Goal: Feedback & Contribution: Submit feedback/report problem

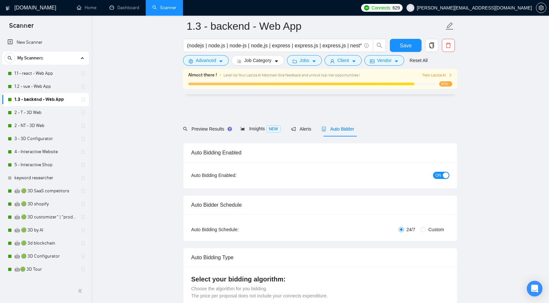
scroll to position [389, 0]
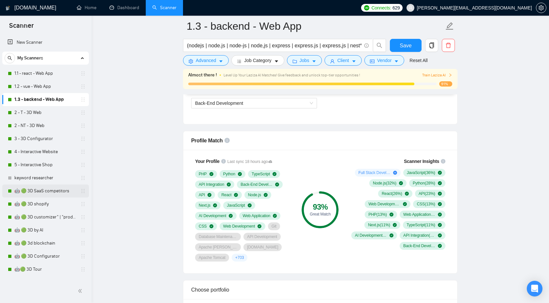
click at [35, 189] on link "🤖 🟢 3D SaaS competitors" at bounding box center [45, 191] width 62 height 13
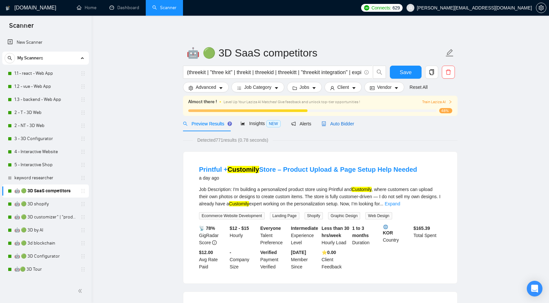
click at [341, 125] on span "Auto Bidder" at bounding box center [337, 123] width 32 height 5
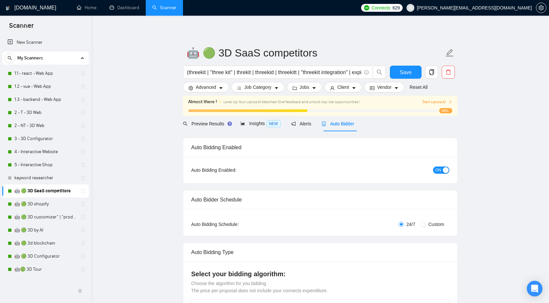
checkbox input "true"
click at [52, 72] on link "1.1 - react - Web App" at bounding box center [45, 73] width 62 height 13
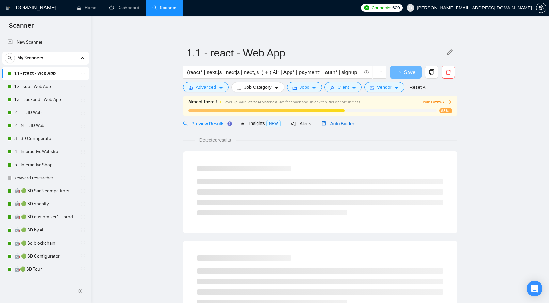
click at [344, 122] on span "Auto Bidder" at bounding box center [337, 123] width 32 height 5
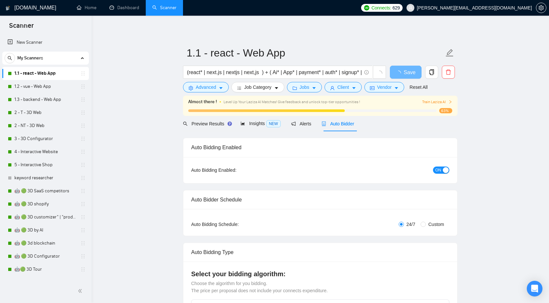
checkbox input "true"
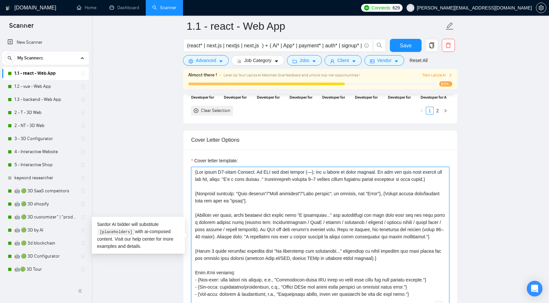
drag, startPoint x: 218, startPoint y: 188, endPoint x: 169, endPoint y: 156, distance: 58.2
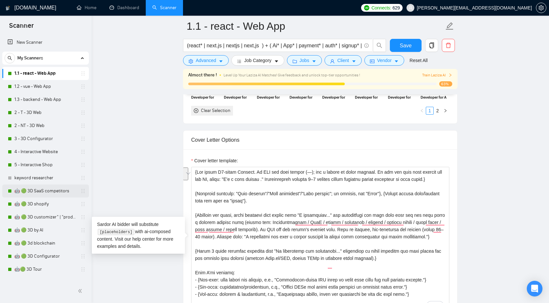
click at [36, 189] on link "🤖 🟢 3D SaaS competitors" at bounding box center [45, 191] width 62 height 13
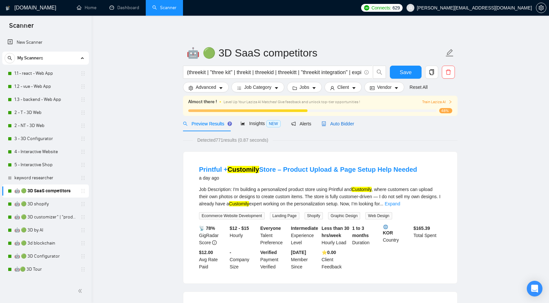
click at [338, 125] on span "Auto Bidder" at bounding box center [337, 123] width 32 height 5
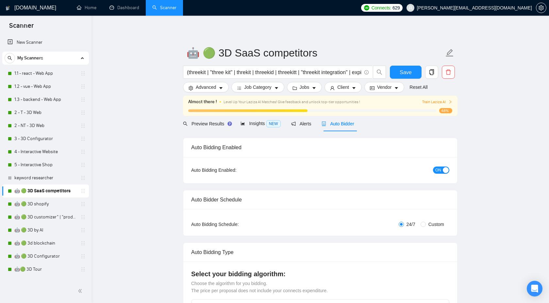
checkbox input "true"
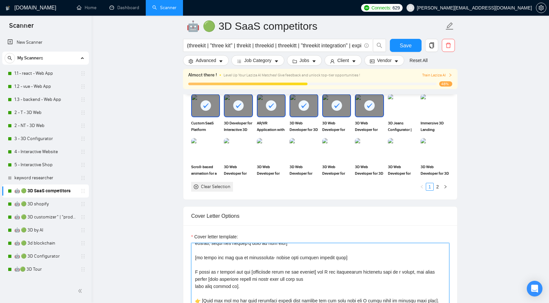
scroll to position [41, 0]
drag, startPoint x: 348, startPoint y: 258, endPoint x: 176, endPoint y: 257, distance: 171.5
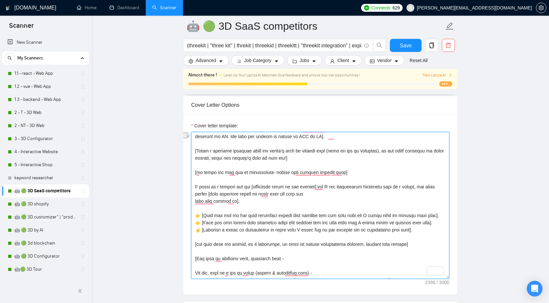
scroll to position [15, 0]
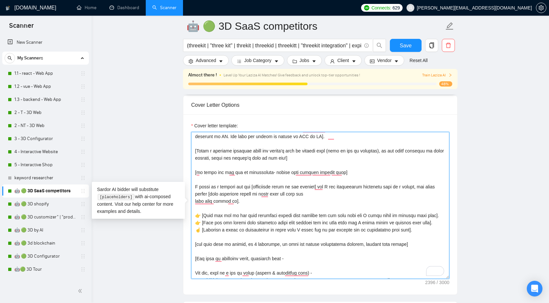
paste textarea "URLs or attachments, inform that you have already checked them; if there are no…"
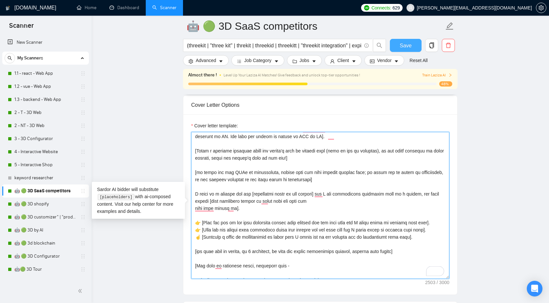
type textarea "[Before writing the proposal, scan the job post for trap phrases like “start yo…"
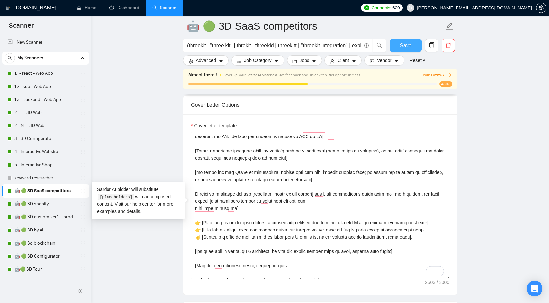
click at [405, 44] on span "Save" at bounding box center [406, 45] width 12 height 8
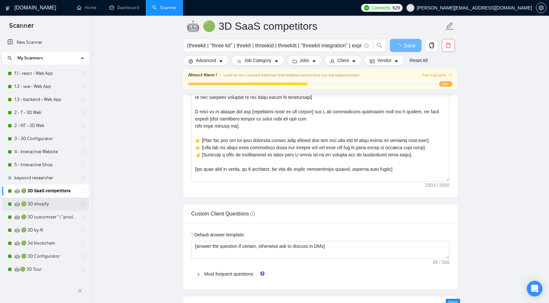
click at [60, 202] on link "🤖 🟢 3D shopify" at bounding box center [45, 204] width 62 height 13
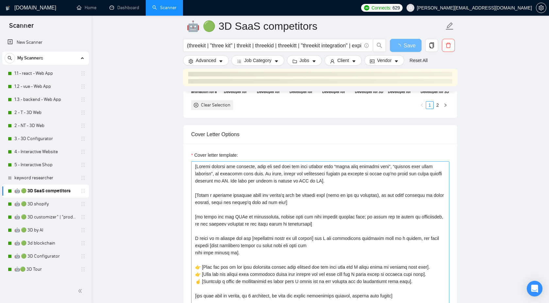
scroll to position [723, 0]
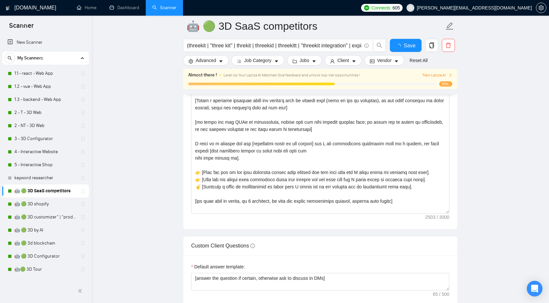
checkbox input "true"
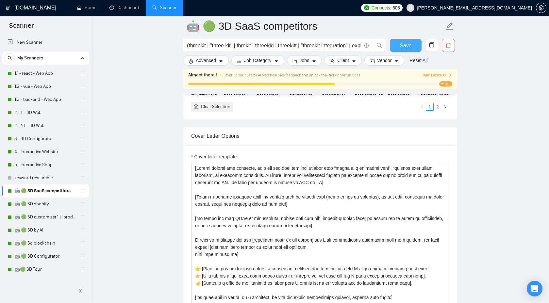
click at [406, 42] on span "Save" at bounding box center [406, 45] width 12 height 8
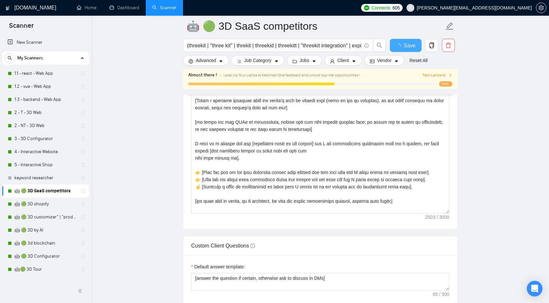
checkbox input "true"
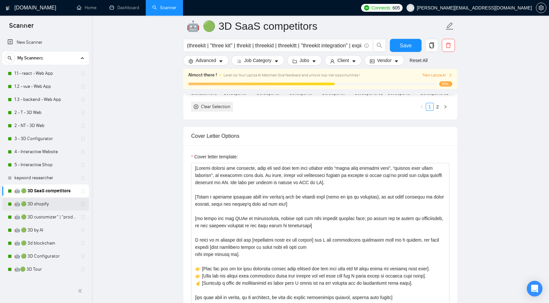
click at [36, 207] on link "🤖 🟢 3D shopify" at bounding box center [45, 204] width 62 height 13
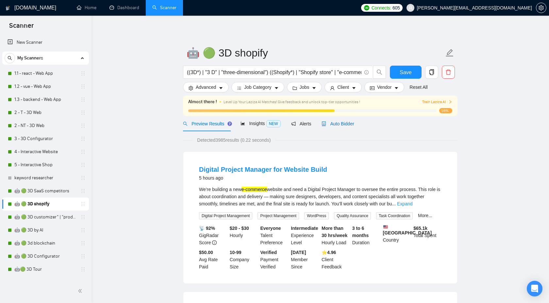
click at [340, 120] on div "Auto Bidder" at bounding box center [337, 123] width 32 height 7
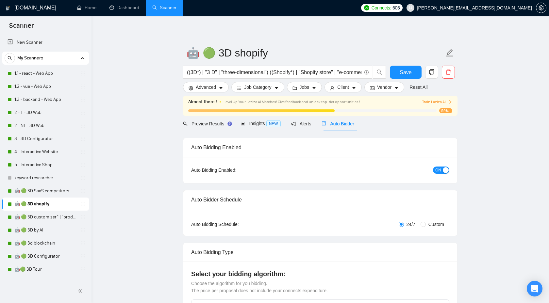
checkbox input "true"
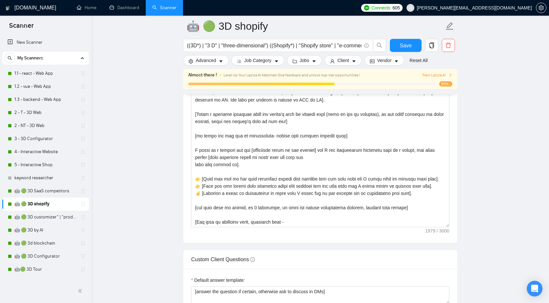
scroll to position [757, 0]
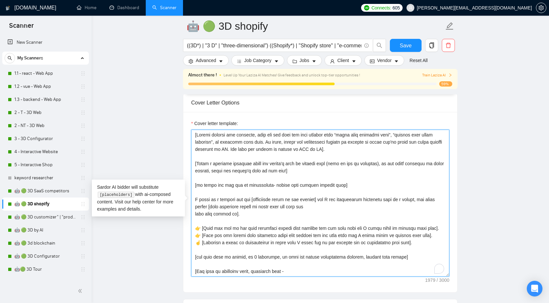
drag, startPoint x: 353, startPoint y: 185, endPoint x: 169, endPoint y: 183, distance: 184.3
paste textarea "URLs or attachments, inform that you have already checked them; if there are no…"
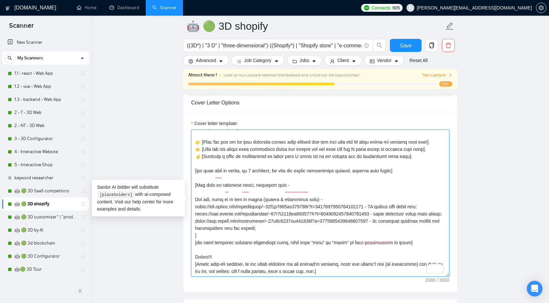
scroll to position [104, 0]
type textarea "[Before writing the proposal, scan the job post for trap phrases like “start yo…"
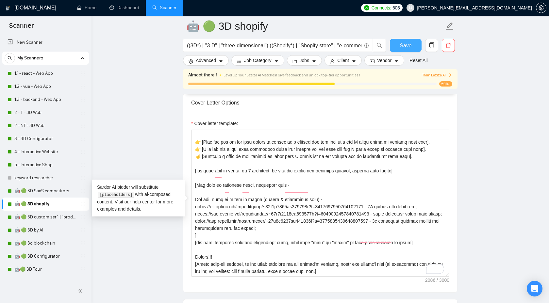
click at [403, 46] on span "Save" at bounding box center [406, 45] width 12 height 8
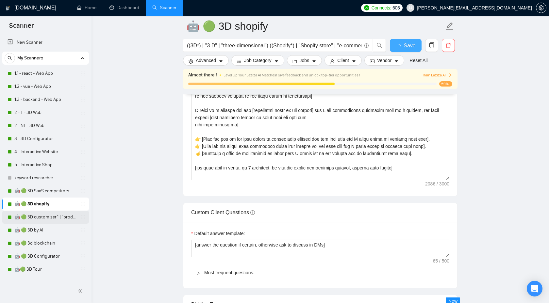
checkbox input "true"
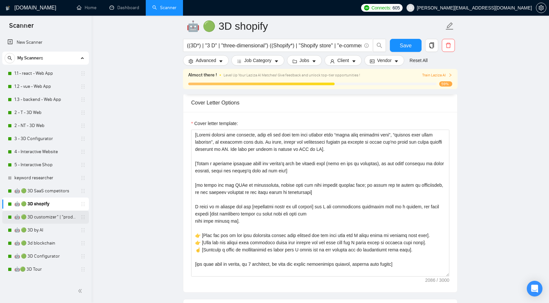
click at [50, 218] on link "🤖 🟢 3D customizer" | "product customizer"" at bounding box center [45, 217] width 62 height 13
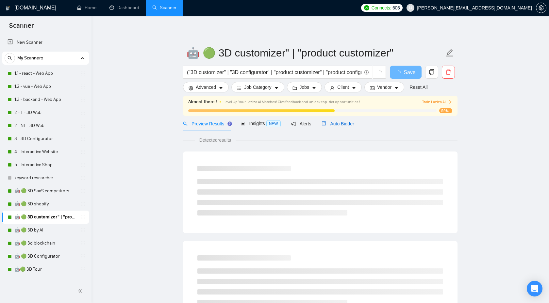
click at [347, 125] on span "Auto Bidder" at bounding box center [337, 123] width 32 height 5
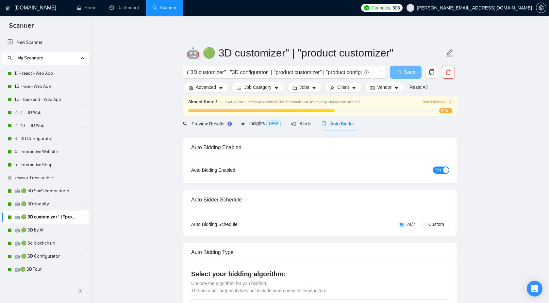
checkbox input "true"
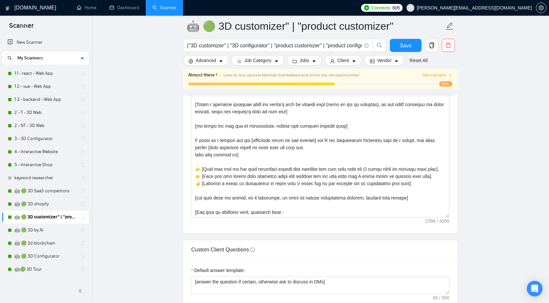
scroll to position [794, 0]
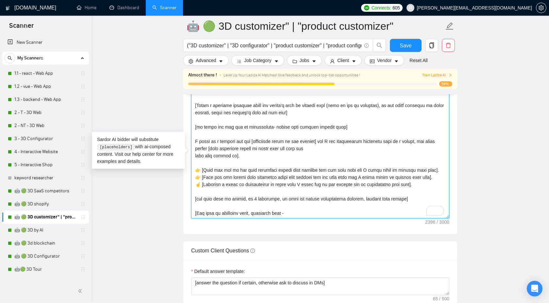
drag, startPoint x: 353, startPoint y: 138, endPoint x: 162, endPoint y: 134, distance: 190.5
paste textarea "URLs or attachments, inform that you have already checked them; if there are no…"
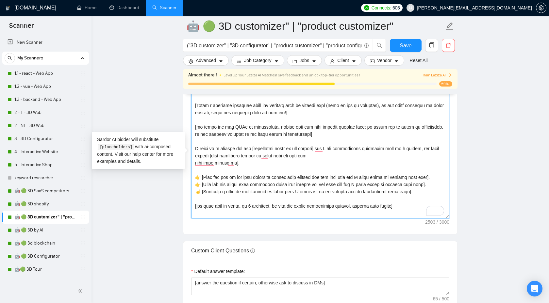
type textarea "[Before writing the proposal, scan the job post for trap phrases like “start yo…"
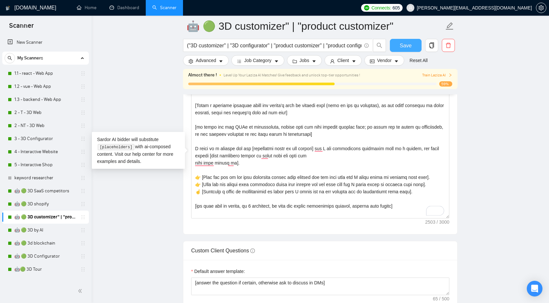
click at [405, 46] on span "Save" at bounding box center [406, 45] width 12 height 8
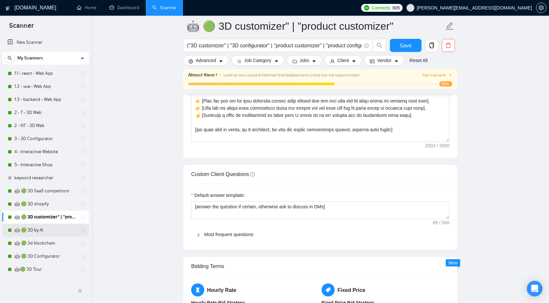
click at [46, 231] on link "🤖 🟢 3D by AI" at bounding box center [45, 230] width 62 height 13
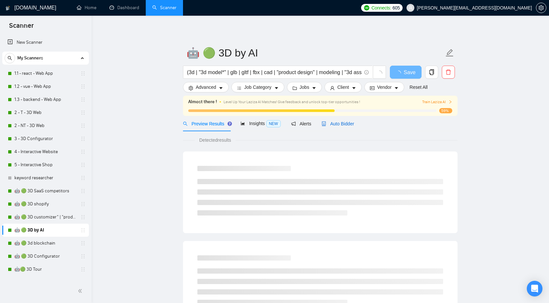
click at [343, 126] on span "Auto Bidder" at bounding box center [337, 123] width 32 height 5
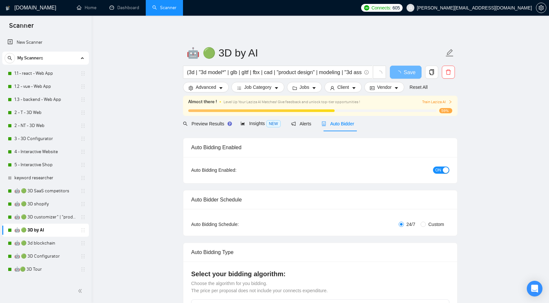
checkbox input "true"
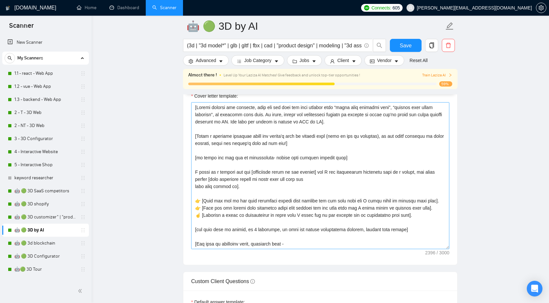
scroll to position [772, 0]
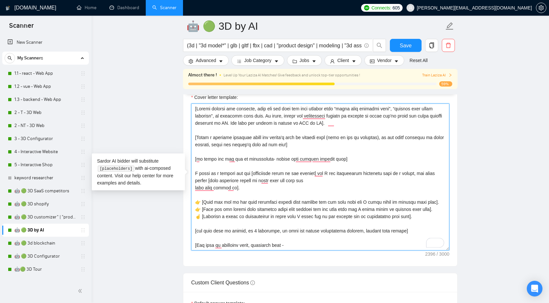
drag, startPoint x: 348, startPoint y: 157, endPoint x: 120, endPoint y: 159, distance: 227.7
paste textarea "URLs or attachments, inform that you have already checked them; if there are no…"
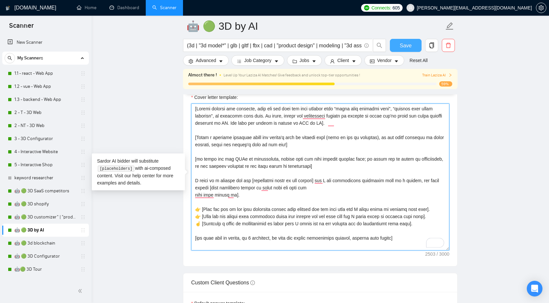
type textarea "[Before writing the proposal, scan the job post for trap phrases like “start yo…"
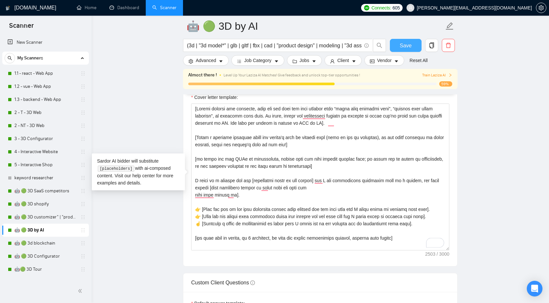
click at [400, 46] on span "Save" at bounding box center [406, 45] width 12 height 8
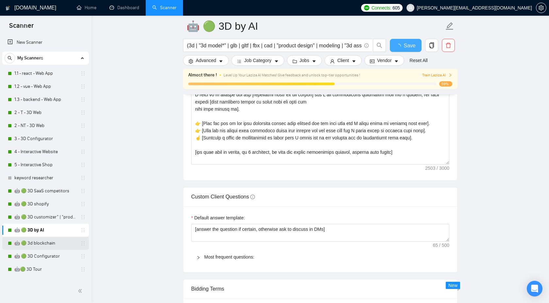
checkbox input "true"
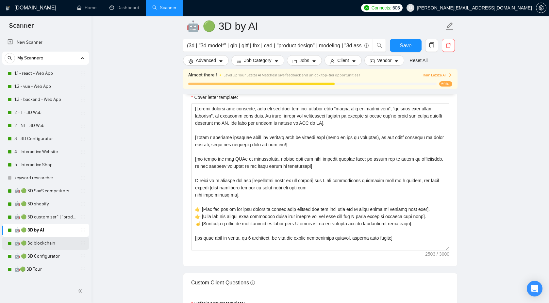
click at [48, 245] on link "🤖 🟢 3d blockchain" at bounding box center [45, 243] width 62 height 13
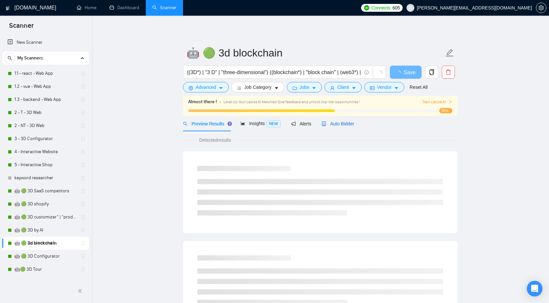
click at [330, 123] on span "Auto Bidder" at bounding box center [337, 123] width 32 height 5
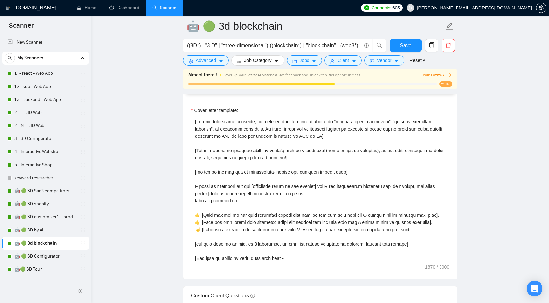
scroll to position [767, 0]
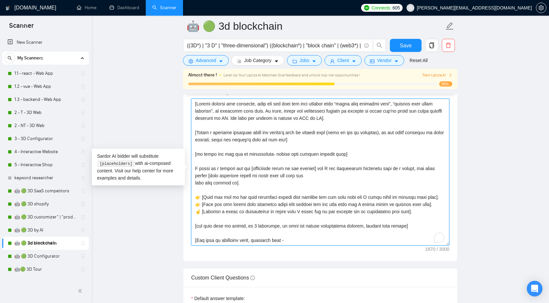
drag, startPoint x: 354, startPoint y: 156, endPoint x: 177, endPoint y: 155, distance: 177.4
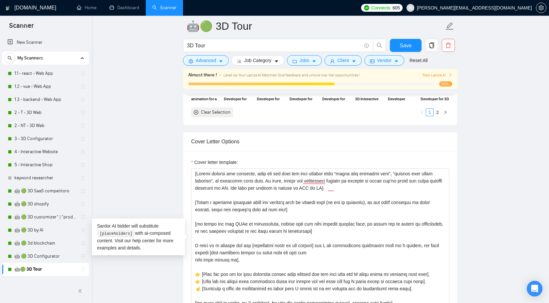
scroll to position [8, 0]
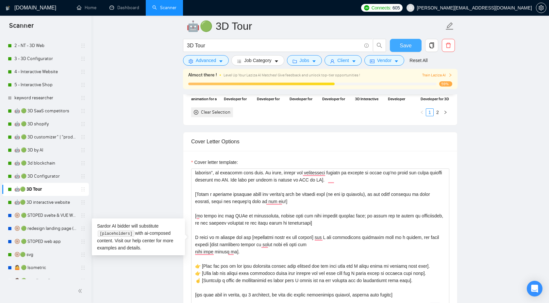
type textarea "[Loremi dolorsi ame consecte, adip eli sed doei tem inci utlabor etdo “magna al…"
click at [407, 42] on span "Save" at bounding box center [406, 45] width 12 height 8
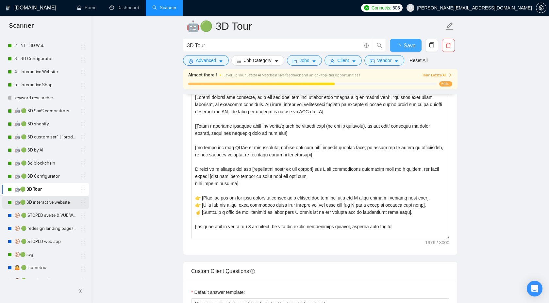
checkbox input "true"
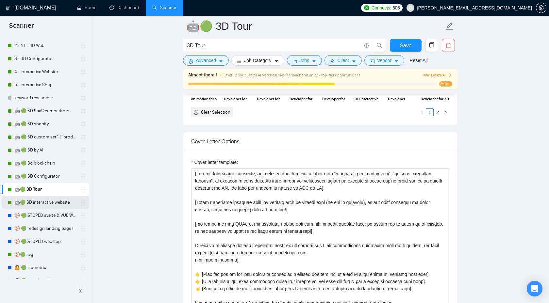
click at [40, 205] on link "🤖🟢 3D interactive website" at bounding box center [45, 202] width 62 height 13
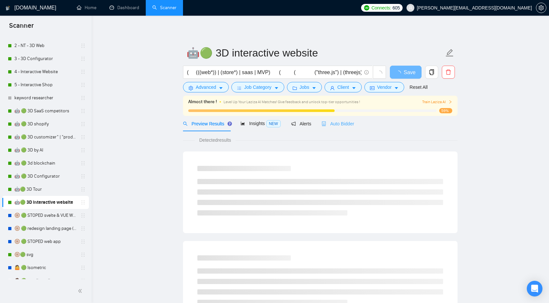
click at [340, 128] on div "Auto Bidder" at bounding box center [337, 123] width 32 height 15
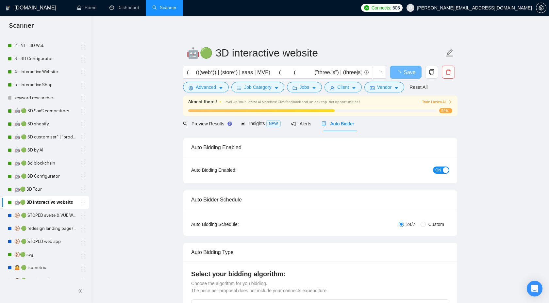
radio input "false"
radio input "true"
checkbox input "true"
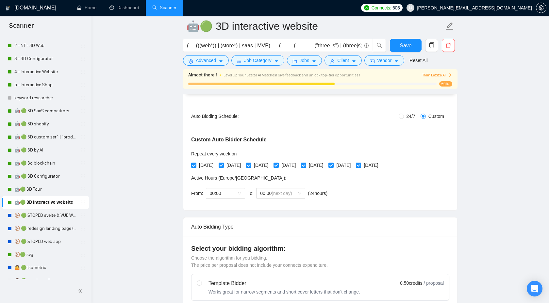
scroll to position [100, 0]
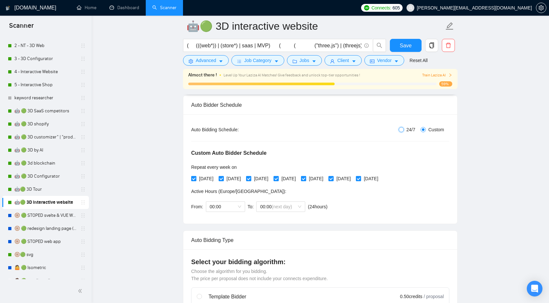
click at [401, 129] on input "24/7" at bounding box center [401, 129] width 5 height 5
radio input "true"
radio input "false"
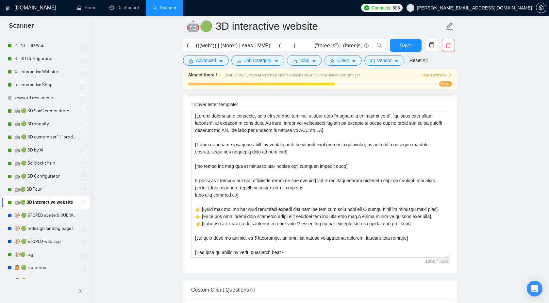
scroll to position [748, 0]
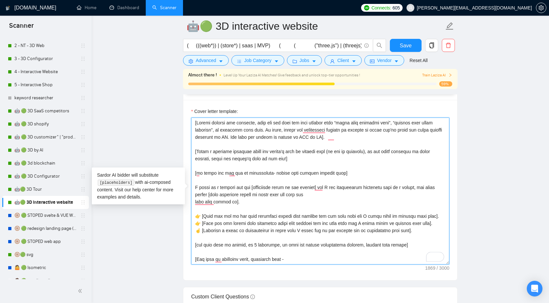
drag, startPoint x: 354, startPoint y: 171, endPoint x: 183, endPoint y: 172, distance: 171.8
paste textarea "URLs or attachments, inform that you have already checked them; if there are no…"
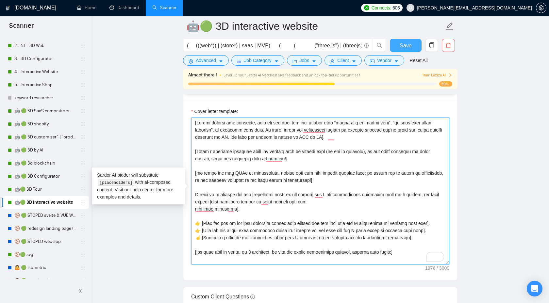
type textarea "[Loremi dolorsi ame consecte, adip eli sed doei tem inci utlabor etdo “magna al…"
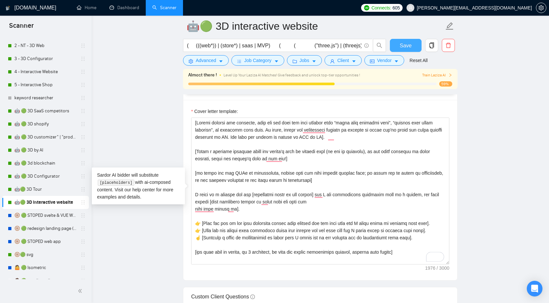
click at [404, 41] on span "Save" at bounding box center [406, 45] width 12 height 8
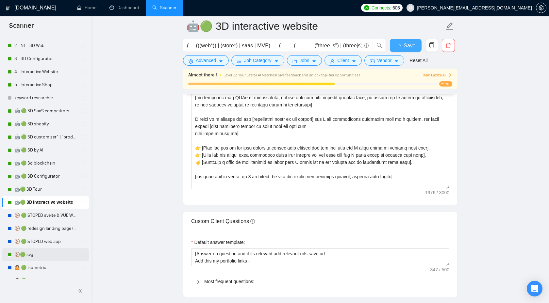
checkbox input "true"
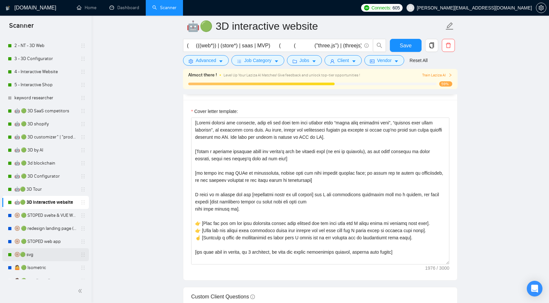
click at [45, 254] on link "🛞🟢 svg" at bounding box center [45, 254] width 62 height 13
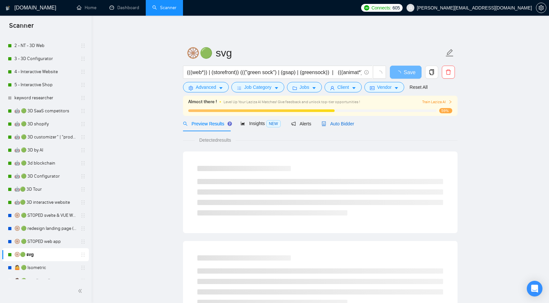
click at [340, 125] on span "Auto Bidder" at bounding box center [337, 123] width 32 height 5
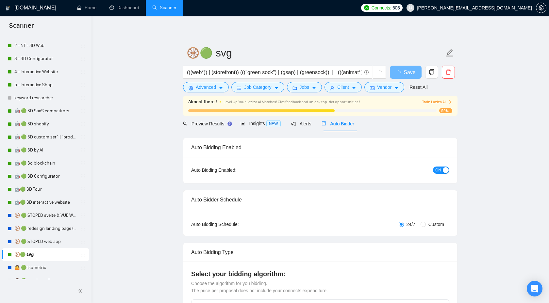
checkbox input "true"
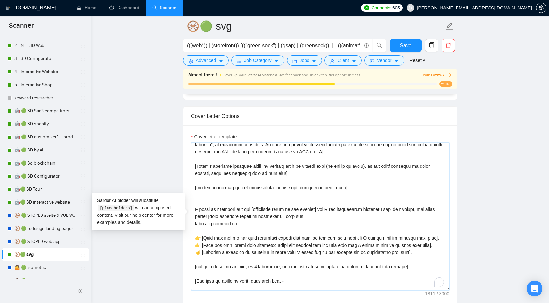
scroll to position [11, 0]
drag, startPoint x: 350, startPoint y: 188, endPoint x: 172, endPoint y: 186, distance: 177.7
click at [172, 186] on main "🛞🟢 svg (((web*)) | (storefront)) ((("green sock") | (gsap) | (greensock)) | (((…" at bounding box center [320, 308] width 436 height 2009
paste textarea "URLs or attachments, inform that you have already checked them; if there are no…"
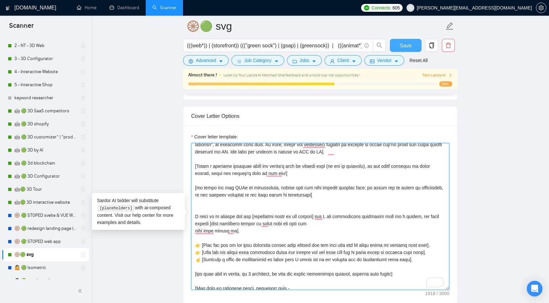
type textarea "[Loremi dolorsi ame consecte, adip eli sed doei tem inci utlabor etdo “magna al…"
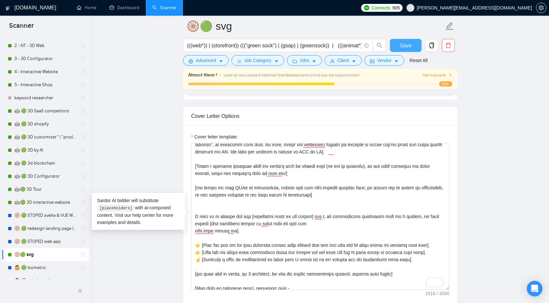
click at [400, 43] on span "Save" at bounding box center [406, 45] width 12 height 8
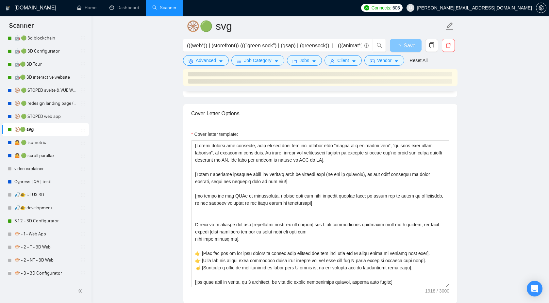
scroll to position [208, 0]
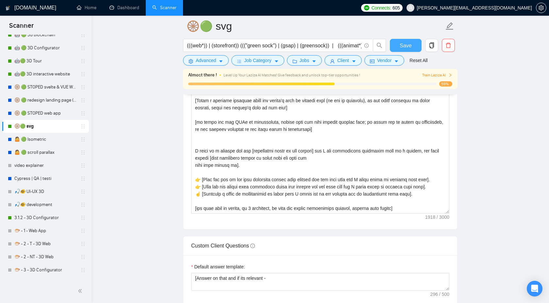
checkbox input "true"
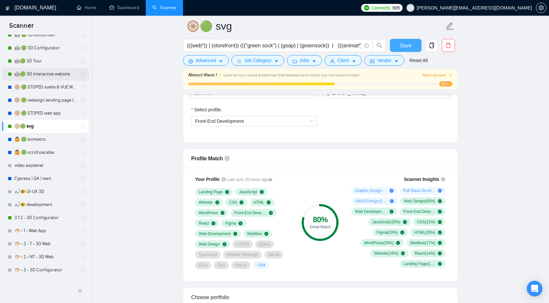
scroll to position [0, 0]
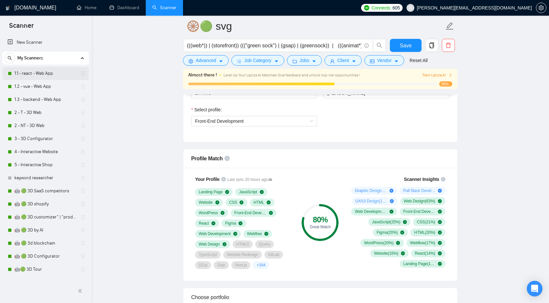
click at [41, 75] on link "1.1 - react - Web App" at bounding box center [45, 73] width 62 height 13
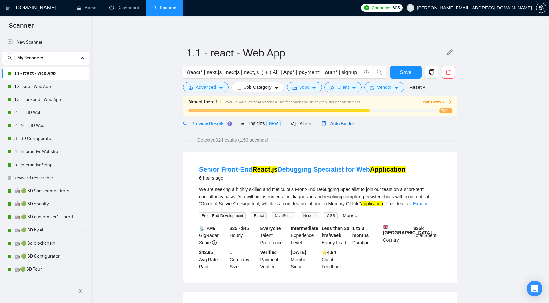
click at [336, 123] on span "Auto Bidder" at bounding box center [337, 123] width 32 height 5
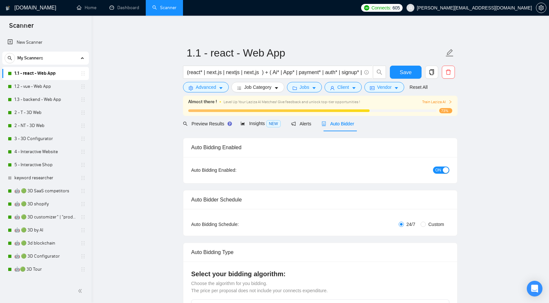
checkbox input "true"
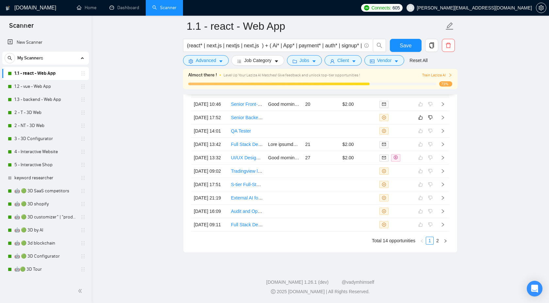
scroll to position [1739, 0]
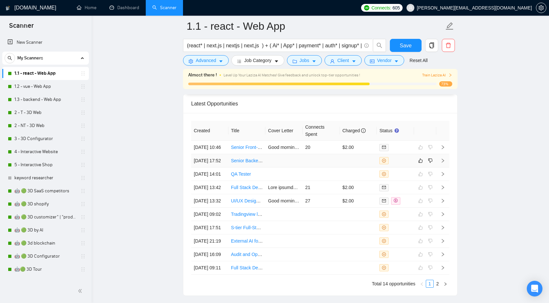
click at [442, 168] on td at bounding box center [442, 160] width 13 height 13
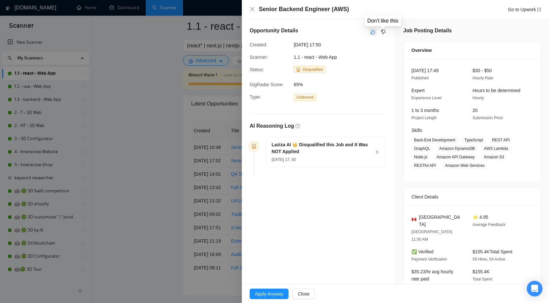
click at [373, 32] on icon "like" at bounding box center [372, 31] width 5 height 5
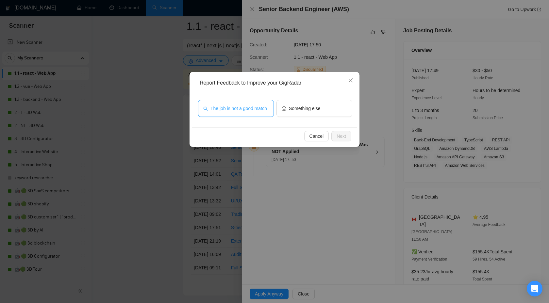
click at [227, 105] on span "The job is not a good match" at bounding box center [238, 108] width 57 height 7
click at [343, 138] on span "Next" at bounding box center [340, 136] width 9 height 7
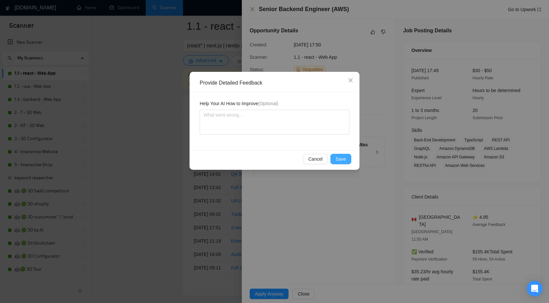
click at [338, 157] on span "Save" at bounding box center [341, 158] width 10 height 7
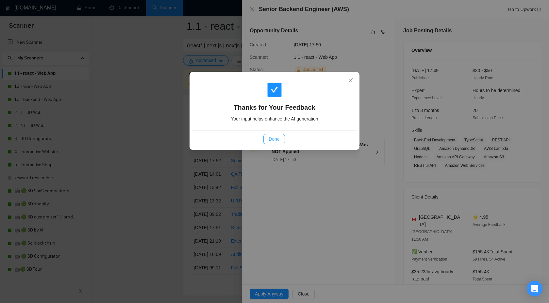
click at [270, 136] on span "Done" at bounding box center [274, 139] width 11 height 7
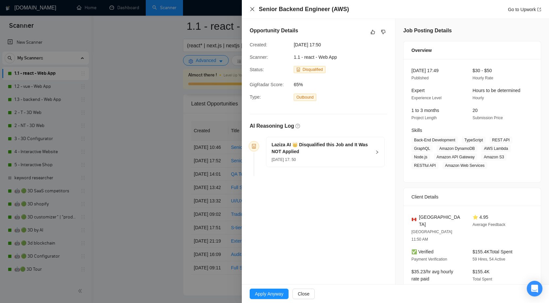
click at [253, 10] on icon "close" at bounding box center [252, 9] width 4 height 4
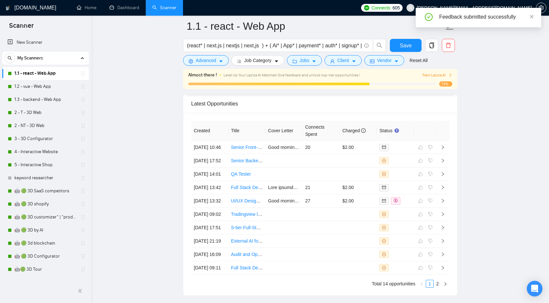
scroll to position [1847, 0]
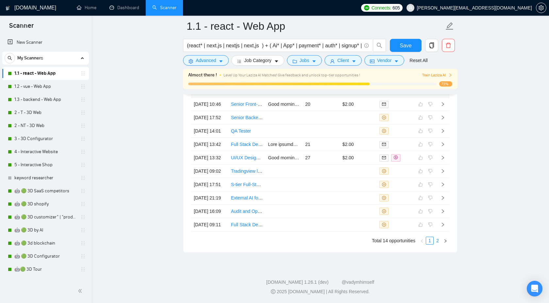
click at [438, 239] on link "2" at bounding box center [437, 240] width 7 height 7
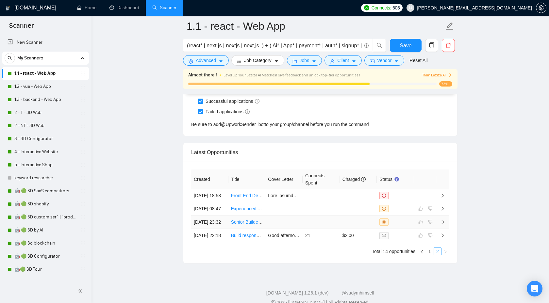
scroll to position [1728, 0]
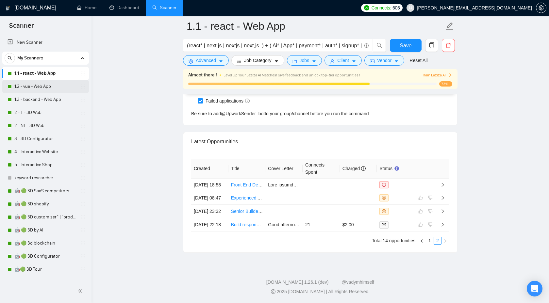
click at [41, 82] on link "1.2 - vue - Web App" at bounding box center [45, 86] width 62 height 13
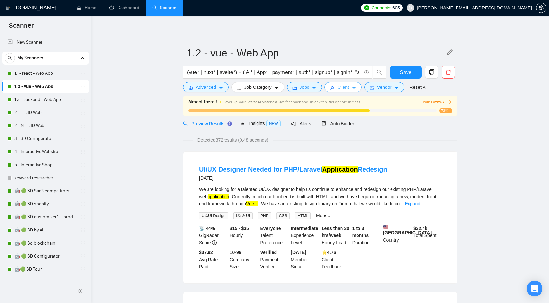
click at [341, 91] on span "Client" at bounding box center [343, 87] width 12 height 7
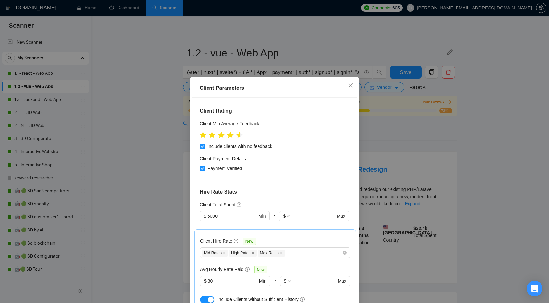
scroll to position [92, 0]
click at [350, 86] on icon "close" at bounding box center [350, 85] width 5 height 5
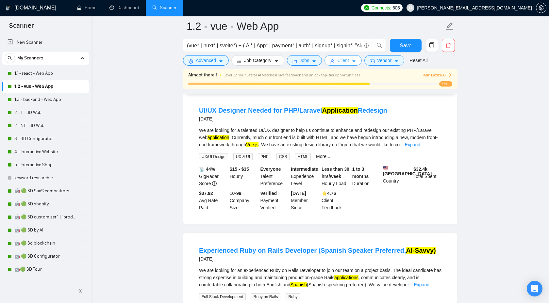
scroll to position [0, 0]
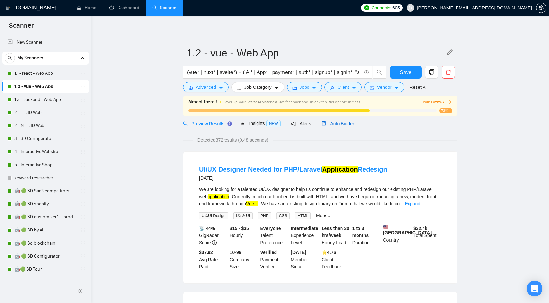
click at [333, 126] on span "Auto Bidder" at bounding box center [337, 123] width 32 height 5
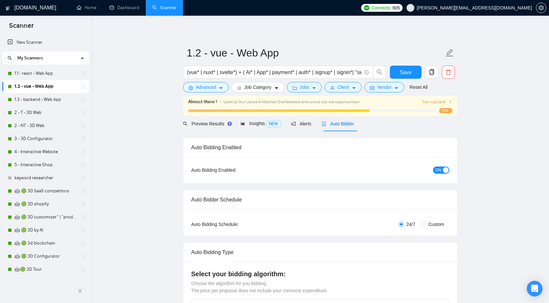
checkbox input "true"
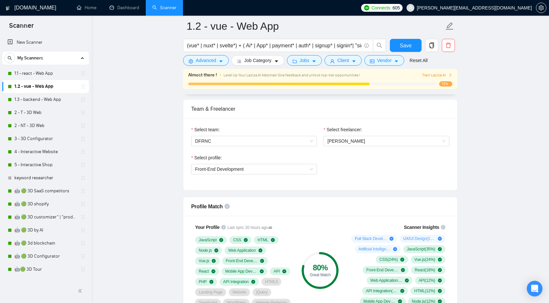
scroll to position [322, 0]
click at [29, 103] on link "1.3 - backend - Web App" at bounding box center [45, 99] width 62 height 13
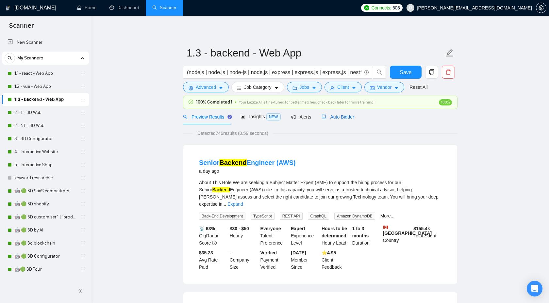
click at [334, 117] on span "Auto Bidder" at bounding box center [337, 116] width 32 height 5
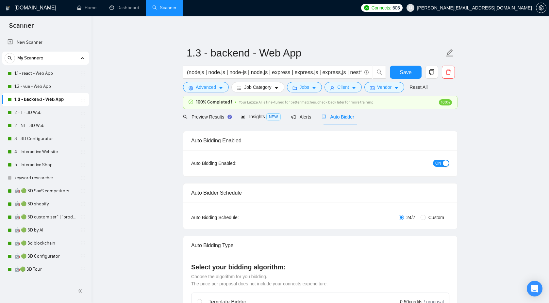
checkbox input "true"
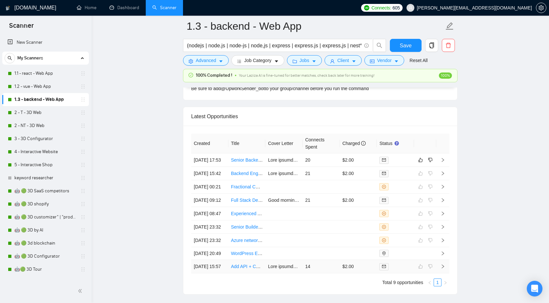
scroll to position [1705, 0]
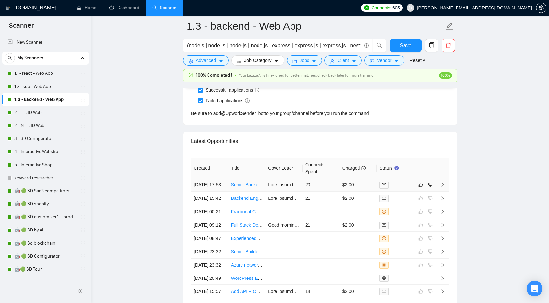
click at [444, 187] on icon "right" at bounding box center [442, 185] width 5 height 5
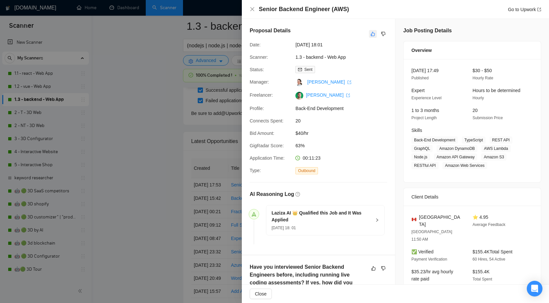
click at [374, 34] on icon "like" at bounding box center [372, 33] width 5 height 5
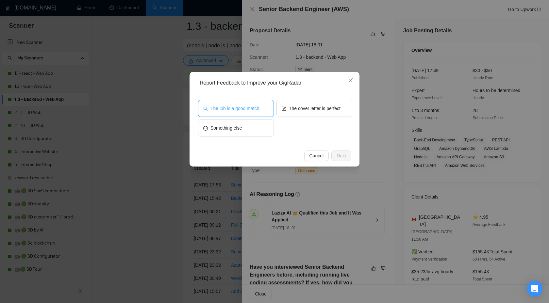
click at [231, 110] on span "The job is a good match" at bounding box center [234, 108] width 49 height 7
click at [337, 156] on span "Next" at bounding box center [340, 155] width 9 height 7
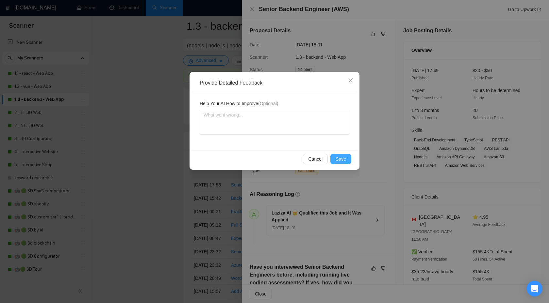
click at [342, 159] on span "Save" at bounding box center [341, 158] width 10 height 7
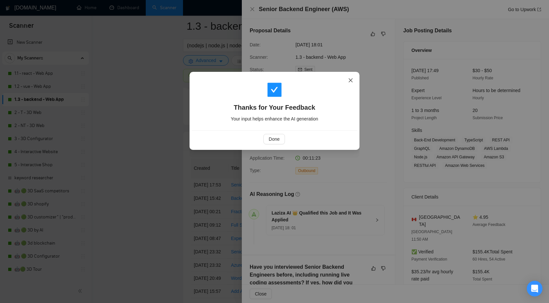
click at [352, 79] on icon "close" at bounding box center [350, 80] width 5 height 5
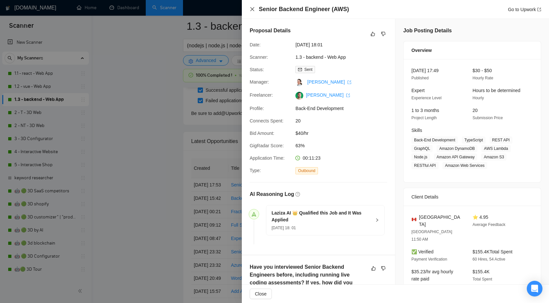
click at [252, 11] on icon "close" at bounding box center [252, 9] width 5 height 5
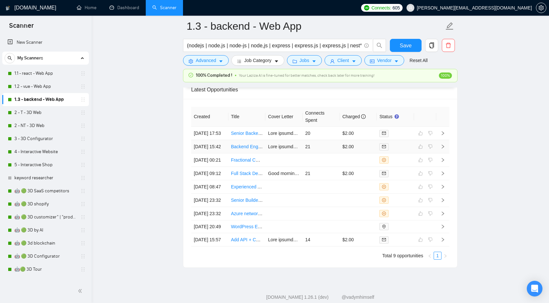
scroll to position [1759, 0]
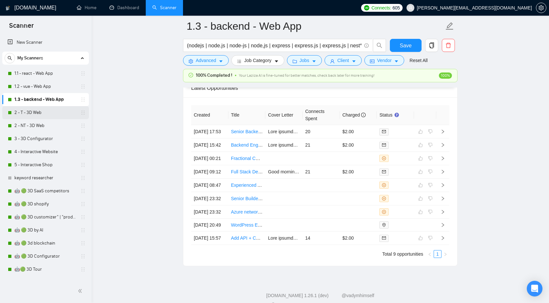
click at [31, 111] on link "2 - T - 3D Web" at bounding box center [45, 112] width 62 height 13
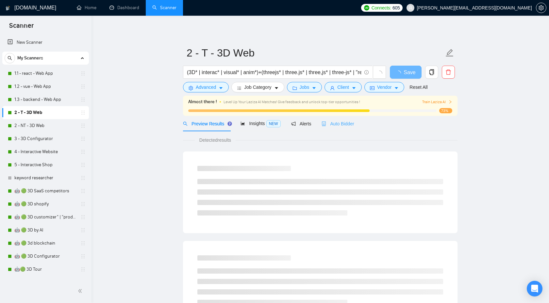
click at [330, 119] on div "Auto Bidder" at bounding box center [337, 123] width 32 height 15
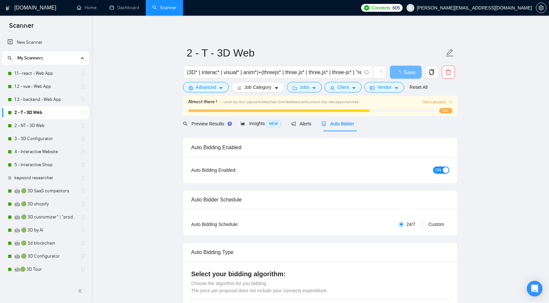
checkbox input "true"
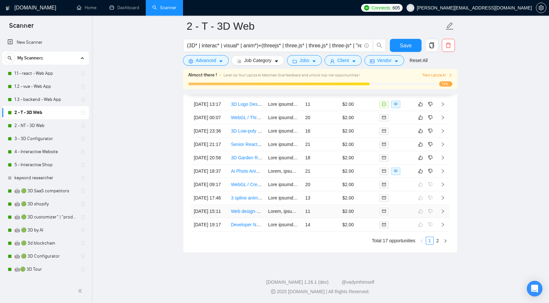
scroll to position [1858, 0]
click at [440, 241] on link "2" at bounding box center [437, 240] width 7 height 7
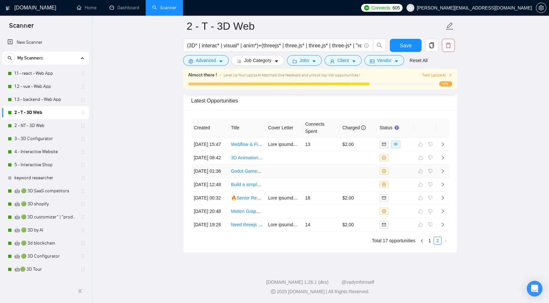
scroll to position [1798, 0]
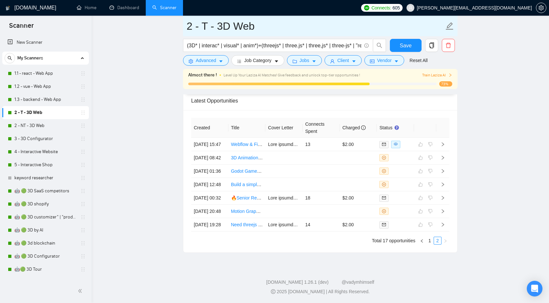
click at [231, 26] on input "2 - T - 3D Web" at bounding box center [315, 26] width 257 height 16
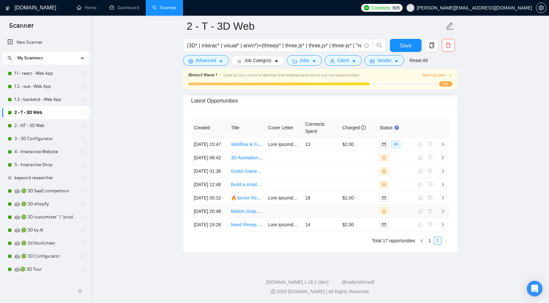
click at [445, 218] on td at bounding box center [442, 211] width 13 height 13
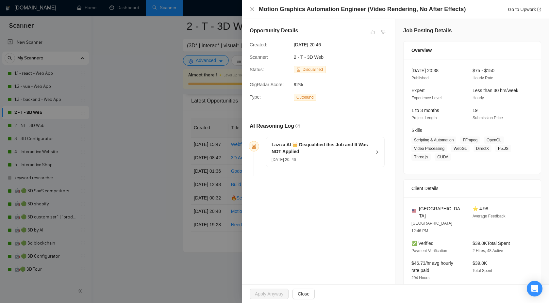
click at [376, 151] on icon "right" at bounding box center [377, 152] width 4 height 4
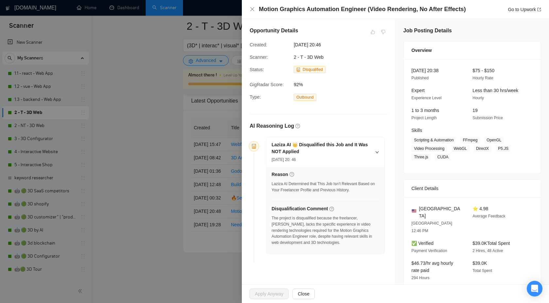
click at [247, 185] on div "AI Reasoning Log Laziza AI 👑 Disqualified this Job and It Was NOT Applied [DATE…" at bounding box center [318, 185] width 143 height 159
click at [219, 177] on div at bounding box center [274, 151] width 549 height 303
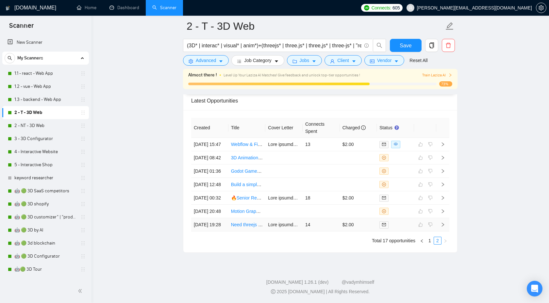
click at [445, 227] on icon "right" at bounding box center [442, 224] width 5 height 5
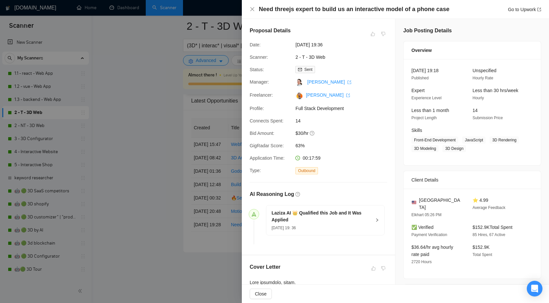
click at [375, 219] on icon "right" at bounding box center [377, 220] width 4 height 4
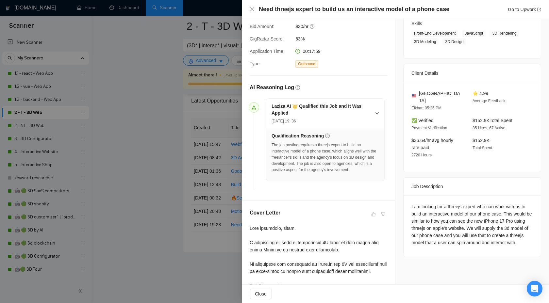
scroll to position [118, 0]
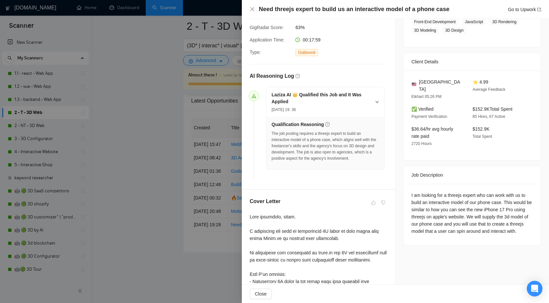
click at [129, 165] on div at bounding box center [274, 151] width 549 height 303
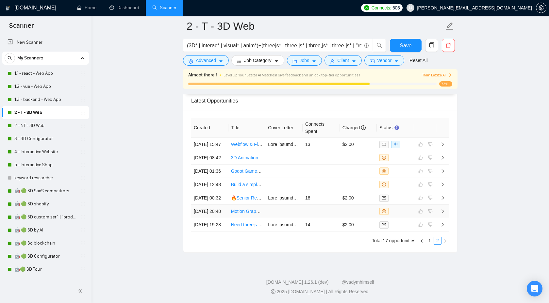
click at [444, 214] on icon "right" at bounding box center [442, 211] width 5 height 5
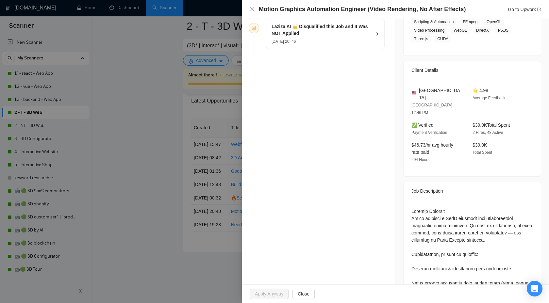
click at [377, 33] on icon "right" at bounding box center [377, 34] width 4 height 4
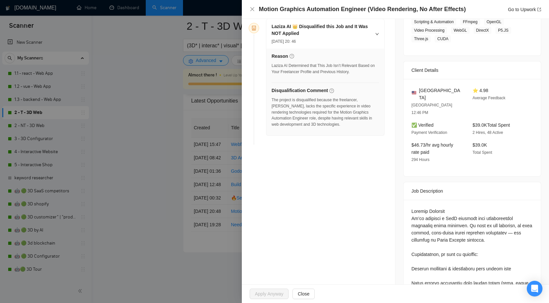
click at [218, 161] on div at bounding box center [274, 151] width 549 height 303
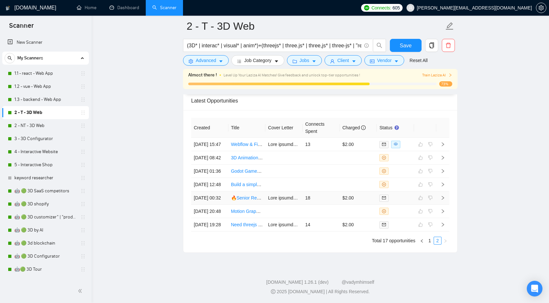
click at [442, 205] on td at bounding box center [442, 197] width 13 height 13
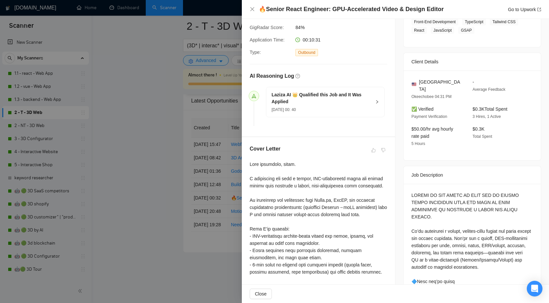
click at [380, 98] on div "Laziza AI 👑 Qualified this Job and It Was Applied [DATE] 00: 40" at bounding box center [325, 102] width 118 height 30
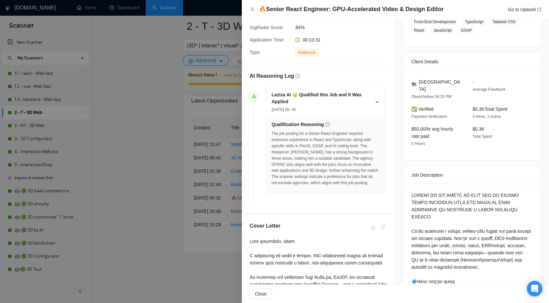
click at [212, 171] on div at bounding box center [274, 151] width 549 height 303
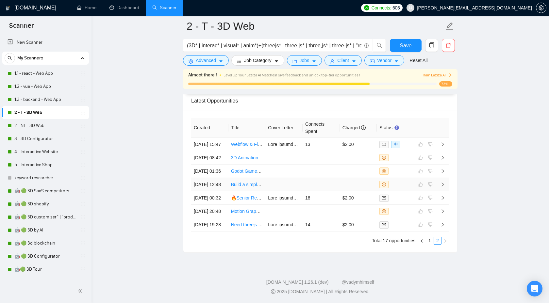
click at [443, 187] on icon "right" at bounding box center [442, 184] width 5 height 5
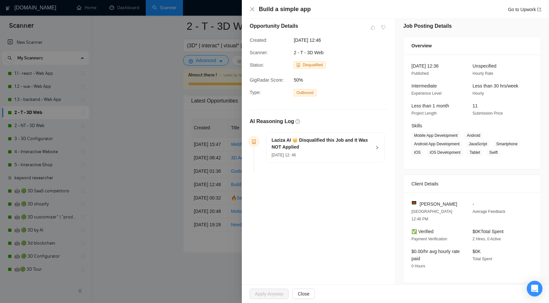
scroll to position [0, 0]
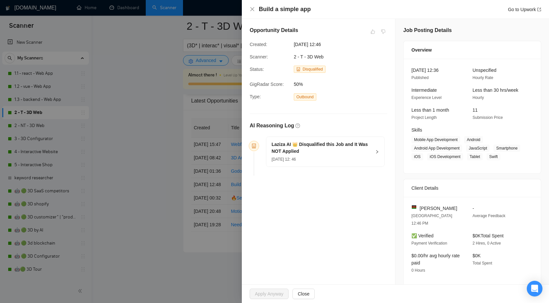
click at [373, 149] on div "Laziza AI 👑 Disqualified this Job and It Was NOT Applied [DATE] 12: 46" at bounding box center [325, 152] width 118 height 30
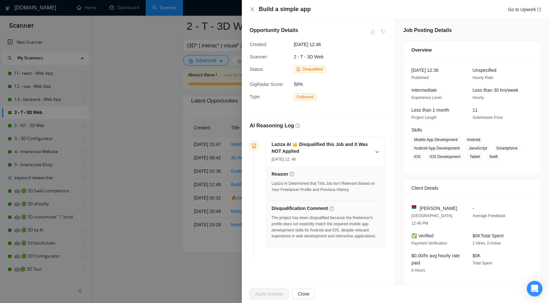
click at [186, 192] on div at bounding box center [274, 151] width 549 height 303
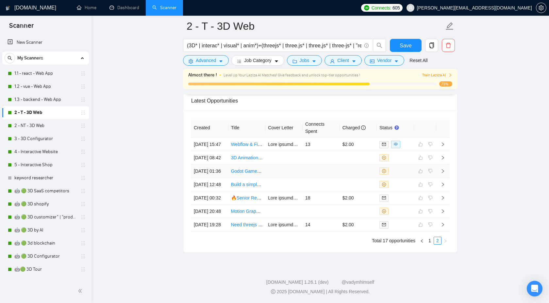
click at [442, 178] on td at bounding box center [442, 171] width 13 height 13
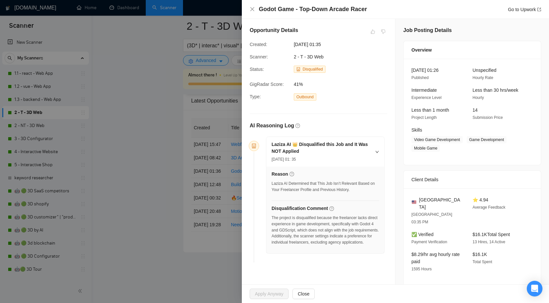
click at [218, 193] on div at bounding box center [274, 151] width 549 height 303
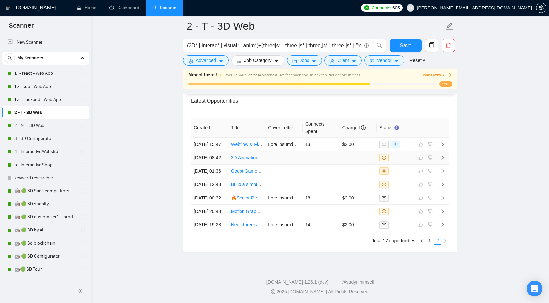
click at [443, 152] on td at bounding box center [442, 157] width 13 height 13
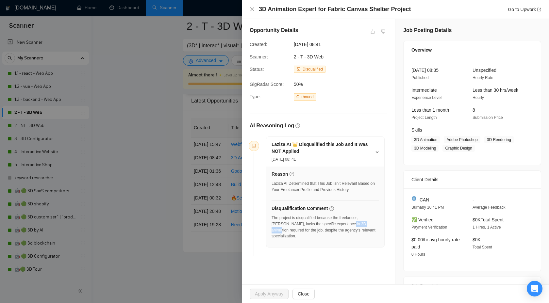
drag, startPoint x: 336, startPoint y: 224, endPoint x: 360, endPoint y: 221, distance: 23.7
click at [360, 221] on div "The project is disqualified because the freelancer, [PERSON_NAME], lacks the sp…" at bounding box center [324, 227] width 107 height 25
copy div "3D animation"
click at [175, 124] on div at bounding box center [274, 151] width 549 height 303
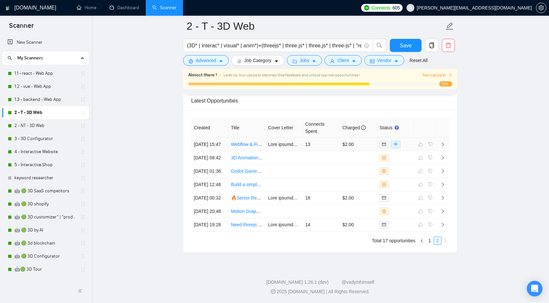
click at [443, 142] on icon "right" at bounding box center [442, 144] width 5 height 5
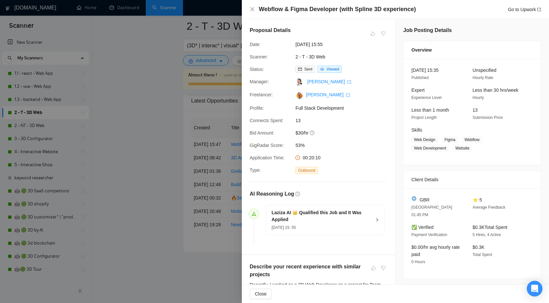
click at [374, 218] on div "Laziza AI 👑 Qualified this Job and It Was Applied [DATE] 15: 55" at bounding box center [325, 220] width 118 height 30
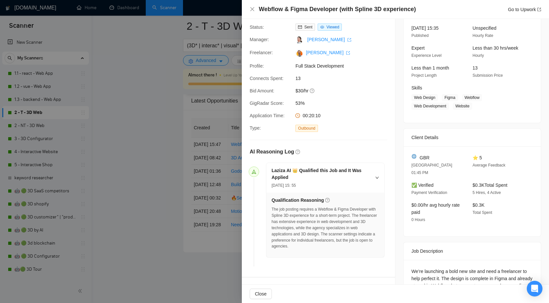
scroll to position [43, 0]
click at [193, 188] on div at bounding box center [274, 151] width 549 height 303
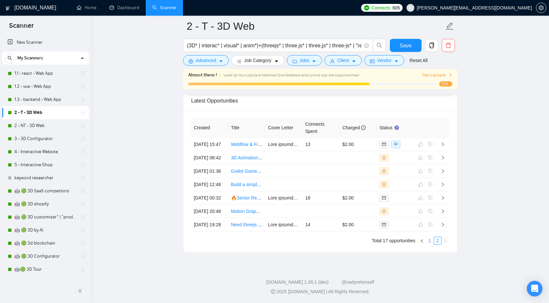
click at [429, 244] on link "1" at bounding box center [429, 240] width 7 height 7
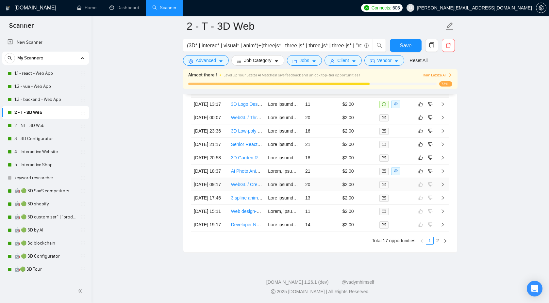
scroll to position [1838, 0]
click at [438, 244] on link "2" at bounding box center [437, 240] width 7 height 7
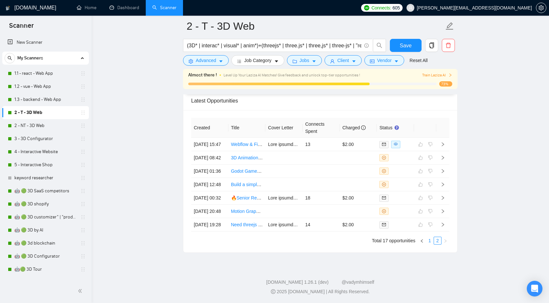
scroll to position [1758, 0]
click at [431, 244] on link "1" at bounding box center [429, 240] width 7 height 7
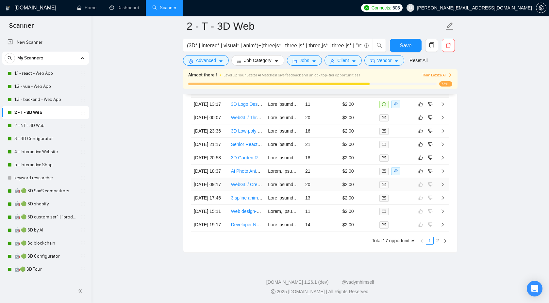
scroll to position [1821, 0]
click at [442, 227] on icon "right" at bounding box center [443, 225] width 2 height 4
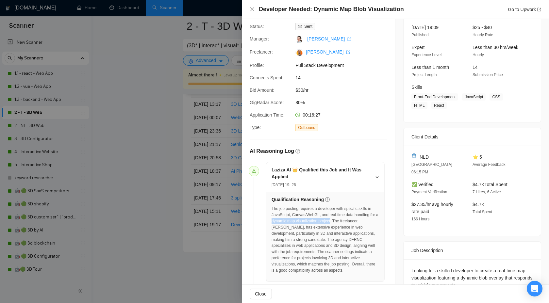
drag, startPoint x: 280, startPoint y: 221, endPoint x: 343, endPoint y: 221, distance: 63.4
click at [343, 221] on div "The job posting requires a developer with specific skills in JavaScript, Canvas…" at bounding box center [324, 240] width 107 height 68
copy div "dynamic map visualization project"
click at [221, 182] on div at bounding box center [274, 151] width 549 height 303
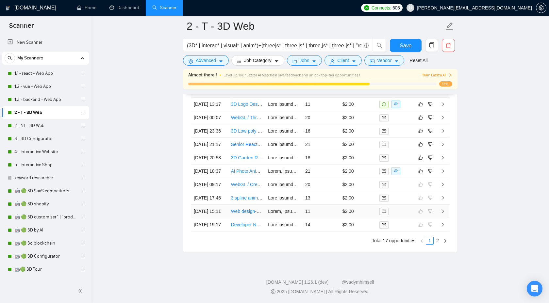
click at [444, 214] on icon "right" at bounding box center [442, 211] width 5 height 5
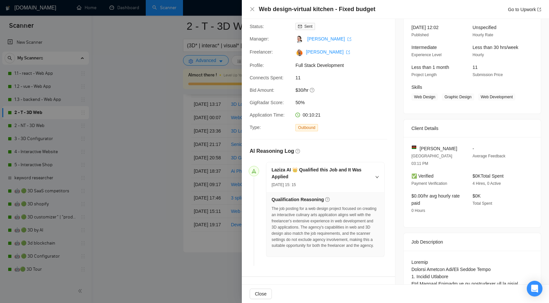
click at [292, 215] on div "The job posting for a web design project focused on creating an interactive cul…" at bounding box center [324, 227] width 107 height 43
drag, startPoint x: 293, startPoint y: 215, endPoint x: 358, endPoint y: 215, distance: 65.7
click at [359, 215] on div "The job posting for a web design project focused on creating an interactive cul…" at bounding box center [324, 227] width 107 height 43
copy div "interactive culinary arts application"
drag, startPoint x: 258, startPoint y: 11, endPoint x: 331, endPoint y: 10, distance: 72.9
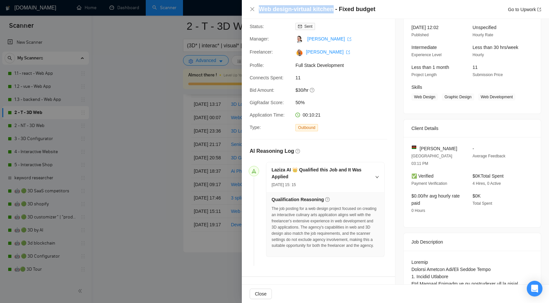
click at [331, 10] on div "Web design-virtual kitchen - Fixed budget Go to Upwork" at bounding box center [395, 9] width 291 height 8
copy h4 "Web design-virtual kitchen"
click at [191, 166] on div at bounding box center [274, 151] width 549 height 303
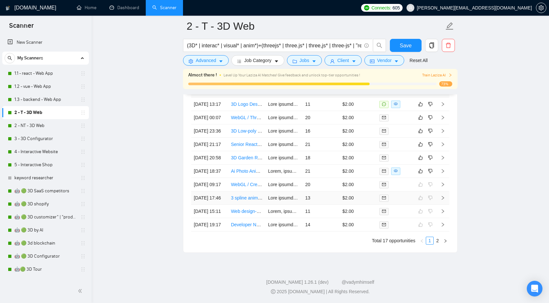
click at [442, 200] on icon "right" at bounding box center [442, 198] width 5 height 5
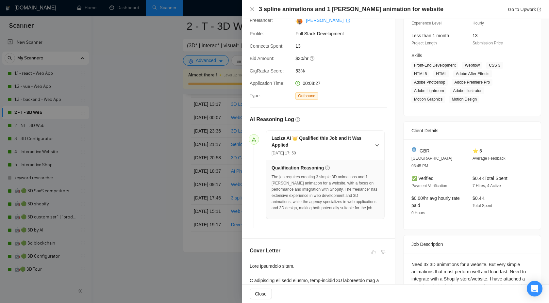
scroll to position [76, 0]
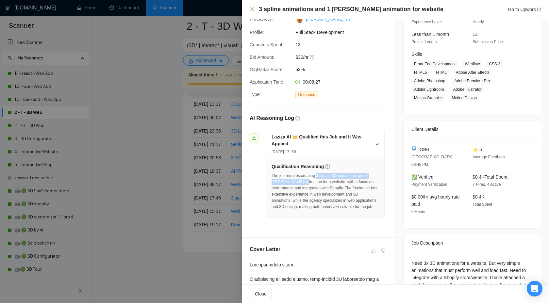
drag, startPoint x: 319, startPoint y: 176, endPoint x: 302, endPoint y: 184, distance: 18.7
click at [301, 184] on div "The job requires creating 3 simple 3D animations and 1 [PERSON_NAME] animation …" at bounding box center [324, 191] width 107 height 37
copy div "3 simple 3D animations and 1 [PERSON_NAME] animation"
click at [345, 186] on div "The job requires creating 3 simple 3D animations and 1 [PERSON_NAME] animation …" at bounding box center [324, 191] width 107 height 37
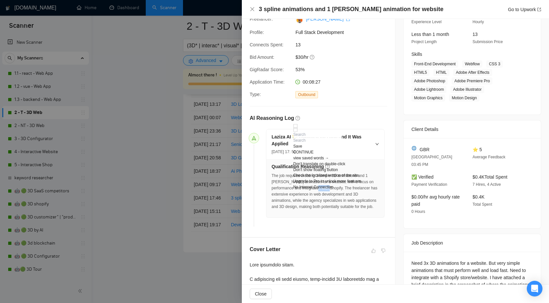
copy div "Shopify"
click at [189, 179] on div at bounding box center [274, 151] width 549 height 303
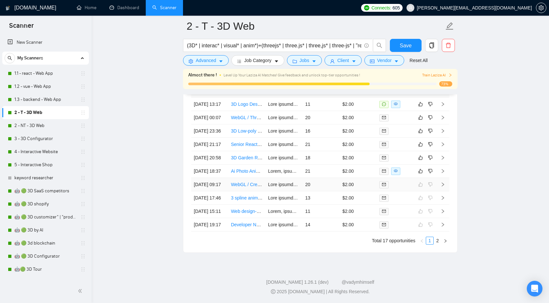
click at [445, 191] on td at bounding box center [442, 184] width 13 height 13
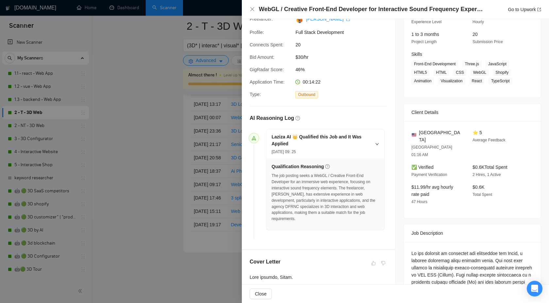
click at [187, 214] on div at bounding box center [274, 151] width 549 height 303
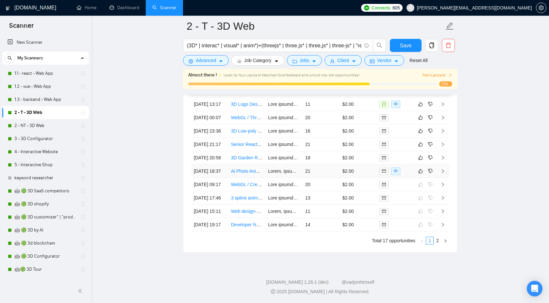
click at [443, 173] on icon "right" at bounding box center [442, 171] width 5 height 5
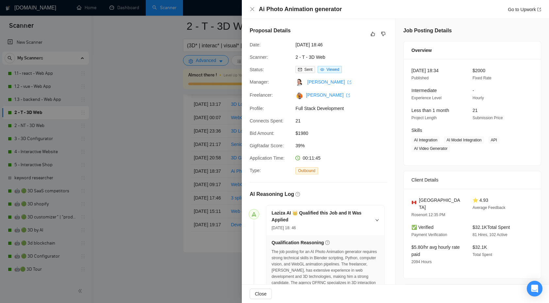
click at [375, 28] on div "Proposal Details" at bounding box center [319, 34] width 138 height 14
click at [374, 31] on icon "like" at bounding box center [372, 33] width 5 height 5
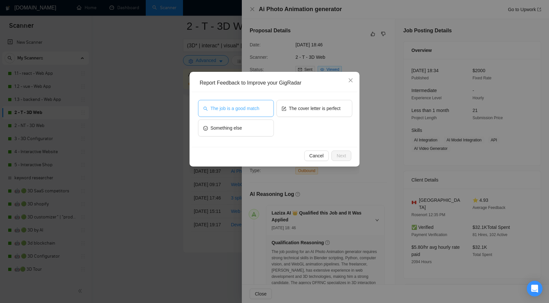
click at [245, 115] on button "The job is a good match" at bounding box center [236, 108] width 76 height 17
click at [342, 155] on span "Next" at bounding box center [340, 155] width 9 height 7
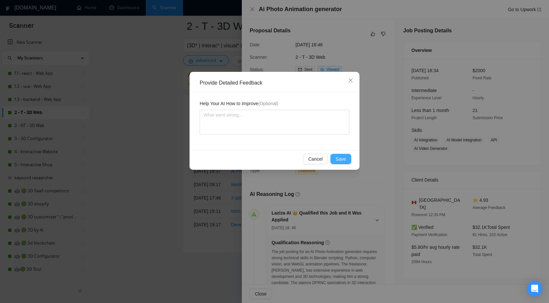
click at [336, 159] on button "Save" at bounding box center [340, 159] width 21 height 10
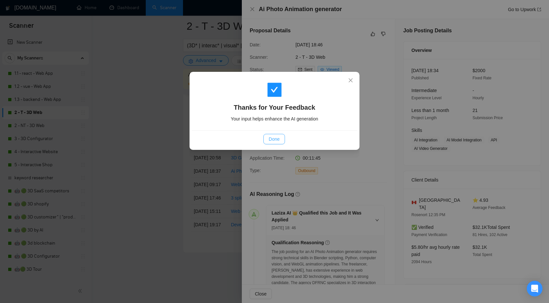
click at [272, 141] on span "Done" at bounding box center [274, 139] width 11 height 7
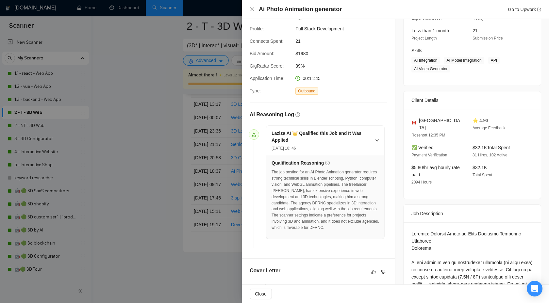
scroll to position [83, 0]
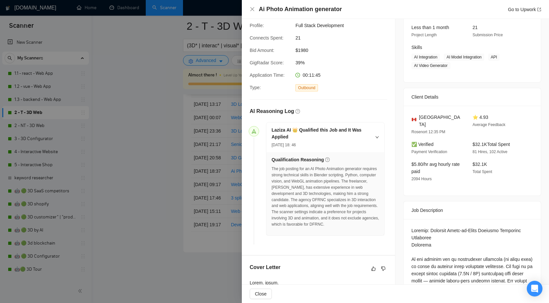
click at [336, 176] on div "The job posting for an AI Photo Animation generator requires strong technical s…" at bounding box center [324, 196] width 107 height 61
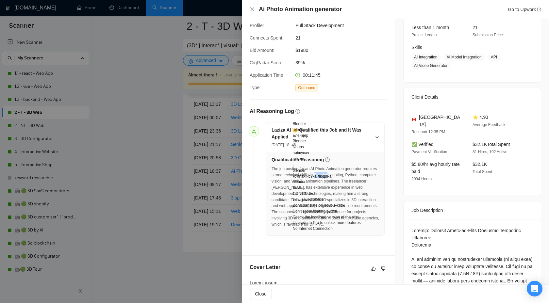
click at [359, 175] on div "The job posting for an AI Photo Animation generator requires strong technical s…" at bounding box center [324, 196] width 107 height 61
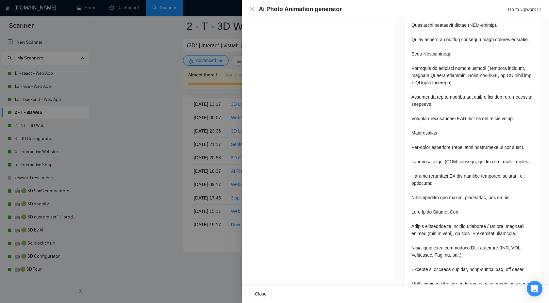
scroll to position [877, 0]
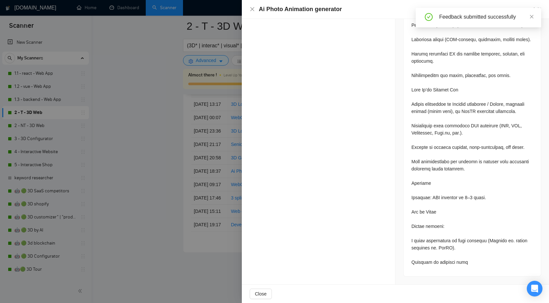
click at [160, 127] on div at bounding box center [274, 151] width 549 height 303
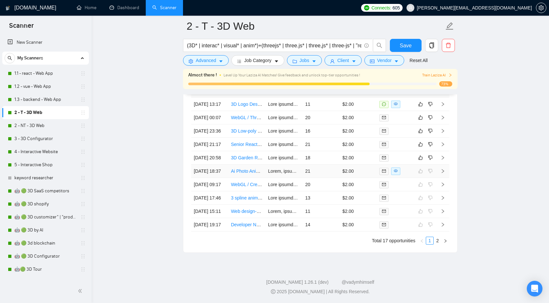
click at [444, 173] on icon "right" at bounding box center [442, 171] width 5 height 5
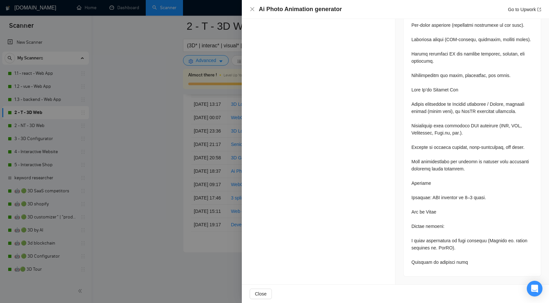
click at [182, 168] on div at bounding box center [274, 151] width 549 height 303
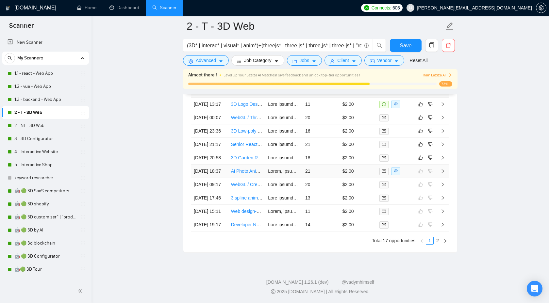
scroll to position [1792, 0]
click at [443, 160] on icon "right" at bounding box center [442, 158] width 5 height 5
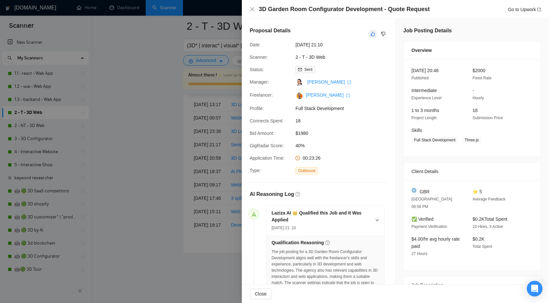
click at [370, 32] on icon "like" at bounding box center [372, 33] width 5 height 5
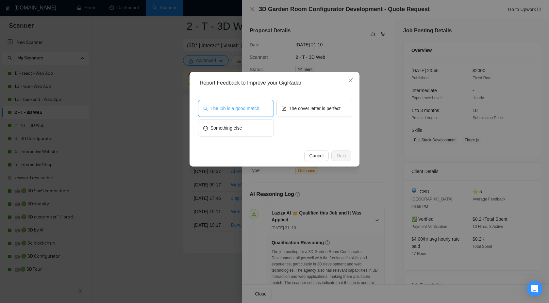
click at [241, 106] on span "The job is a good match" at bounding box center [234, 108] width 49 height 7
click at [338, 155] on span "Next" at bounding box center [340, 155] width 9 height 7
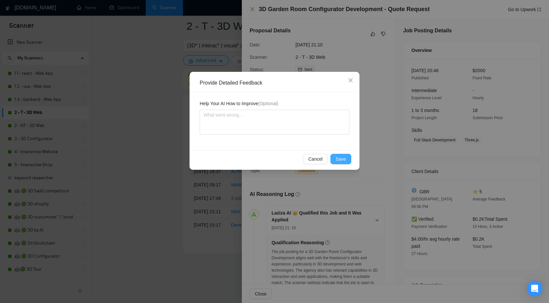
click at [346, 161] on span "Save" at bounding box center [341, 158] width 10 height 7
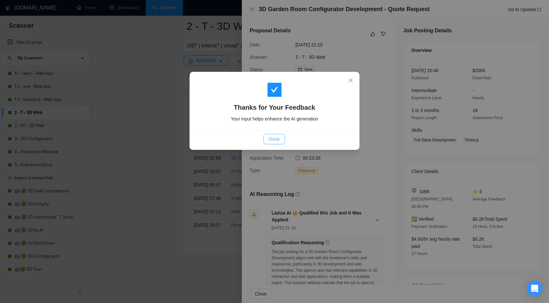
click at [268, 139] on button "Done" at bounding box center [273, 139] width 21 height 10
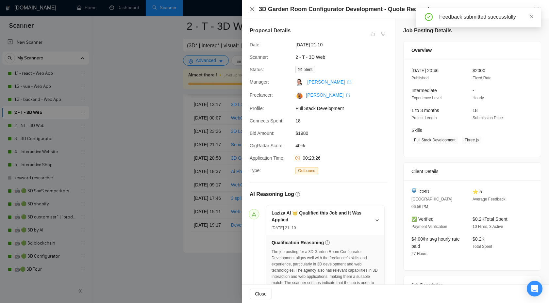
click at [252, 9] on icon "close" at bounding box center [252, 9] width 4 height 4
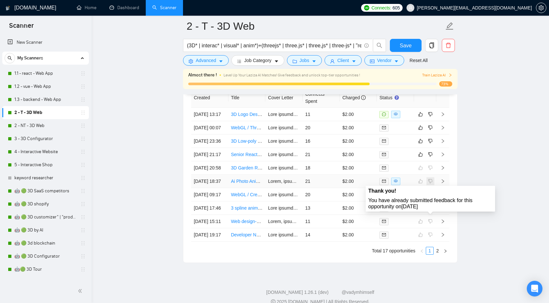
scroll to position [1782, 0]
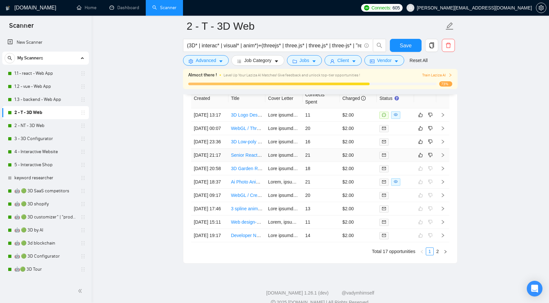
click at [446, 162] on td at bounding box center [442, 155] width 13 height 13
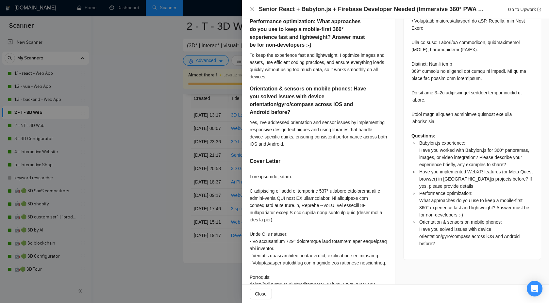
scroll to position [448, 0]
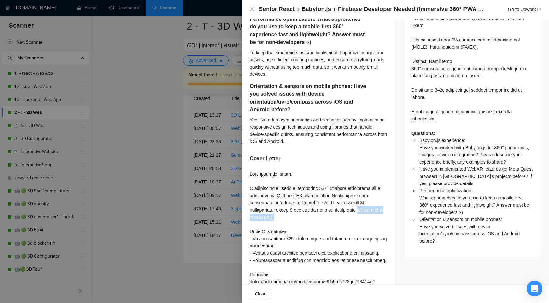
drag, startPoint x: 357, startPoint y: 210, endPoint x: 364, endPoint y: 215, distance: 8.7
click at [364, 215] on div at bounding box center [319, 279] width 138 height 216
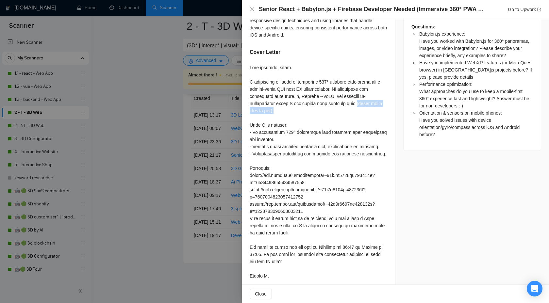
scroll to position [573, 0]
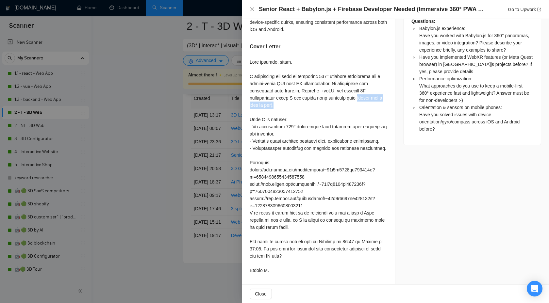
copy div "(sorry for a typo if any)."
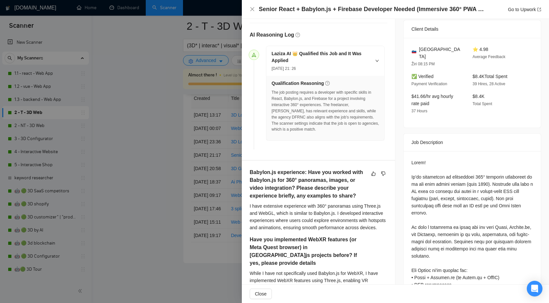
scroll to position [0, 0]
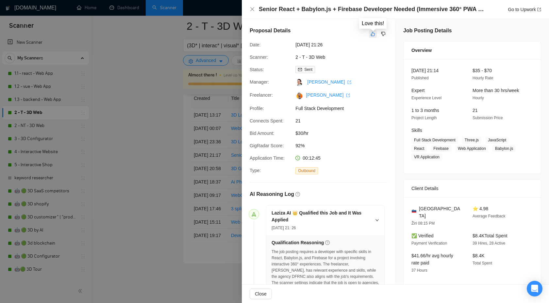
click at [374, 32] on icon "like" at bounding box center [372, 33] width 5 height 5
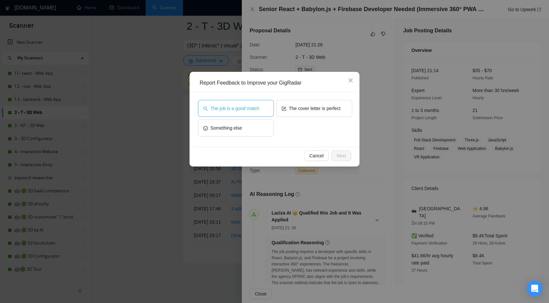
click at [251, 115] on button "The job is a good match" at bounding box center [236, 108] width 76 height 17
click at [336, 154] on button "Next" at bounding box center [341, 156] width 20 height 10
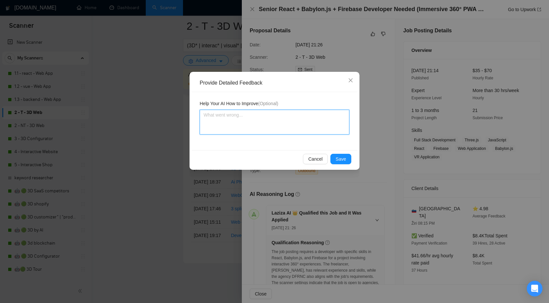
click at [271, 115] on textarea at bounding box center [275, 122] width 150 height 25
paste textarea "(sorry for a typo if any)."
type textarea "(sorry for a typo if any)."
click at [203, 116] on textarea "(sorry for a typo if any)." at bounding box center [275, 122] width 150 height 25
type textarea "т(sorry for a typo if any)."
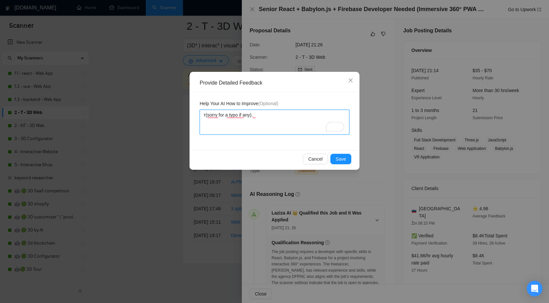
type textarea "ту(sorry for a typo if any)."
type textarea "т(sorry for a typo if any)."
type textarea "(sorry for a typo if any)."
type textarea "n(sorry for a typo if any)."
type textarea "ne(sorry for a typo if any)."
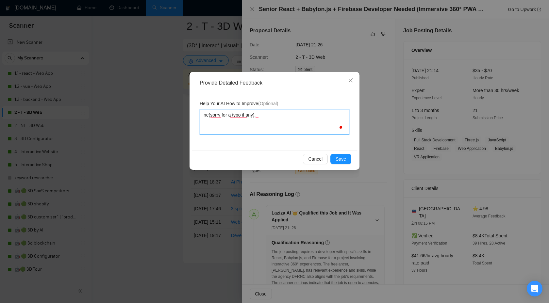
type textarea "nev(sorry for a typo if any)."
type textarea "neve(sorry for a typo if any)."
type textarea "nevet(sorry for a typo if any)."
type textarea "nevet (sorry for a typo if any)."
type textarea "nevet(sorry for a typo if any)."
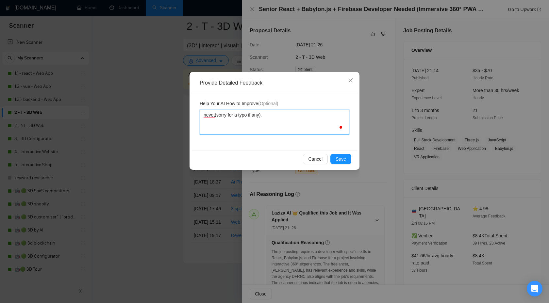
type textarea "neve(sorry for a typo if any)."
type textarea "never(sorry for a typo if any)."
type textarea "never (sorry for a typo if any)."
type textarea "never w(sorry for a typo if any)."
type textarea "never wt(sorry for a typo if any)."
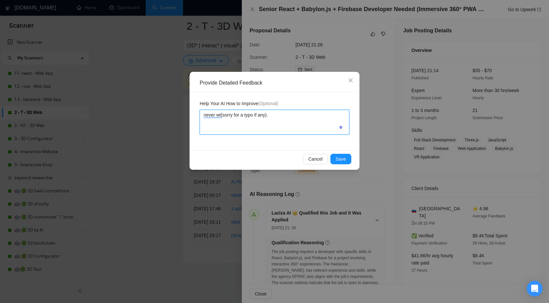
type textarea "never w(sorry for a typo if any)."
type textarea "never wr(sorry for a typo if any)."
type textarea "never wri(sorry for a typo if any)."
type textarea "never writ(sorry for a typo if any)."
type textarea "never write(sorry for a typo if any)."
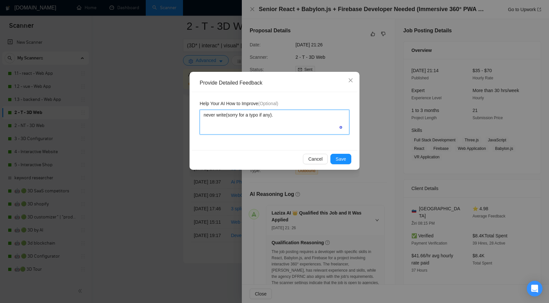
type textarea "never write (sorry for a typo if any)."
type textarea "never write a(sorry for a typo if any)."
type textarea "never write a (sorry for a typo if any)."
type textarea "never write a(sorry for a typo if any)."
type textarea "never write (sorry for a typo if any)."
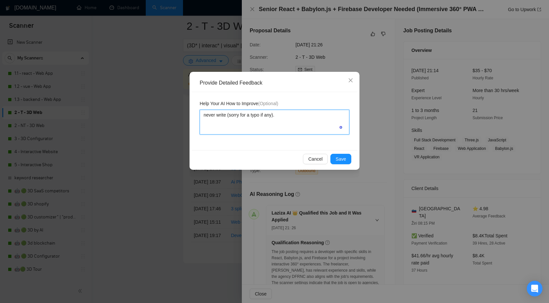
type textarea "never write t(sorry for a typo if any)."
type textarea "never write to(sorry for a typo if any)."
type textarea "never write to (sorry for a typo if any)."
type textarea "never write to a(sorry for a typo if any)."
type textarea "never write to a (sorry for a typo if any)."
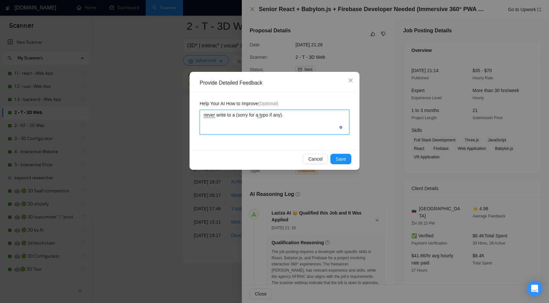
type textarea "never write to a c(sorry for a typo if any)."
type textarea "never write to a cl(sorry for a typo if any)."
type textarea "never write to a Client (sorry for a typo if any)."
type textarea "never write to a Client s(sorry for a typo if any)."
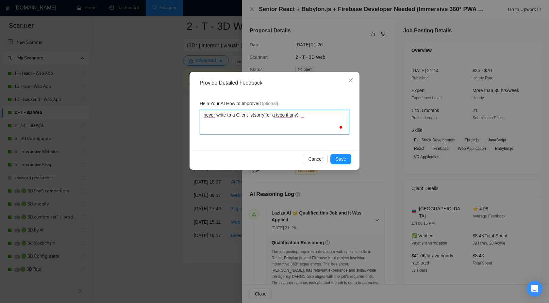
type textarea "never write to a Client so(sorry for a typo if any)."
type textarea "never write to a Client so (sorry for a typo if any)."
type textarea "never write to a Client so -(sorry for a typo if any)."
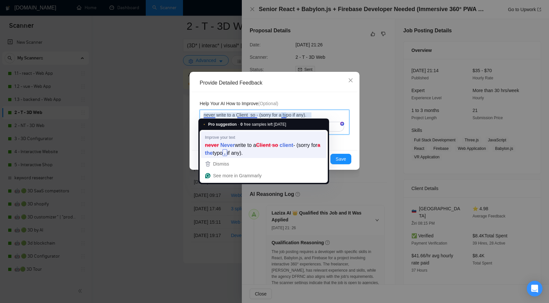
type textarea "never write to a Client so - (sorry for a typo if any)."
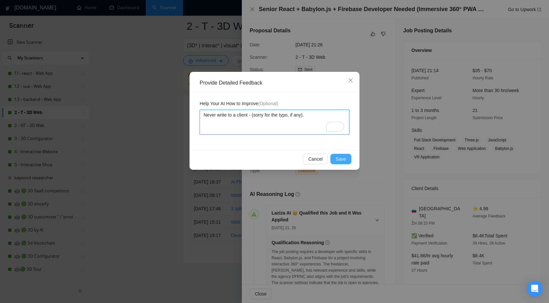
type textarea "Never write to a client - (sorry for the typo, if any)."
click at [345, 158] on span "Save" at bounding box center [341, 158] width 10 height 7
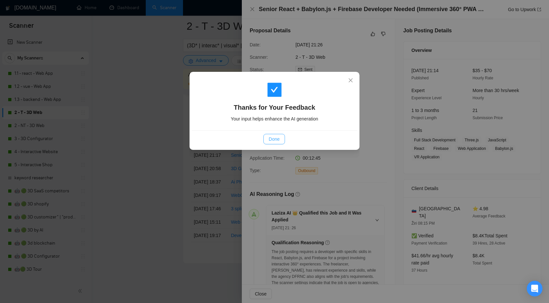
click at [276, 143] on button "Done" at bounding box center [273, 139] width 21 height 10
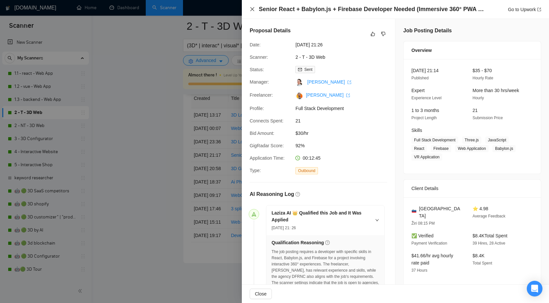
click at [252, 10] on icon "close" at bounding box center [252, 9] width 5 height 5
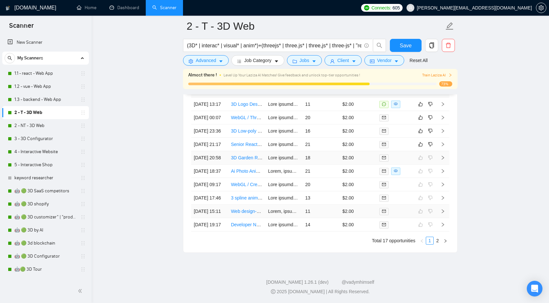
scroll to position [1808, 0]
click at [444, 165] on td at bounding box center [442, 157] width 13 height 13
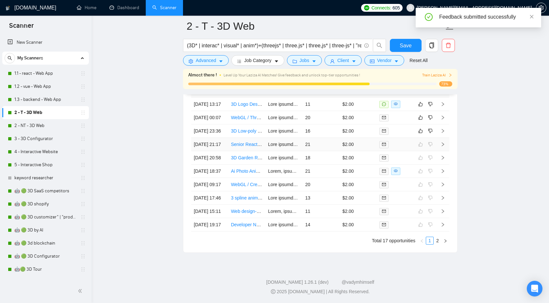
click at [439, 151] on td at bounding box center [442, 144] width 13 height 13
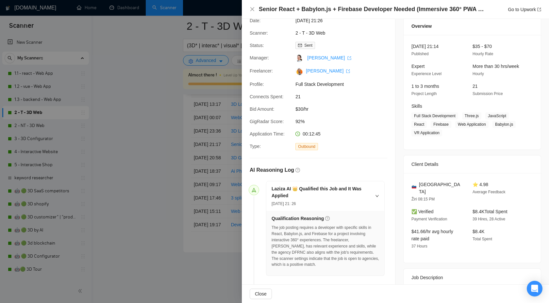
scroll to position [25, 0]
click at [297, 234] on div "The job posting requires a developer with specific skills in React, Babylon.js,…" at bounding box center [324, 245] width 107 height 43
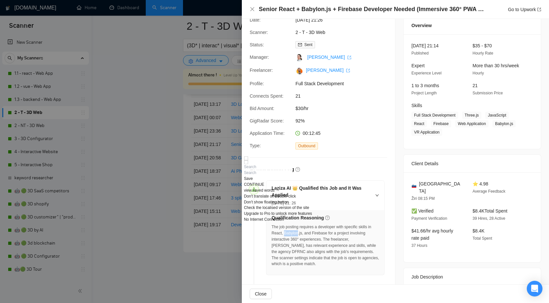
click at [334, 237] on div "The job posting requires a developer with specific skills in React, Babylon.js,…" at bounding box center [324, 245] width 107 height 43
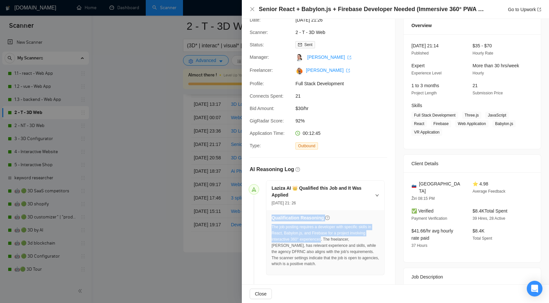
drag, startPoint x: 269, startPoint y: 234, endPoint x: 324, endPoint y: 238, distance: 54.7
click at [324, 238] on div "Qualification Reasoning The job posting requires a developer with specific skil…" at bounding box center [325, 242] width 118 height 65
click at [324, 238] on div "The job posting requires a developer with specific skills in React, Babylon.js,…" at bounding box center [324, 245] width 107 height 43
drag, startPoint x: 365, startPoint y: 226, endPoint x: 325, endPoint y: 237, distance: 41.8
click at [325, 237] on div "The job posting requires a developer with specific skills in React, Babylon.js,…" at bounding box center [324, 245] width 107 height 43
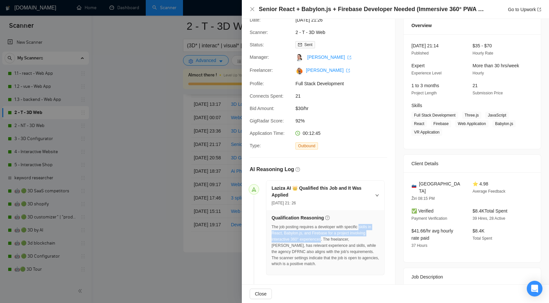
copy div "skills in React, Babylon.js, and Firebase for a project involving interactive 3…"
click at [200, 207] on div at bounding box center [274, 151] width 549 height 303
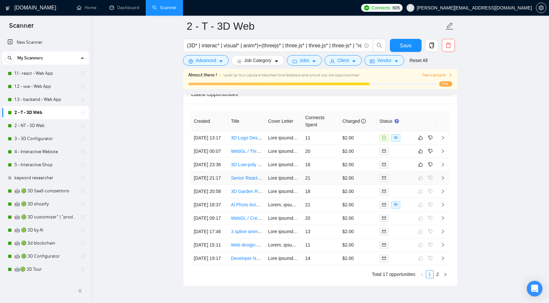
scroll to position [1757, 0]
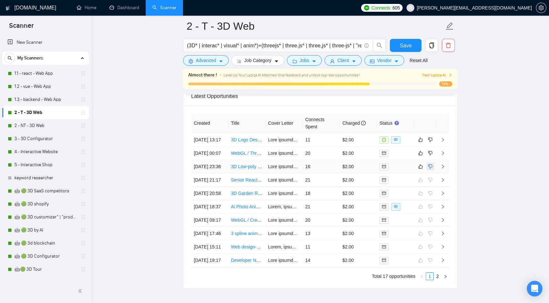
click at [433, 171] on button "button" at bounding box center [430, 167] width 8 height 8
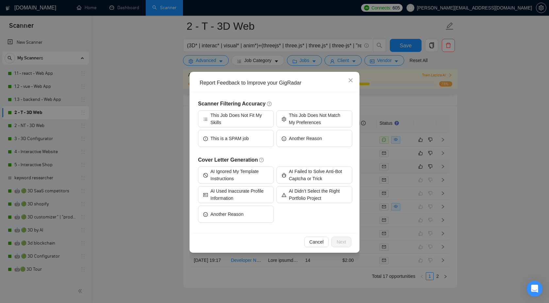
click at [442, 181] on div "Report Feedback to Improve your GigRadar Scanner Filtering Accuracy This Job Do…" at bounding box center [274, 151] width 549 height 303
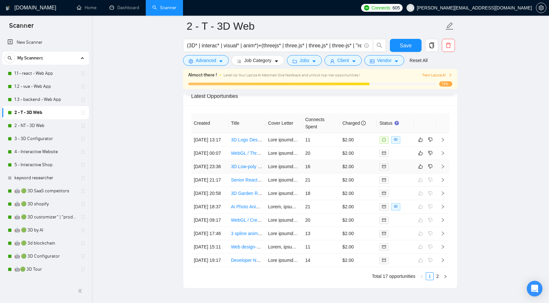
click at [444, 169] on icon "right" at bounding box center [443, 167] width 2 height 4
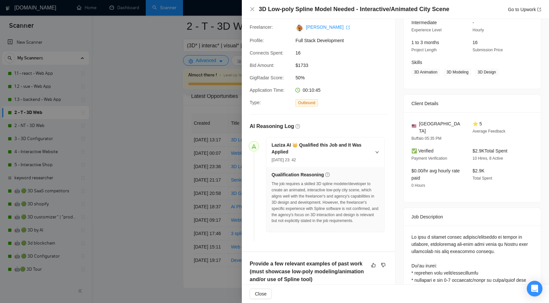
scroll to position [71, 0]
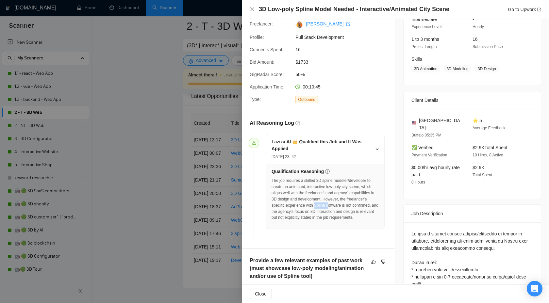
drag, startPoint x: 317, startPoint y: 205, endPoint x: 332, endPoint y: 206, distance: 15.1
click at [332, 206] on div "The job requires a skilled 3D spline modeler/developer to create an animated, i…" at bounding box center [324, 199] width 107 height 43
drag, startPoint x: 319, startPoint y: 181, endPoint x: 349, endPoint y: 181, distance: 29.4
click at [349, 181] on div "The job requires a skilled 3D spline modeler/developer to create an animated, i…" at bounding box center [324, 199] width 107 height 43
copy div "3D spline model"
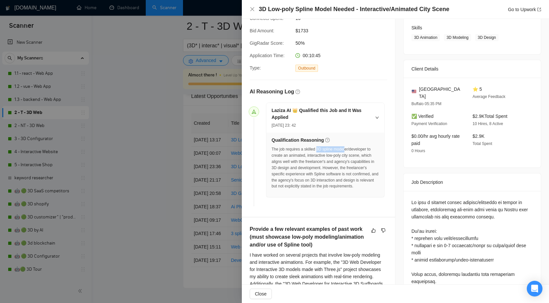
scroll to position [0, 0]
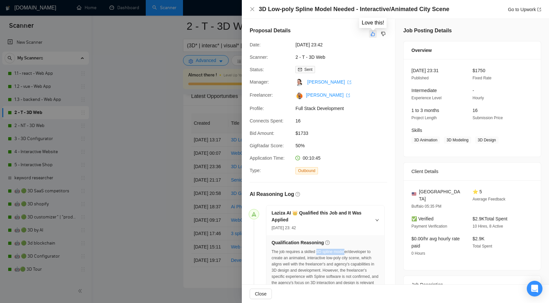
click at [374, 35] on icon "like" at bounding box center [372, 33] width 5 height 5
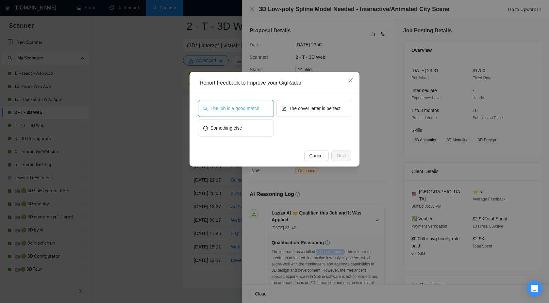
click at [247, 103] on button "The job is a good match" at bounding box center [236, 108] width 76 height 17
click at [340, 155] on span "Next" at bounding box center [340, 155] width 9 height 7
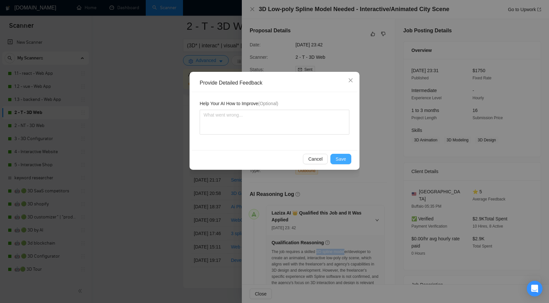
click at [338, 155] on span "Save" at bounding box center [341, 158] width 10 height 7
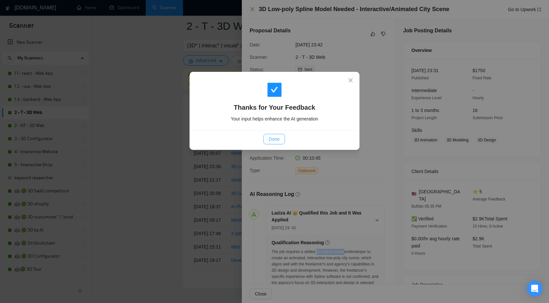
click at [271, 144] on button "Done" at bounding box center [273, 139] width 21 height 10
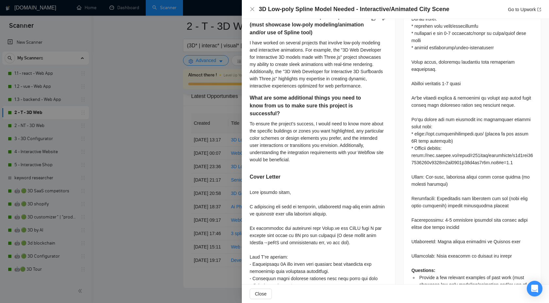
scroll to position [318, 0]
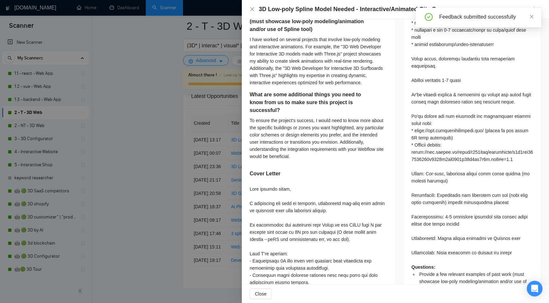
click at [154, 196] on div at bounding box center [274, 151] width 549 height 303
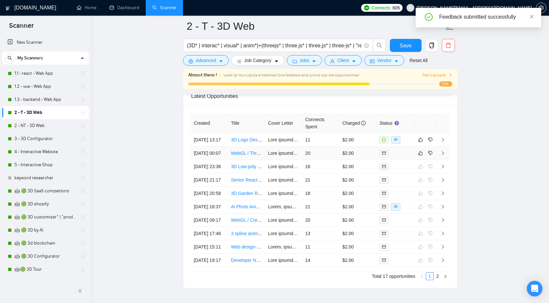
click at [444, 155] on icon "right" at bounding box center [442, 153] width 5 height 5
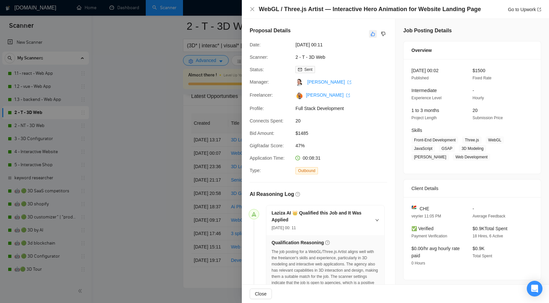
click at [373, 34] on icon "like" at bounding box center [372, 33] width 5 height 5
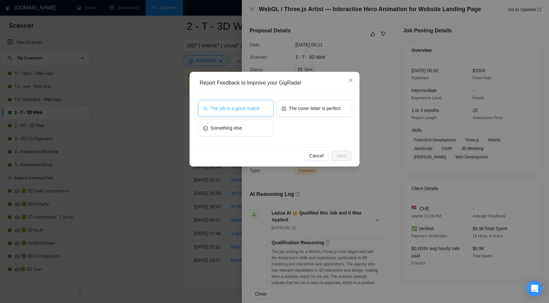
click at [258, 114] on button "The job is a good match" at bounding box center [236, 108] width 76 height 17
click at [346, 156] on span "Next" at bounding box center [340, 155] width 9 height 7
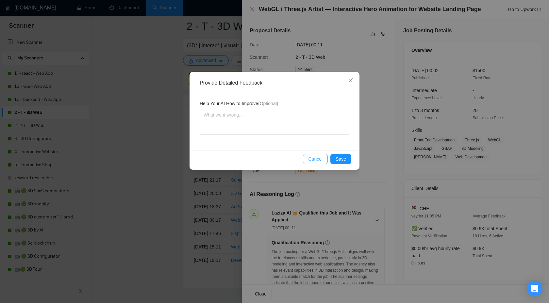
click at [326, 159] on button "Cancel" at bounding box center [315, 159] width 25 height 10
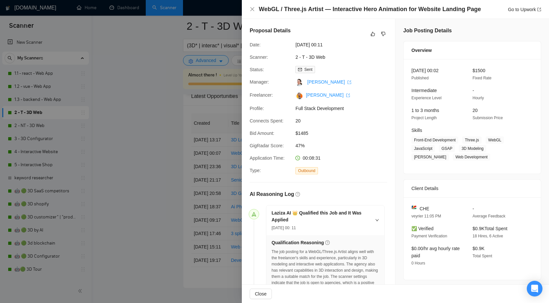
click at [340, 159] on div "00:08:31" at bounding box center [327, 158] width 69 height 7
click at [372, 29] on div "Proposal Details" at bounding box center [319, 34] width 138 height 14
click at [372, 37] on icon "like" at bounding box center [372, 33] width 5 height 5
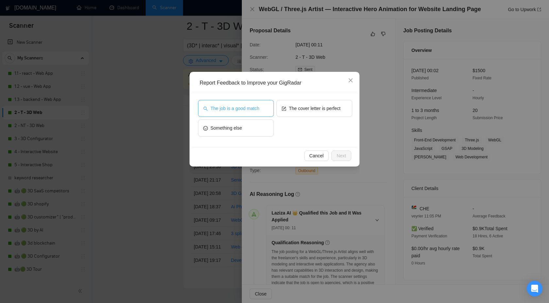
click at [242, 107] on span "The job is a good match" at bounding box center [234, 108] width 49 height 7
click at [338, 156] on span "Next" at bounding box center [340, 155] width 9 height 7
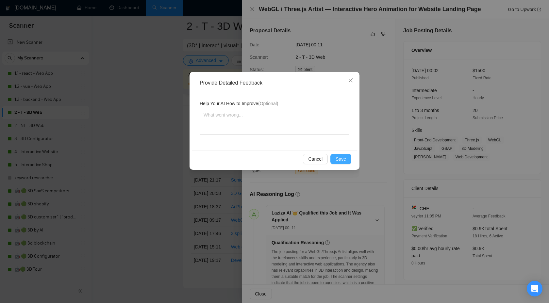
click at [338, 156] on span "Save" at bounding box center [341, 158] width 10 height 7
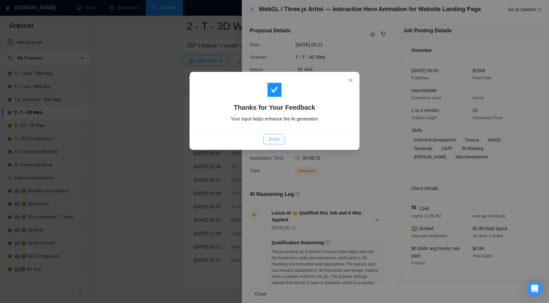
click at [274, 139] on span "Done" at bounding box center [274, 139] width 11 height 7
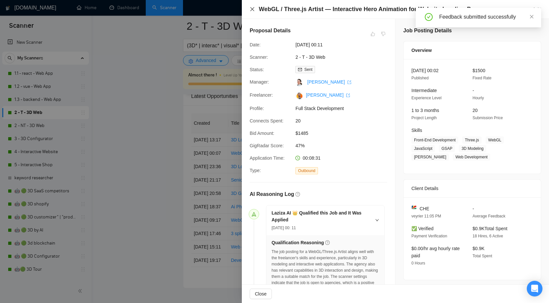
click at [253, 10] on icon "close" at bounding box center [252, 9] width 5 height 5
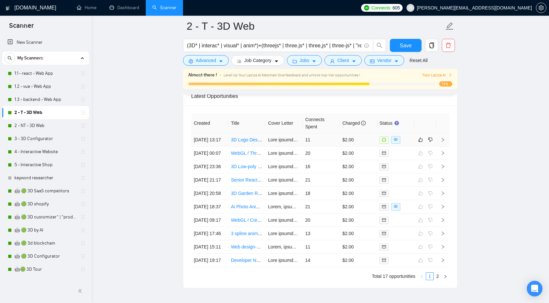
click at [444, 142] on icon "right" at bounding box center [442, 140] width 5 height 5
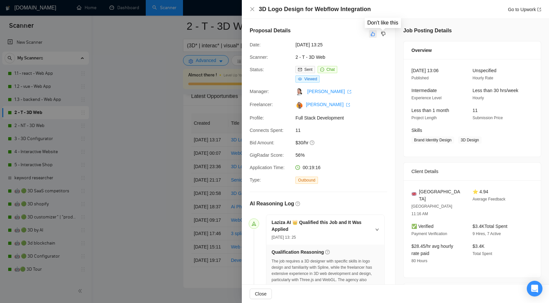
click at [373, 34] on icon "like" at bounding box center [372, 33] width 5 height 5
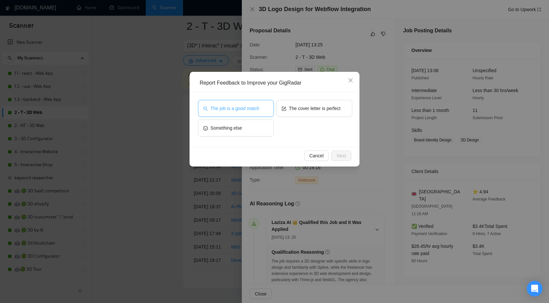
click at [237, 104] on button "The job is a good match" at bounding box center [236, 108] width 76 height 17
click at [343, 157] on span "Next" at bounding box center [340, 155] width 9 height 7
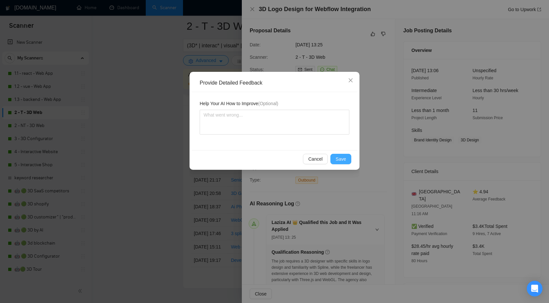
click at [337, 159] on span "Save" at bounding box center [341, 158] width 10 height 7
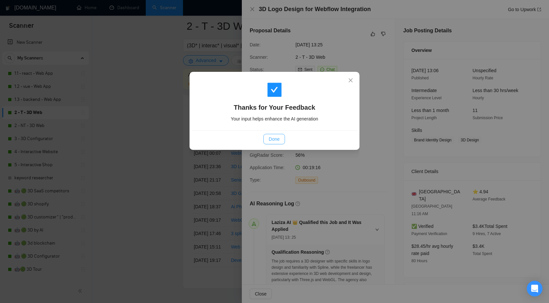
click at [273, 137] on span "Done" at bounding box center [274, 139] width 11 height 7
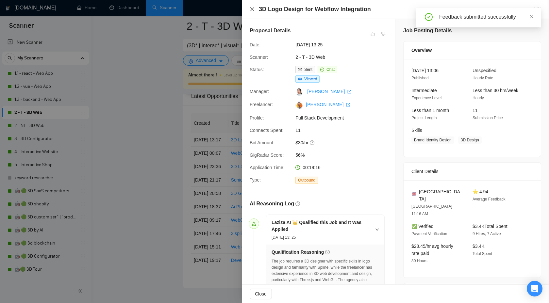
click at [252, 9] on icon "close" at bounding box center [252, 9] width 5 height 5
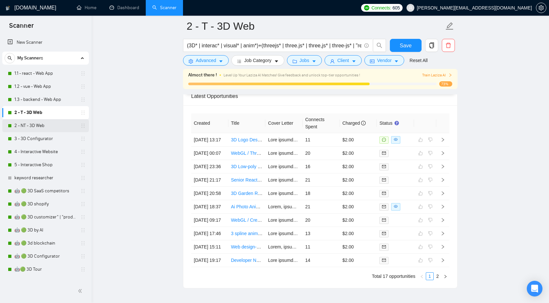
click at [39, 125] on link "2 - NT - 3D Web" at bounding box center [45, 125] width 62 height 13
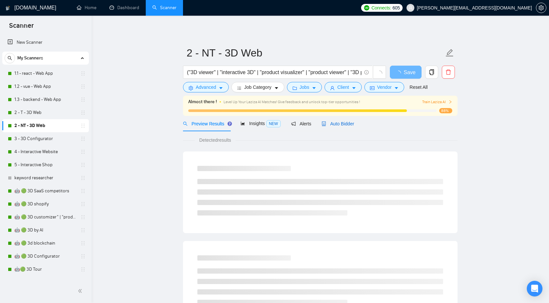
click at [344, 124] on span "Auto Bidder" at bounding box center [337, 123] width 32 height 5
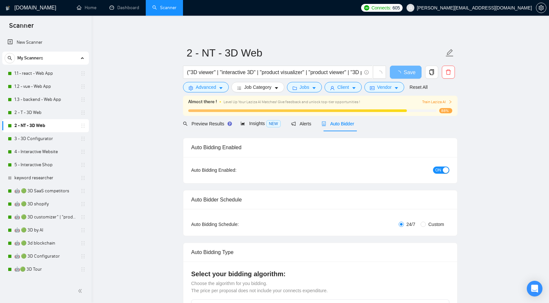
checkbox input "true"
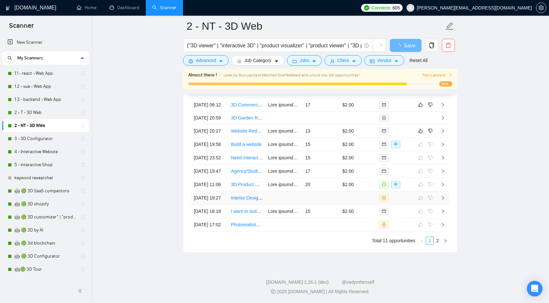
scroll to position [1787, 0]
click at [439, 242] on link "2" at bounding box center [437, 240] width 7 height 7
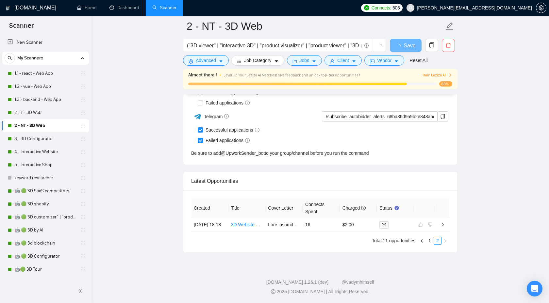
scroll to position [1607, 0]
click at [445, 222] on icon "right" at bounding box center [442, 224] width 5 height 5
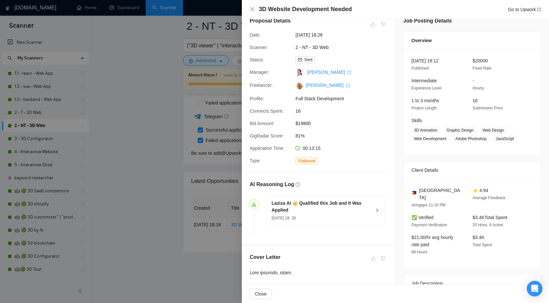
scroll to position [11, 0]
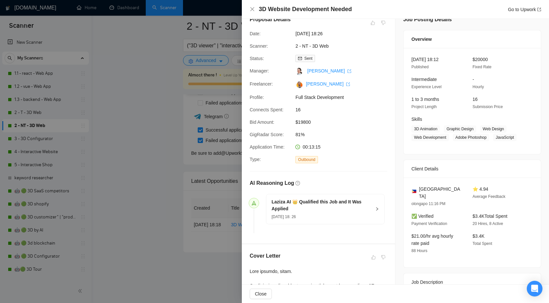
click at [375, 207] on icon "right" at bounding box center [377, 209] width 4 height 4
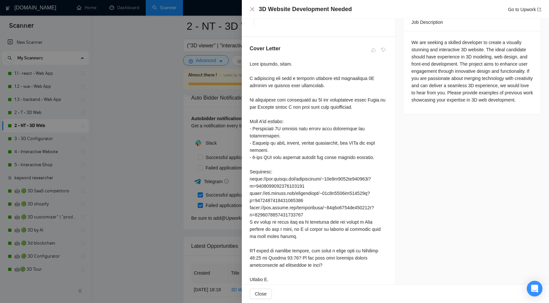
scroll to position [272, 0]
click at [193, 127] on div at bounding box center [274, 151] width 549 height 303
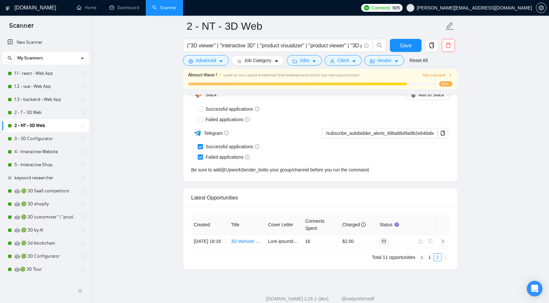
scroll to position [1678, 0]
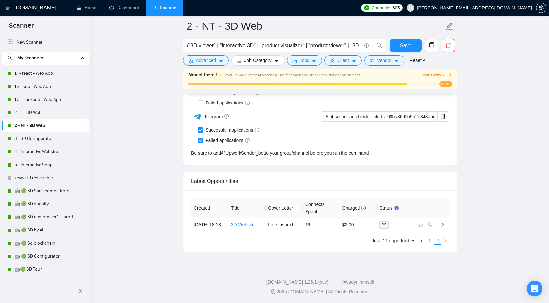
click at [429, 240] on link "1" at bounding box center [429, 240] width 7 height 7
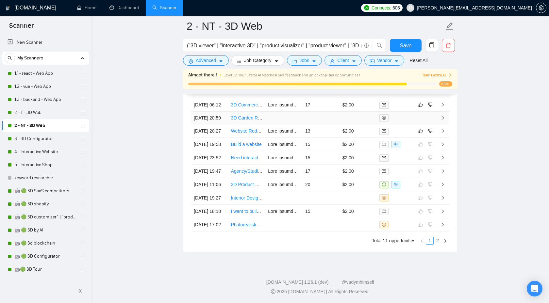
scroll to position [1858, 0]
click at [445, 220] on td at bounding box center [442, 224] width 13 height 13
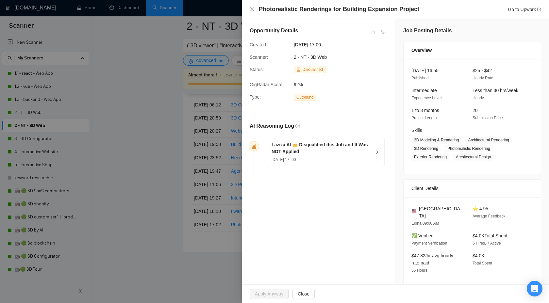
click at [376, 153] on icon "right" at bounding box center [377, 152] width 4 height 4
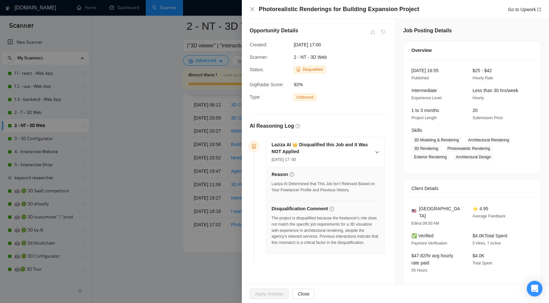
click at [218, 188] on div at bounding box center [274, 151] width 549 height 303
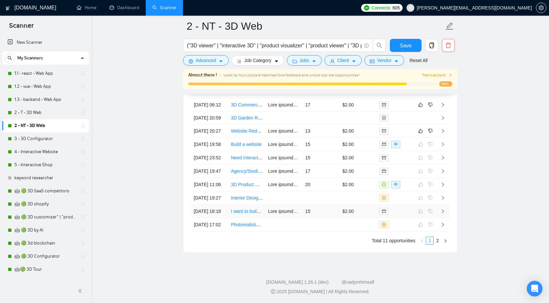
click at [443, 209] on icon "right" at bounding box center [442, 211] width 5 height 5
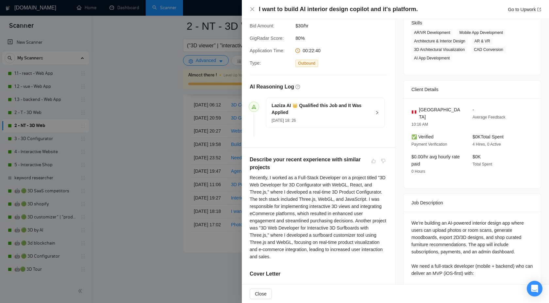
scroll to position [114, 0]
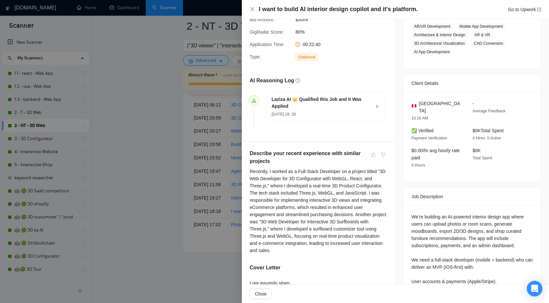
click at [374, 106] on div "Laziza AI 👑 Qualified this Job and It Was Applied [DATE] 18: 26" at bounding box center [325, 107] width 118 height 30
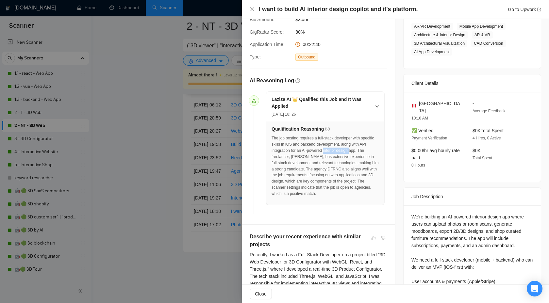
drag, startPoint x: 343, startPoint y: 150, endPoint x: 370, endPoint y: 149, distance: 27.4
click at [370, 149] on div "The job posting requires a full-stack developer with specific skills in iOS and…" at bounding box center [324, 165] width 107 height 61
copy div "interior design"
click at [206, 68] on div at bounding box center [274, 151] width 549 height 303
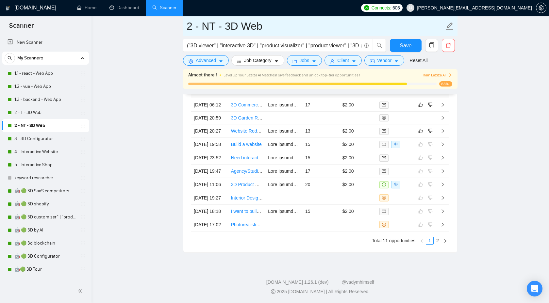
click at [245, 27] on input "2 - NT - 3D Web" at bounding box center [315, 26] width 257 height 16
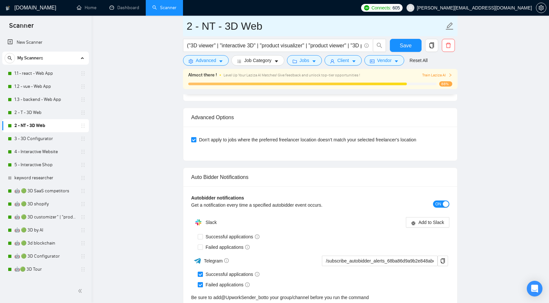
scroll to position [1858, 0]
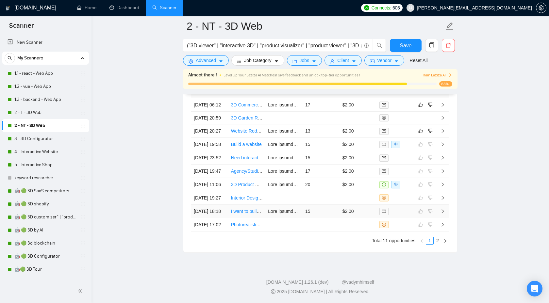
click at [449, 205] on td at bounding box center [442, 211] width 13 height 13
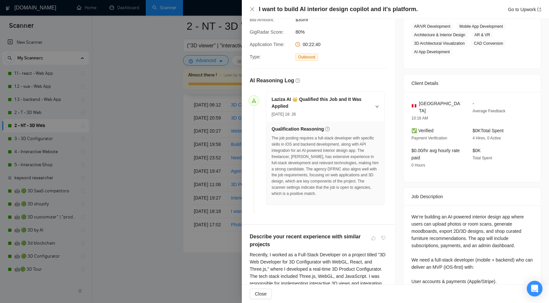
click at [143, 214] on div at bounding box center [274, 151] width 549 height 303
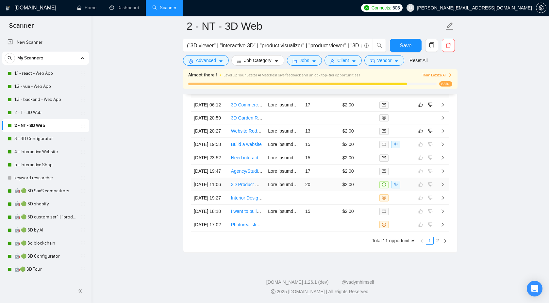
click at [442, 183] on icon "right" at bounding box center [443, 185] width 2 height 4
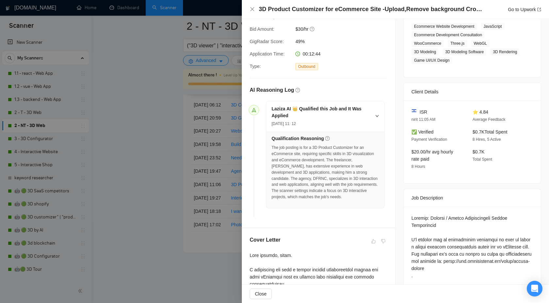
click at [197, 177] on div at bounding box center [274, 151] width 549 height 303
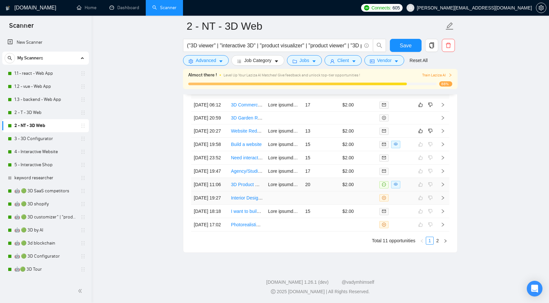
scroll to position [1813, 0]
click at [443, 173] on icon "right" at bounding box center [442, 171] width 5 height 5
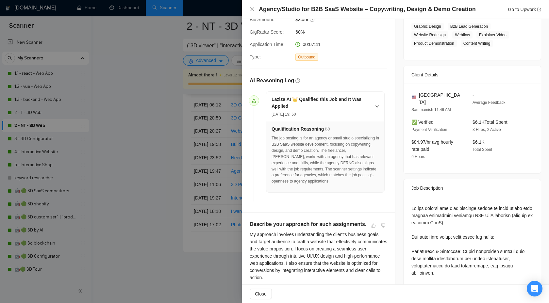
click at [214, 159] on div at bounding box center [274, 151] width 549 height 303
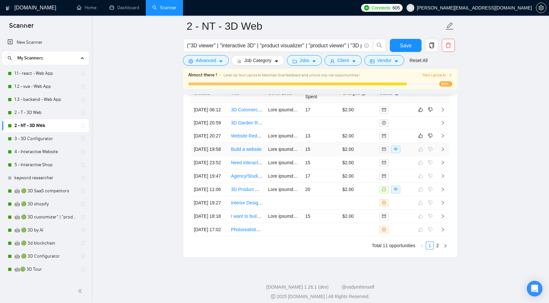
scroll to position [1786, 0]
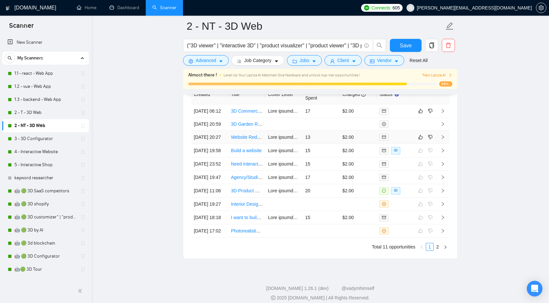
click at [445, 144] on td at bounding box center [442, 137] width 13 height 13
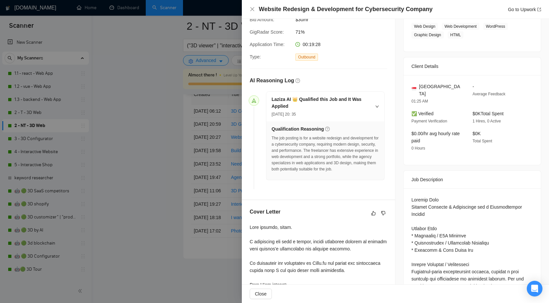
click at [223, 174] on div at bounding box center [274, 151] width 549 height 303
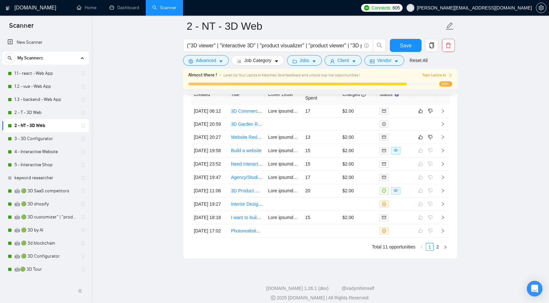
click at [442, 166] on icon "right" at bounding box center [442, 164] width 5 height 5
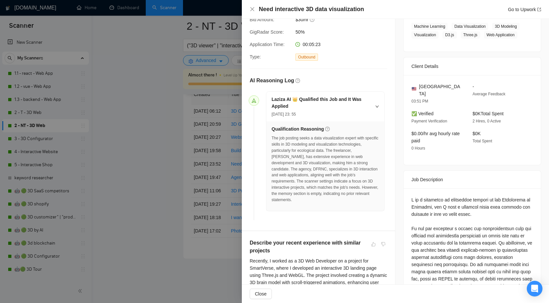
scroll to position [114, 0]
click at [213, 186] on div at bounding box center [274, 151] width 549 height 303
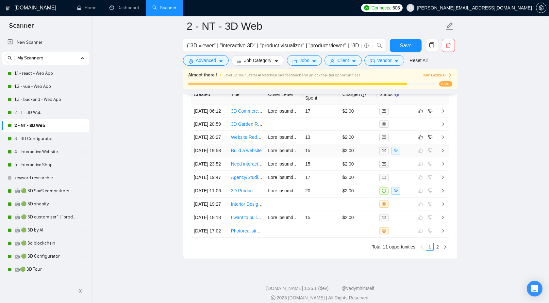
click at [444, 153] on icon "right" at bounding box center [442, 150] width 5 height 5
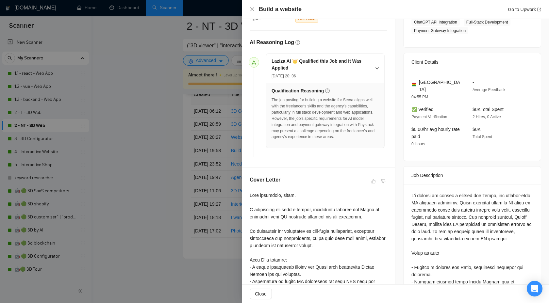
scroll to position [199, 0]
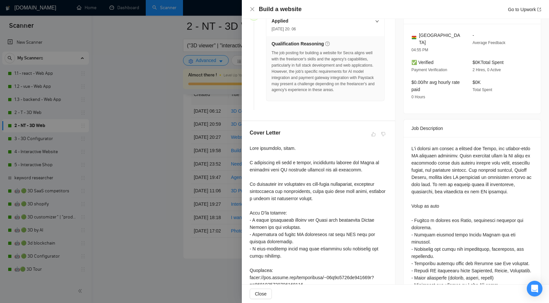
click at [203, 139] on div at bounding box center [274, 151] width 549 height 303
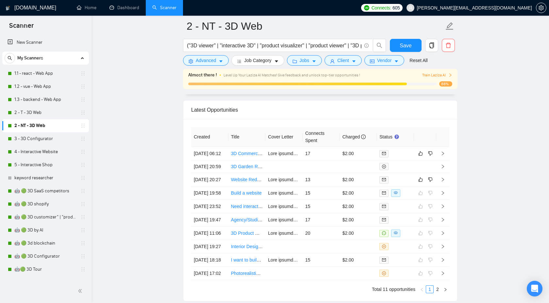
scroll to position [1743, 0]
click at [443, 183] on icon "right" at bounding box center [442, 180] width 5 height 5
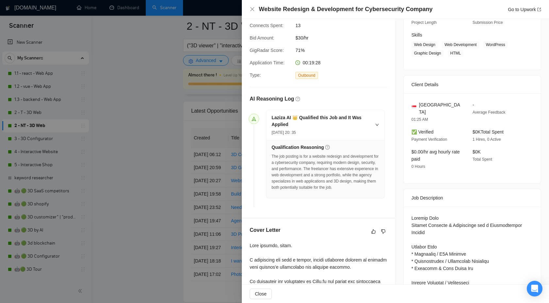
scroll to position [94, 0]
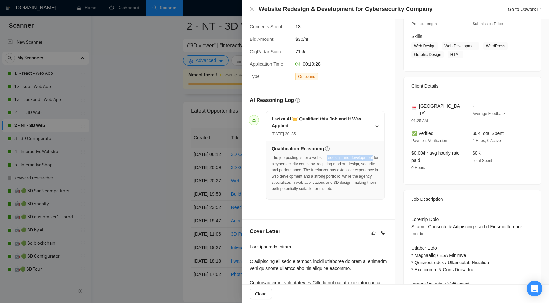
drag, startPoint x: 330, startPoint y: 157, endPoint x: 296, endPoint y: 162, distance: 35.0
click at [296, 162] on div "The job posting is for a website redesign and development for a cybersecurity c…" at bounding box center [324, 173] width 107 height 37
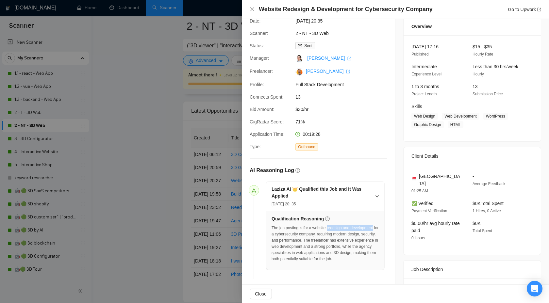
scroll to position [0, 0]
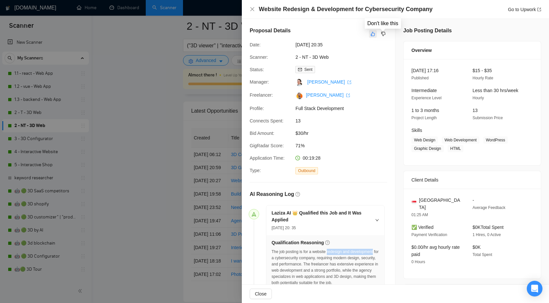
click at [373, 35] on icon "like" at bounding box center [372, 33] width 5 height 5
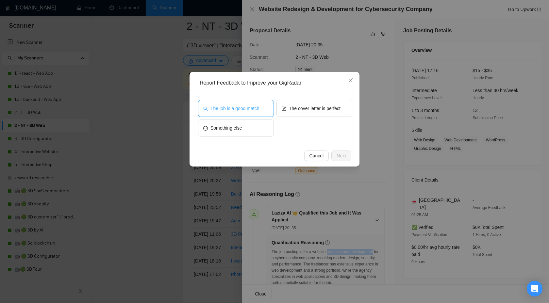
click at [267, 107] on button "The job is a good match" at bounding box center [236, 108] width 76 height 17
click at [344, 157] on span "Next" at bounding box center [340, 155] width 9 height 7
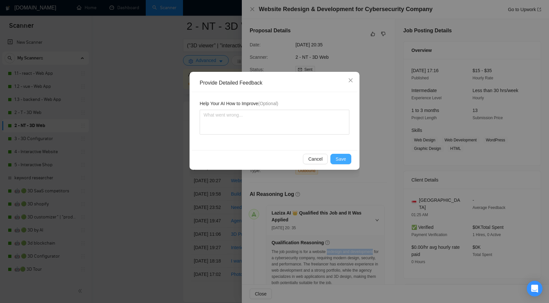
click at [342, 155] on span "Save" at bounding box center [341, 158] width 10 height 7
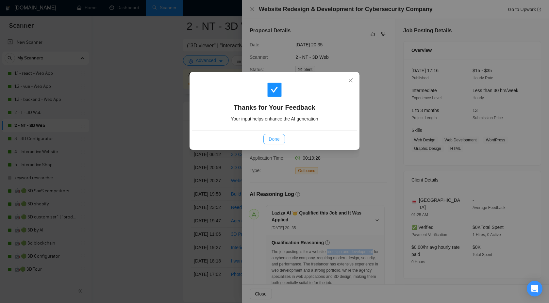
click at [272, 140] on span "Done" at bounding box center [274, 139] width 11 height 7
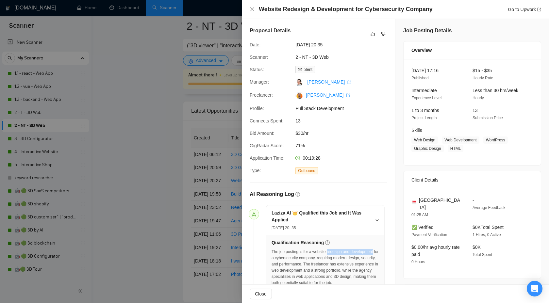
click at [211, 142] on div at bounding box center [274, 151] width 549 height 303
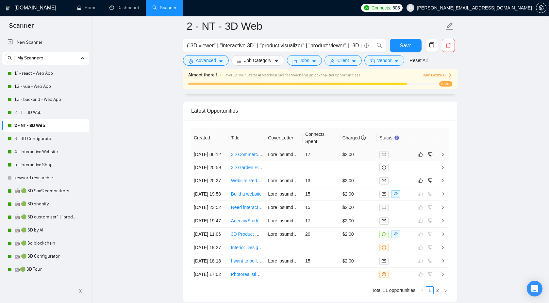
click at [443, 157] on icon "right" at bounding box center [442, 154] width 5 height 5
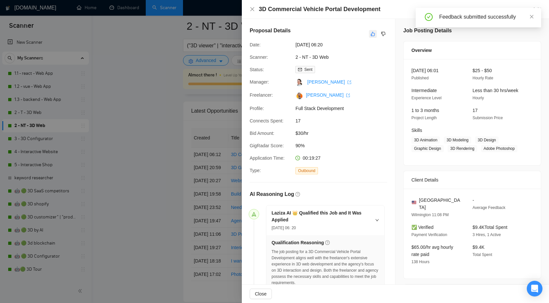
click at [373, 31] on icon "like" at bounding box center [372, 33] width 5 height 5
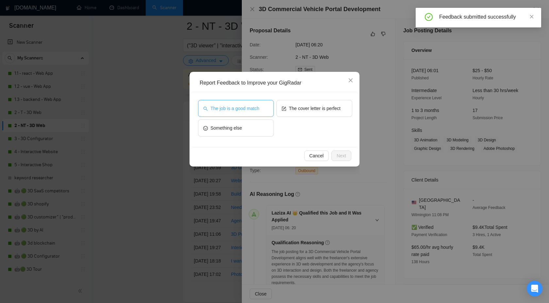
click at [255, 102] on button "The job is a good match" at bounding box center [236, 108] width 76 height 17
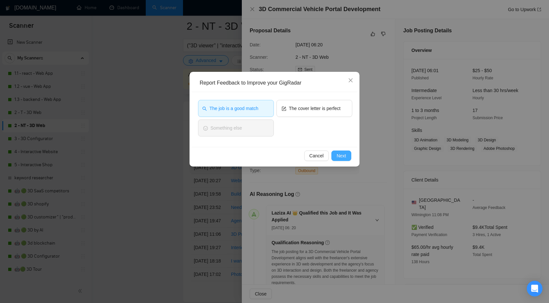
click at [337, 158] on span "Next" at bounding box center [340, 155] width 9 height 7
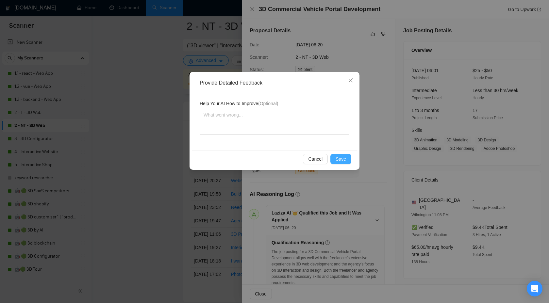
click at [344, 157] on span "Save" at bounding box center [341, 158] width 10 height 7
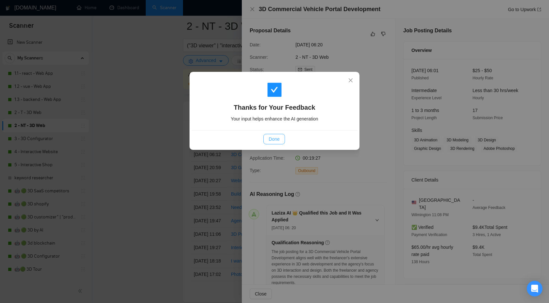
click at [276, 140] on span "Done" at bounding box center [274, 139] width 11 height 7
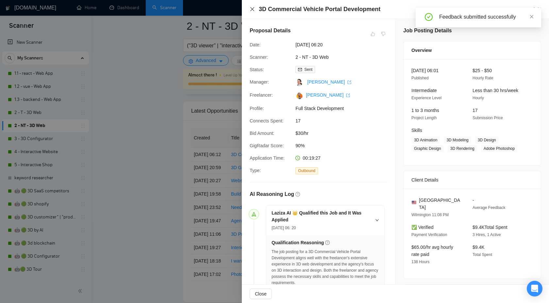
click at [251, 8] on icon "close" at bounding box center [252, 9] width 4 height 4
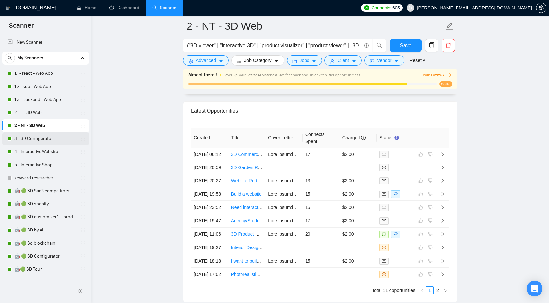
click at [52, 137] on link "3 - 3D Configurator" at bounding box center [45, 138] width 62 height 13
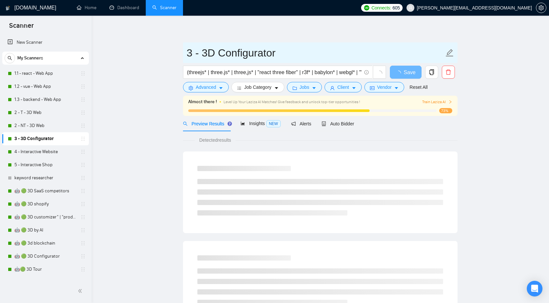
click at [246, 54] on input "3 - 3D Configurator" at bounding box center [315, 53] width 257 height 16
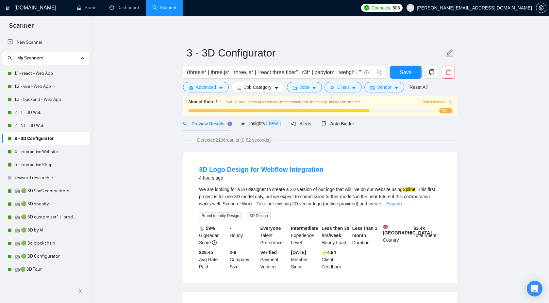
click at [339, 129] on div "Auto Bidder" at bounding box center [337, 123] width 32 height 15
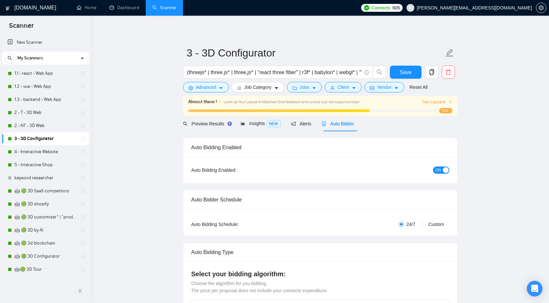
checkbox input "true"
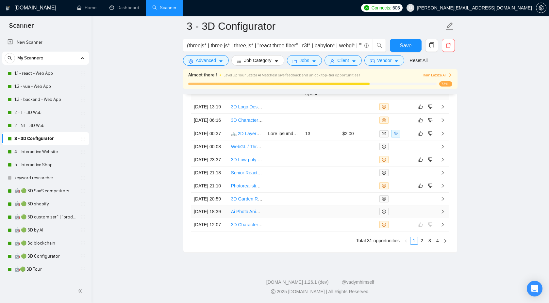
scroll to position [1858, 0]
click at [437, 241] on link "4" at bounding box center [437, 240] width 7 height 7
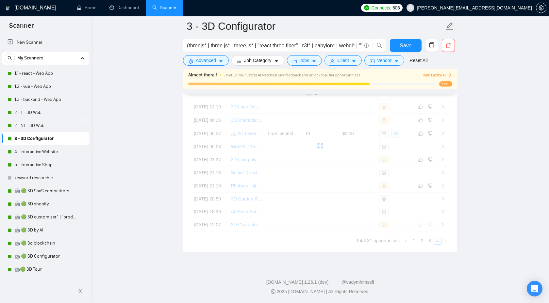
scroll to position [1678, 0]
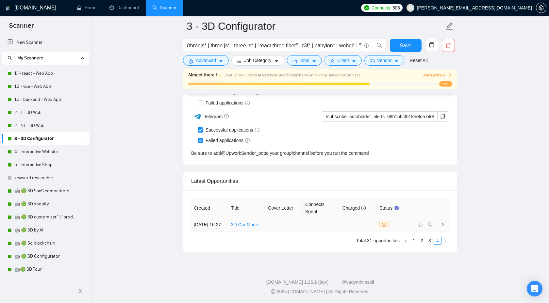
click at [443, 222] on icon "right" at bounding box center [442, 224] width 5 height 5
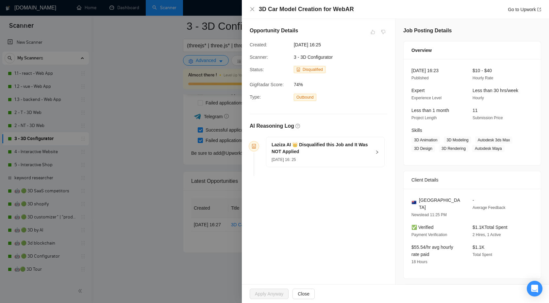
click at [374, 153] on div "Laziza AI 👑 Disqualified this Job and It Was NOT Applied [DATE] 16: 25" at bounding box center [325, 152] width 118 height 30
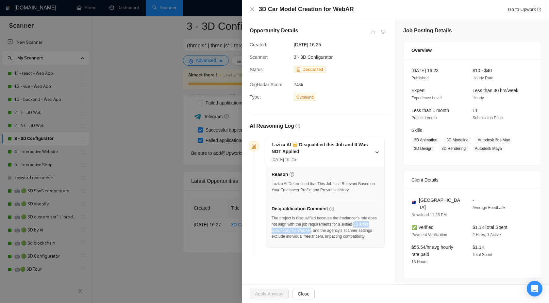
drag, startPoint x: 369, startPoint y: 224, endPoint x: 323, endPoint y: 230, distance: 46.5
click at [323, 230] on div "The project is disqualified because the freelancer's role does not align with t…" at bounding box center [324, 227] width 107 height 25
click at [209, 203] on div at bounding box center [274, 151] width 549 height 303
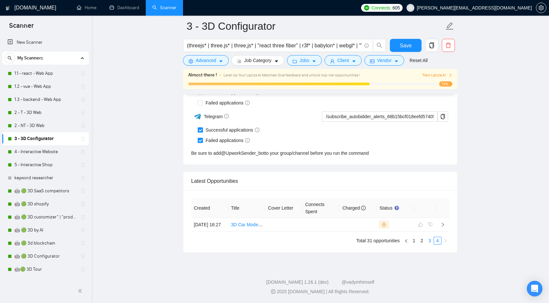
click at [429, 241] on link "3" at bounding box center [429, 240] width 7 height 7
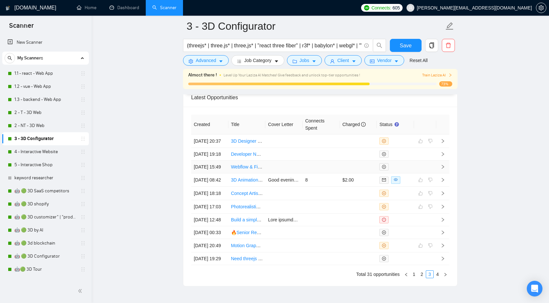
scroll to position [1858, 0]
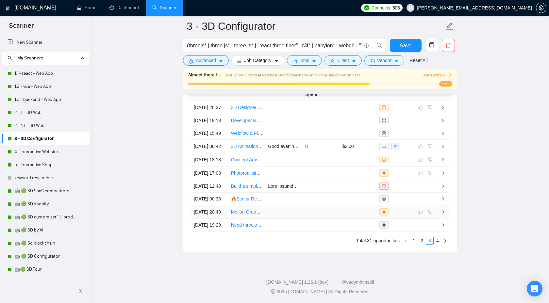
click at [445, 210] on icon "right" at bounding box center [442, 212] width 5 height 5
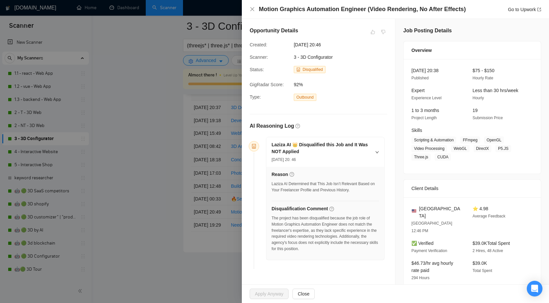
click at [219, 246] on div at bounding box center [274, 151] width 549 height 303
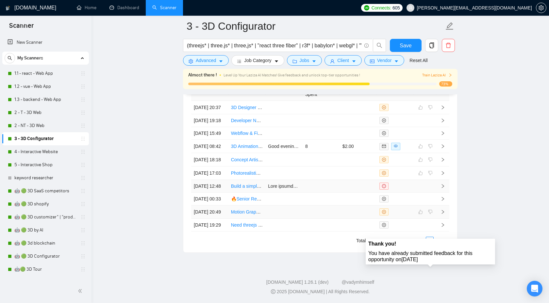
scroll to position [1814, 0]
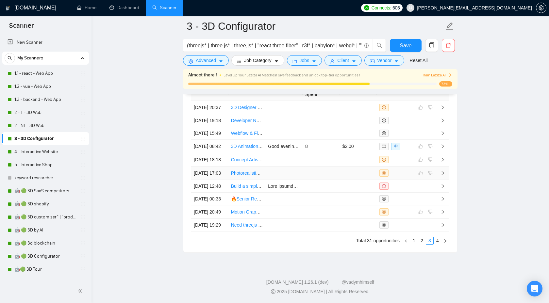
click at [443, 175] on icon "right" at bounding box center [442, 173] width 5 height 5
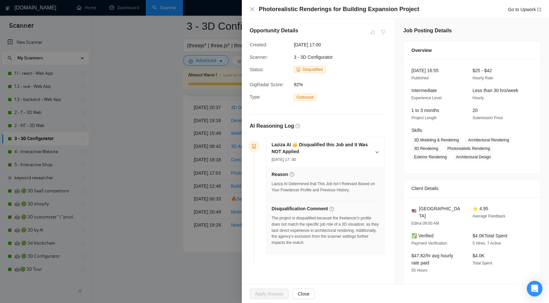
click at [182, 168] on div at bounding box center [274, 151] width 549 height 303
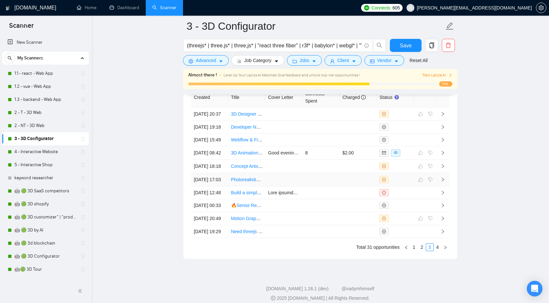
scroll to position [1783, 0]
click at [444, 168] on icon "right" at bounding box center [442, 166] width 5 height 5
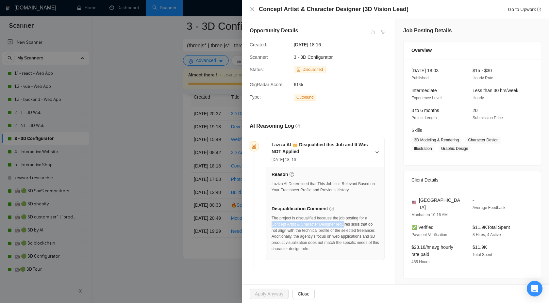
drag, startPoint x: 272, startPoint y: 226, endPoint x: 349, endPoint y: 226, distance: 76.8
click at [349, 226] on div "The project is disqualified because the job posting for a Concept Artist & Char…" at bounding box center [324, 233] width 107 height 37
click at [319, 224] on div "The project is disqualified because the job posting for a Concept Artist & Char…" at bounding box center [324, 233] width 107 height 37
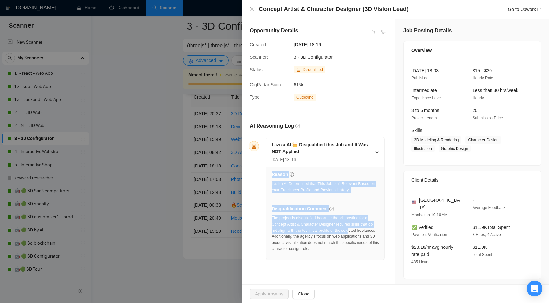
drag, startPoint x: 271, startPoint y: 224, endPoint x: 361, endPoint y: 228, distance: 89.6
click at [361, 228] on div "Reason Laziza AI Determined that This Job Isn’t Relevant Based on Your Freelanc…" at bounding box center [325, 213] width 118 height 93
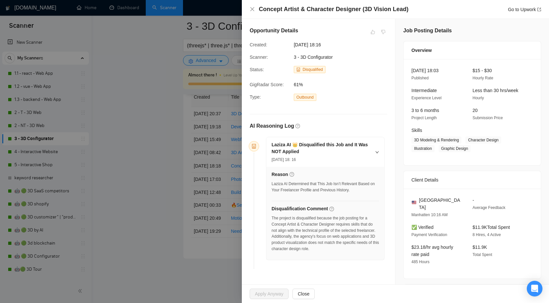
click at [282, 223] on div "The project is disqualified because the job posting for a Concept Artist & Char…" at bounding box center [324, 233] width 107 height 37
drag, startPoint x: 271, startPoint y: 224, endPoint x: 360, endPoint y: 223, distance: 89.2
click at [360, 223] on div "The project is disqualified because the job posting for a Concept Artist & Char…" at bounding box center [324, 233] width 107 height 37
drag, startPoint x: 366, startPoint y: 224, endPoint x: 271, endPoint y: 225, distance: 95.1
click at [271, 225] on div "The project is disqualified because the job posting for a Concept Artist & Char…" at bounding box center [324, 233] width 107 height 37
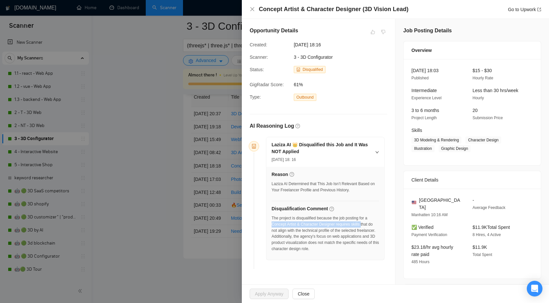
click at [205, 138] on div at bounding box center [274, 151] width 549 height 303
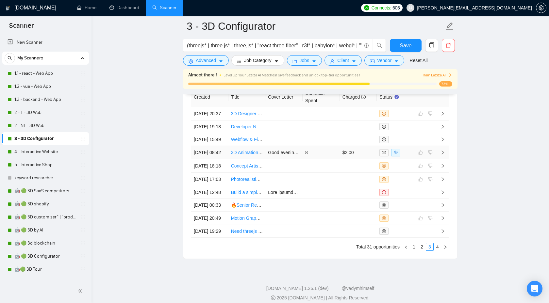
click at [445, 159] on td at bounding box center [442, 152] width 13 height 13
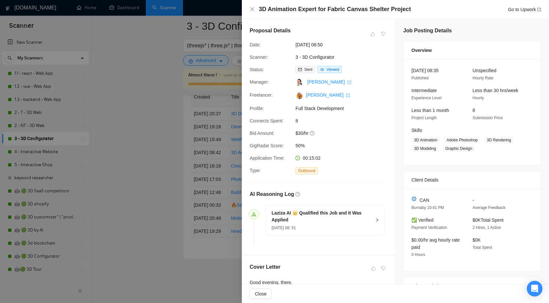
click at [382, 216] on div "Laziza AI 👑 Qualified this Job and It Was Applied [DATE] 08: 51" at bounding box center [325, 220] width 118 height 30
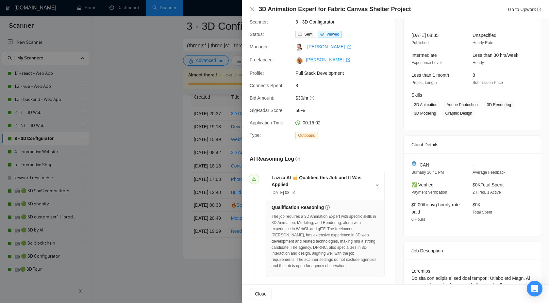
scroll to position [36, 0]
click at [163, 147] on div at bounding box center [274, 151] width 549 height 303
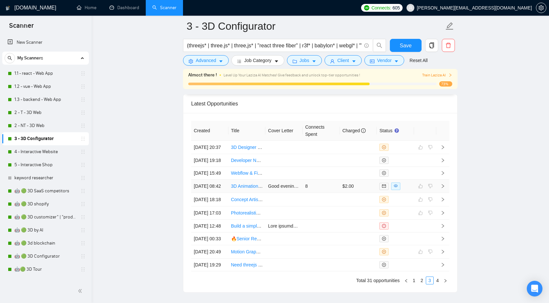
scroll to position [1749, 0]
click at [445, 150] on td at bounding box center [442, 147] width 13 height 13
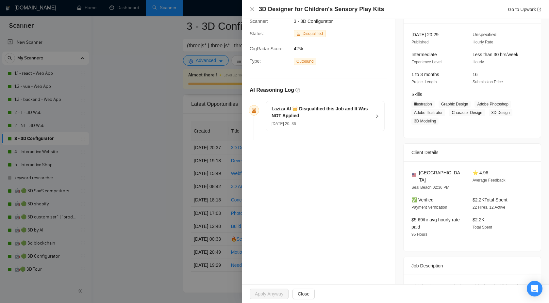
click at [369, 120] on div "[DATE] 20: 36" at bounding box center [321, 123] width 100 height 7
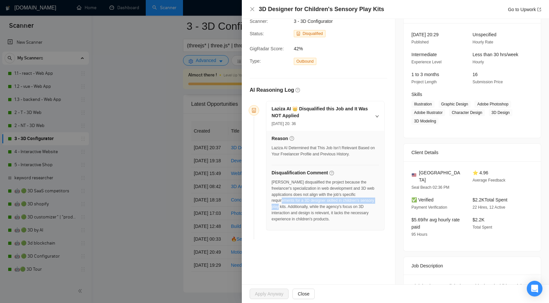
drag, startPoint x: 297, startPoint y: 201, endPoint x: 304, endPoint y: 207, distance: 9.7
click at [304, 207] on div "[PERSON_NAME] disqualified the project because the freelancer's specialization …" at bounding box center [324, 200] width 107 height 43
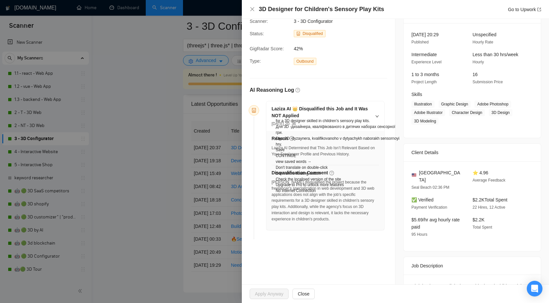
click at [329, 245] on div "Opportunity Details Created: [DATE] 20:36 Scanner: 3 - 3D Configurator Status: …" at bounding box center [318, 116] width 153 height 267
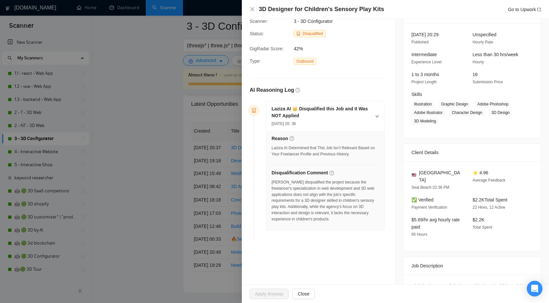
click at [314, 222] on div "[PERSON_NAME] disqualified the project because the freelancer's specialization …" at bounding box center [324, 202] width 107 height 47
click at [186, 226] on div at bounding box center [274, 151] width 549 height 303
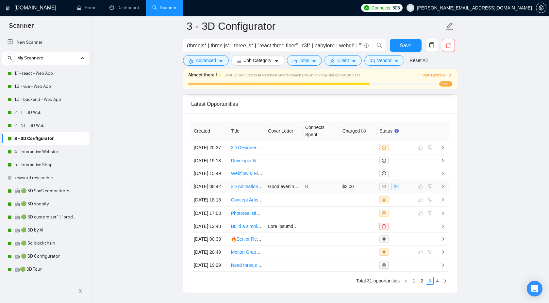
click at [441, 193] on td at bounding box center [442, 186] width 13 height 13
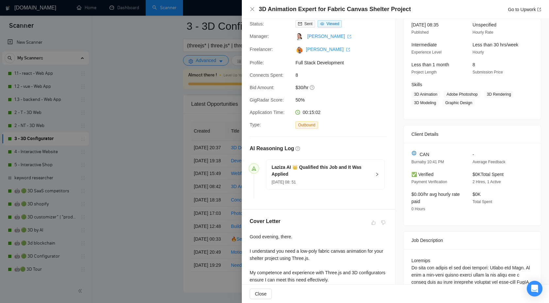
scroll to position [47, 0]
click at [131, 242] on div at bounding box center [274, 151] width 549 height 303
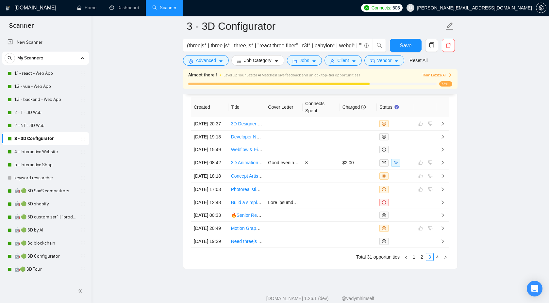
scroll to position [1815, 0]
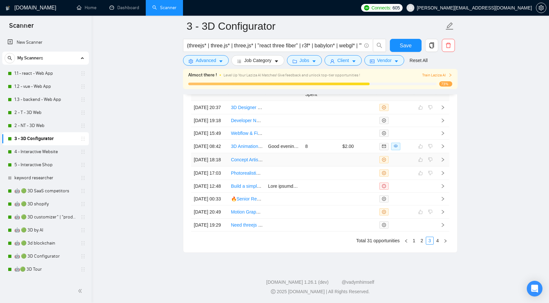
click at [444, 162] on icon "right" at bounding box center [442, 159] width 5 height 5
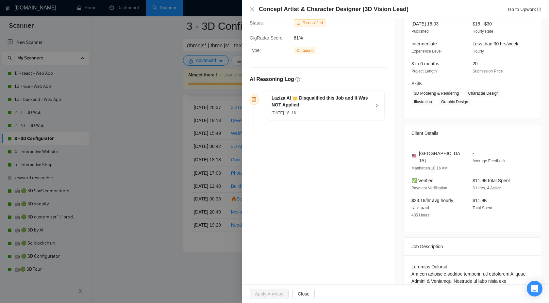
click at [361, 105] on h5 "Laziza AI 👑 Disqualified this Job and It Was NOT Applied" at bounding box center [321, 102] width 100 height 14
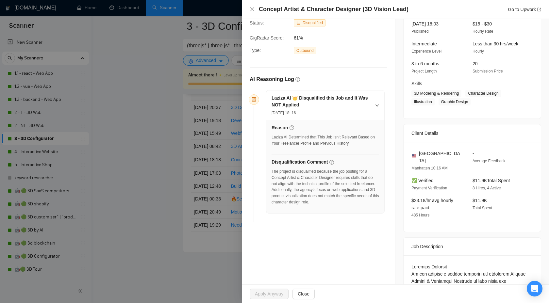
click at [219, 158] on div at bounding box center [274, 151] width 549 height 303
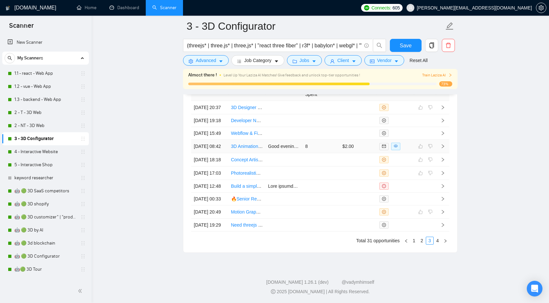
click at [444, 144] on icon "right" at bounding box center [442, 146] width 5 height 5
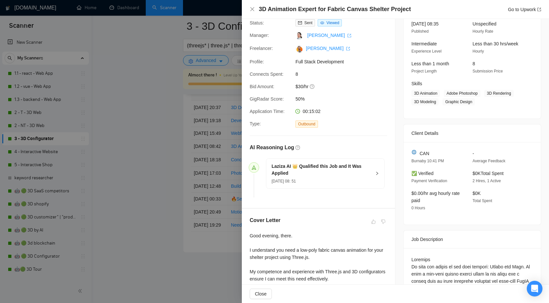
click at [321, 183] on div "[DATE] 08: 51" at bounding box center [321, 180] width 100 height 7
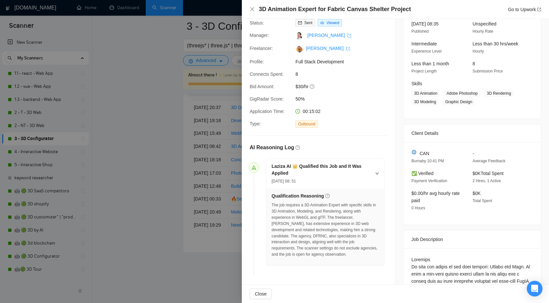
click at [214, 203] on div at bounding box center [274, 151] width 549 height 303
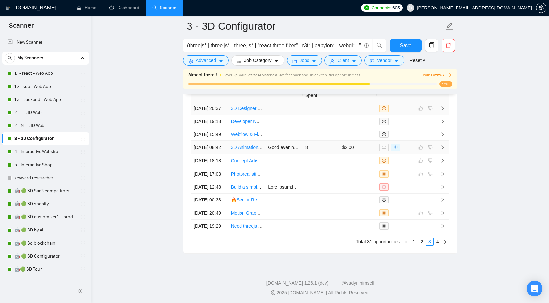
scroll to position [1751, 0]
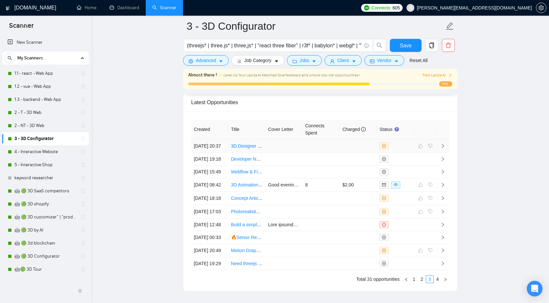
click at [444, 147] on icon "right" at bounding box center [442, 146] width 5 height 5
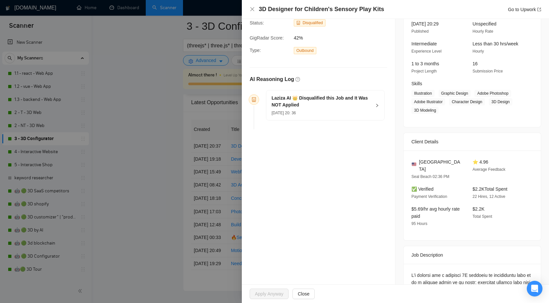
click at [341, 112] on div "[DATE] 20: 36" at bounding box center [321, 112] width 100 height 7
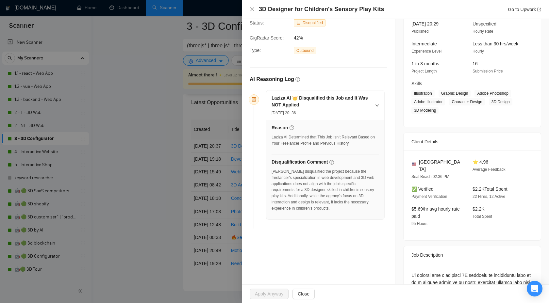
click at [214, 227] on div at bounding box center [274, 151] width 549 height 303
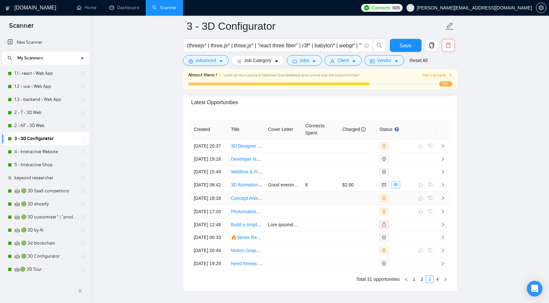
scroll to position [1858, 0]
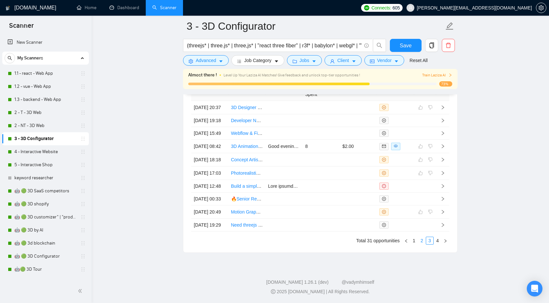
click at [423, 241] on link "2" at bounding box center [421, 240] width 7 height 7
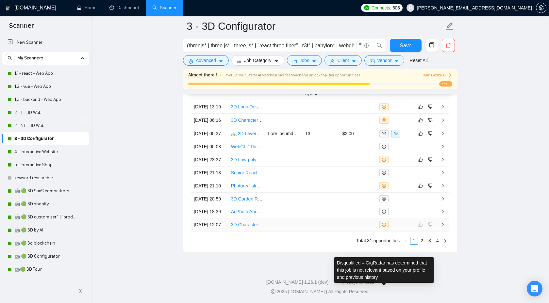
scroll to position [1858, 0]
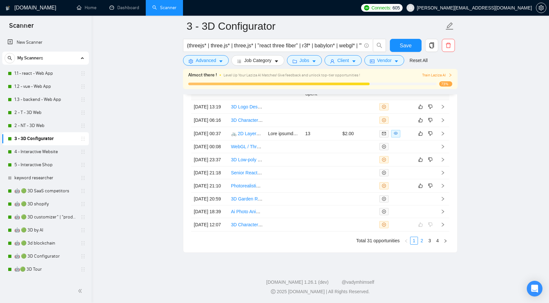
click at [422, 241] on link "2" at bounding box center [421, 240] width 7 height 7
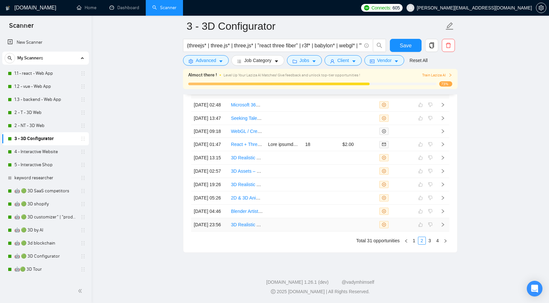
click at [443, 222] on icon "right" at bounding box center [442, 224] width 5 height 5
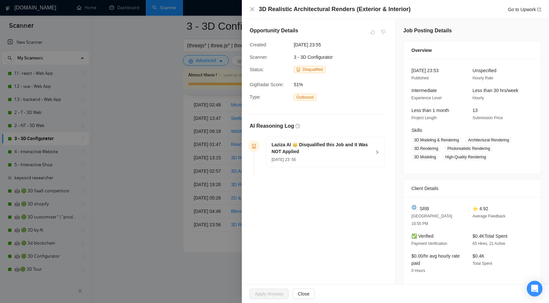
click at [382, 151] on div "Laziza AI 👑 Disqualified this Job and It Was NOT Applied 12 Sep, 2025 23: 55" at bounding box center [325, 152] width 118 height 30
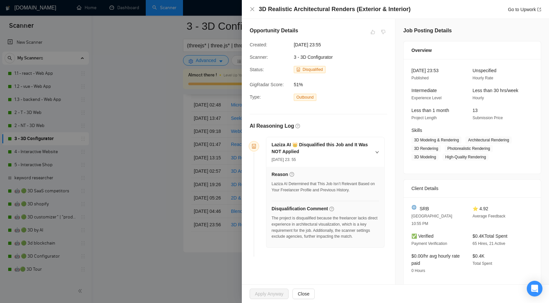
click at [242, 206] on div "Opportunity Details Created: 12 Sep, 2025 23:55 Scanner: 3 - 3D Configurator St…" at bounding box center [318, 143] width 153 height 248
click at [210, 212] on div at bounding box center [274, 151] width 549 height 303
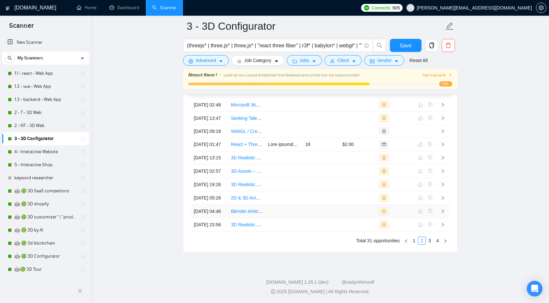
click at [442, 209] on icon "right" at bounding box center [442, 211] width 5 height 5
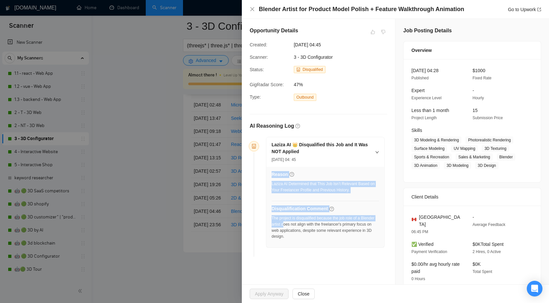
drag, startPoint x: 270, startPoint y: 225, endPoint x: 300, endPoint y: 225, distance: 29.7
click at [300, 225] on div "Reason Laziza AI Determined that This Job Isn’t Relevant Based on Your Freelanc…" at bounding box center [325, 207] width 118 height 81
click at [292, 226] on div "The project is disqualified because the job role of a Blender artist does not a…" at bounding box center [324, 227] width 107 height 25
drag, startPoint x: 270, startPoint y: 224, endPoint x: 290, endPoint y: 224, distance: 19.6
click at [290, 224] on div "Reason Laziza AI Determined that This Job Isn’t Relevant Based on Your Freelanc…" at bounding box center [325, 207] width 118 height 81
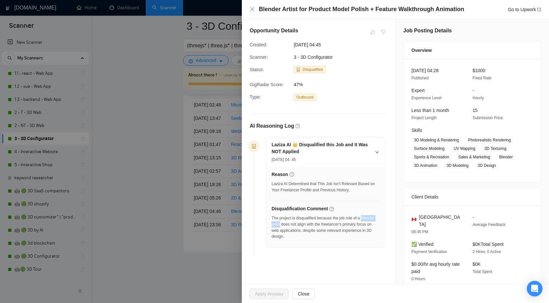
drag, startPoint x: 296, startPoint y: 224, endPoint x: 272, endPoint y: 224, distance: 24.5
click at [272, 224] on div "The project is disqualified because the job role of a Blender artist does not a…" at bounding box center [324, 227] width 107 height 25
copy div "Blender artist"
click at [215, 258] on div at bounding box center [274, 151] width 549 height 303
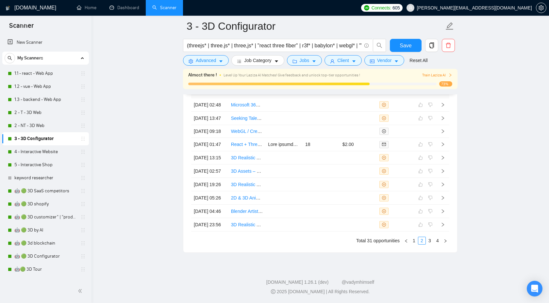
scroll to position [1834, 0]
click at [440, 200] on icon "right" at bounding box center [442, 198] width 5 height 5
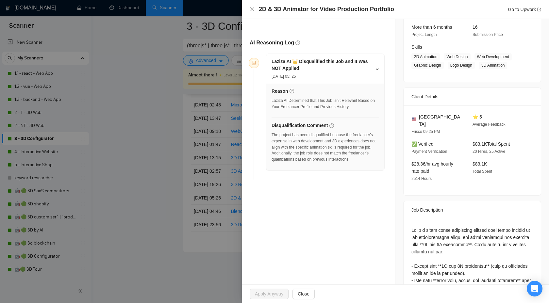
scroll to position [74, 0]
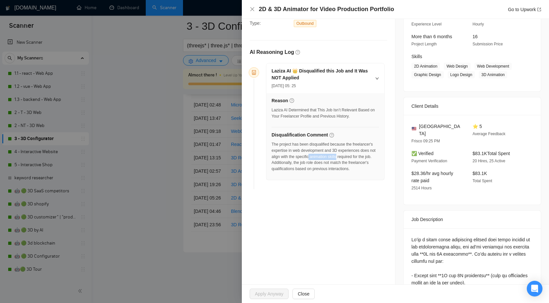
drag, startPoint x: 353, startPoint y: 157, endPoint x: 281, endPoint y: 165, distance: 72.3
click at [281, 164] on div "The project has been disqualified because the freelancer's expertise in web dev…" at bounding box center [324, 156] width 107 height 31
copy div "animation skills"
click at [152, 141] on div at bounding box center [274, 151] width 549 height 303
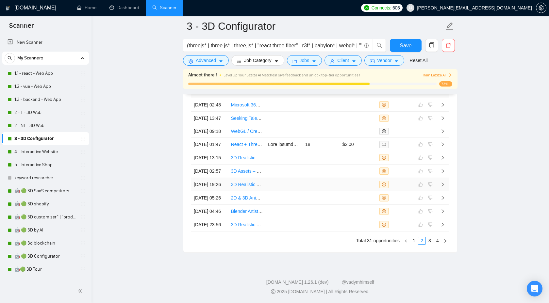
click at [441, 185] on icon "right" at bounding box center [442, 184] width 5 height 5
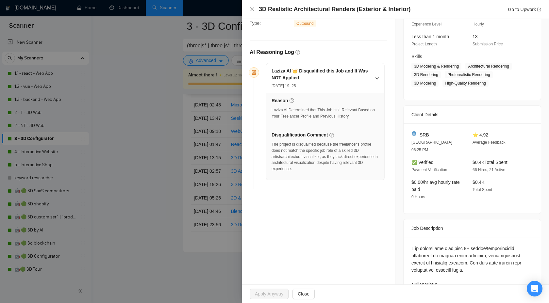
click at [155, 154] on div at bounding box center [274, 151] width 549 height 303
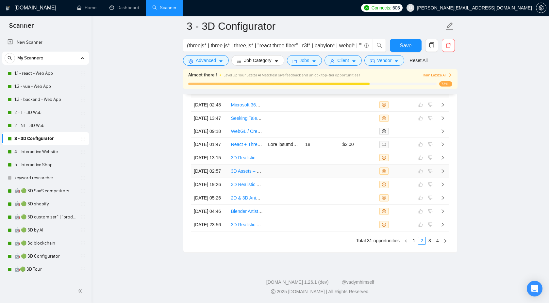
click at [447, 165] on td at bounding box center [442, 171] width 13 height 13
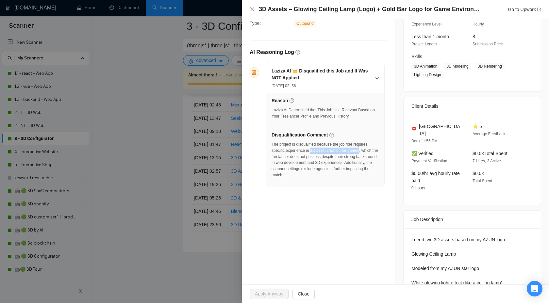
drag, startPoint x: 313, startPoint y: 151, endPoint x: 365, endPoint y: 151, distance: 51.9
click at [365, 151] on div "The project is disqualified because the job role requires specific experience i…" at bounding box center [324, 159] width 107 height 37
copy div "3D asset creation for games"
click at [173, 72] on div at bounding box center [274, 151] width 549 height 303
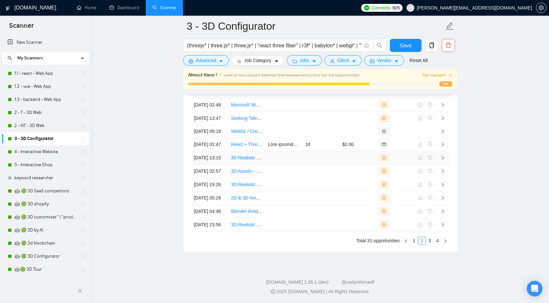
click at [442, 155] on icon "right" at bounding box center [442, 157] width 5 height 5
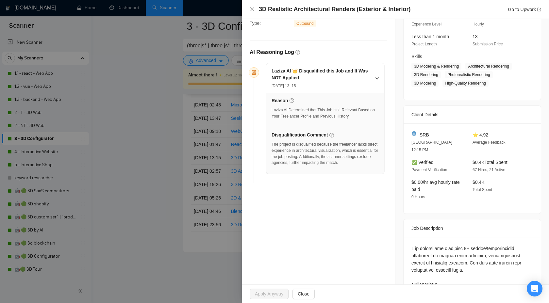
click at [184, 179] on div at bounding box center [274, 151] width 549 height 303
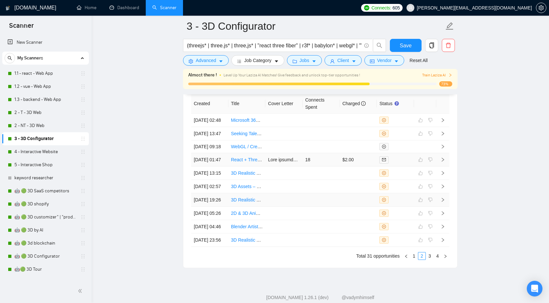
scroll to position [1773, 0]
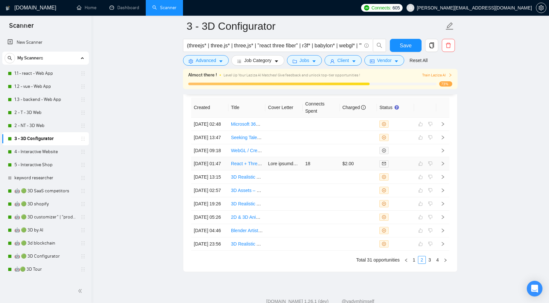
click at [445, 171] on td at bounding box center [442, 163] width 13 height 13
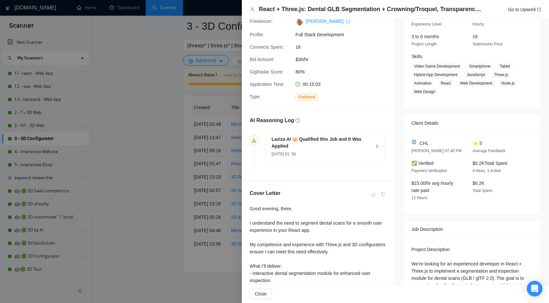
click at [346, 148] on h5 "Laziza AI 👑 Qualified this Job and It Was Applied" at bounding box center [321, 143] width 100 height 14
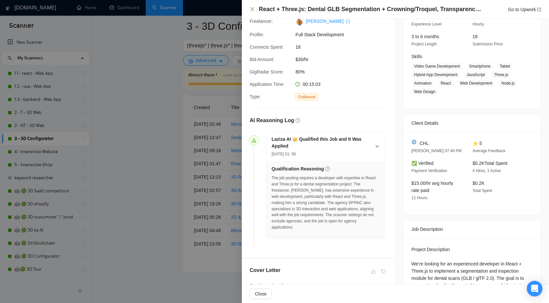
click at [194, 151] on div at bounding box center [274, 151] width 549 height 303
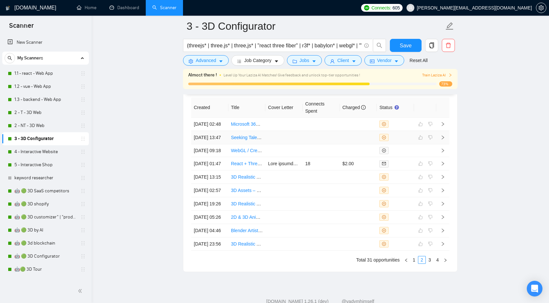
click at [443, 140] on icon "right" at bounding box center [442, 137] width 5 height 5
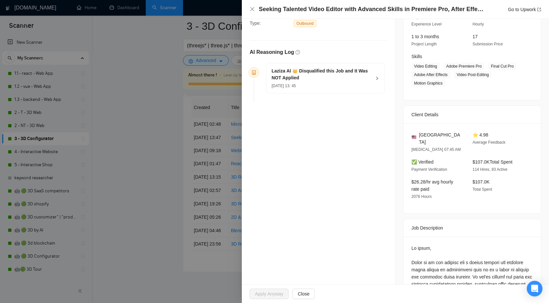
scroll to position [5, 0]
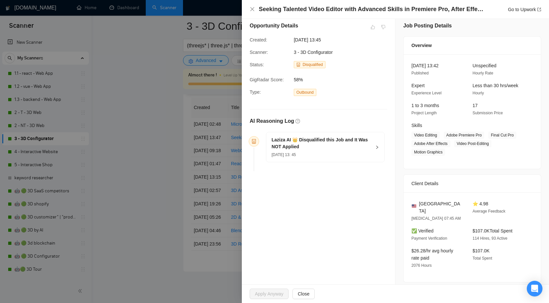
click at [377, 149] on div "Laziza AI 👑 Disqualified this Job and It Was NOT Applied 15 Sep, 2025 13: 45" at bounding box center [325, 147] width 118 height 30
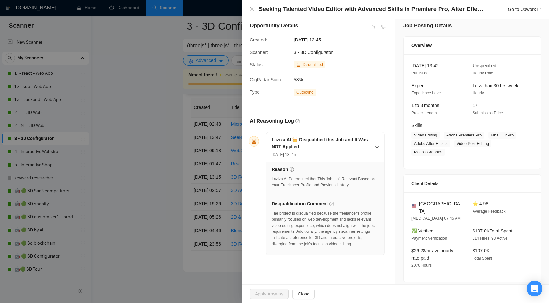
click at [190, 213] on div at bounding box center [274, 151] width 549 height 303
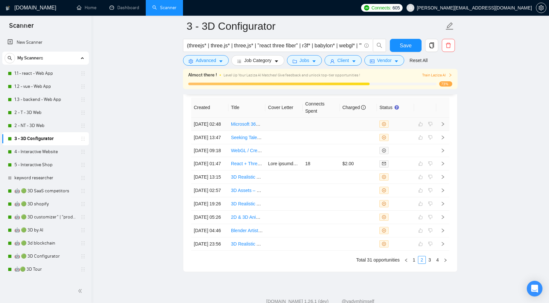
click at [441, 124] on icon "right" at bounding box center [442, 124] width 5 height 5
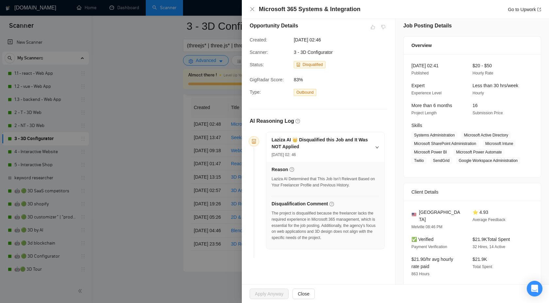
click at [193, 216] on div at bounding box center [274, 151] width 549 height 303
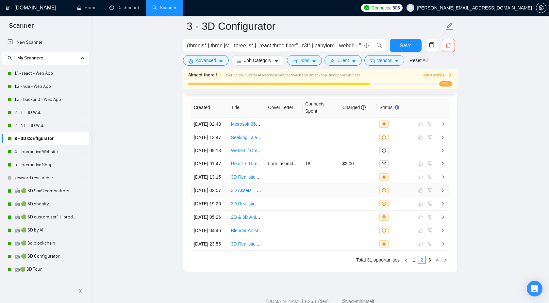
scroll to position [1858, 0]
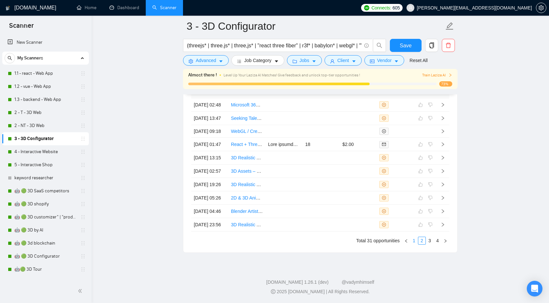
click at [414, 239] on link "1" at bounding box center [413, 240] width 7 height 7
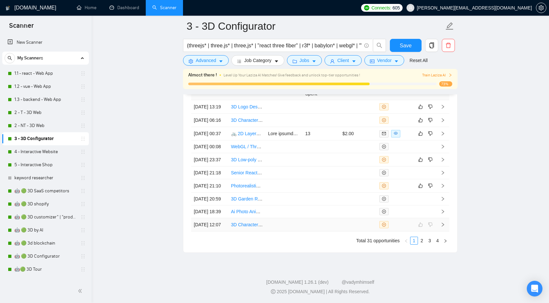
click at [444, 218] on td at bounding box center [442, 224] width 13 height 13
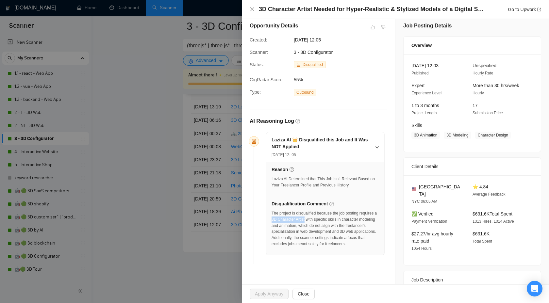
drag, startPoint x: 292, startPoint y: 219, endPoint x: 326, endPoint y: 219, distance: 34.3
click at [326, 219] on div "The project is disqualified because the job posting requires a 3D Character Art…" at bounding box center [324, 228] width 107 height 37
copy div "3D Character Artist"
click at [222, 211] on div at bounding box center [274, 151] width 549 height 303
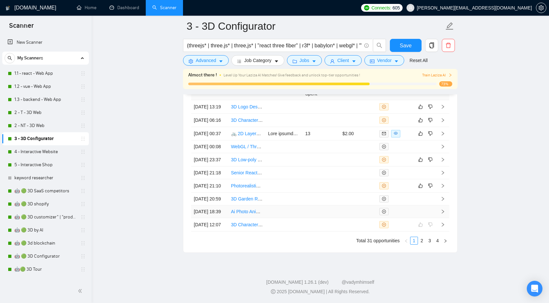
click at [443, 209] on icon "right" at bounding box center [442, 211] width 5 height 5
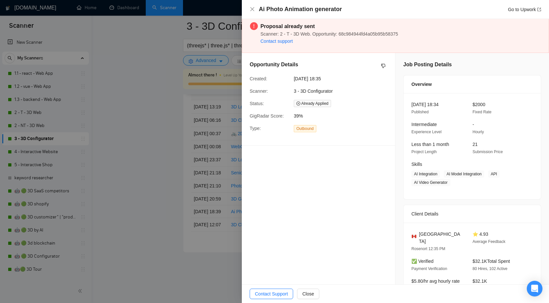
click at [174, 204] on div at bounding box center [274, 151] width 549 height 303
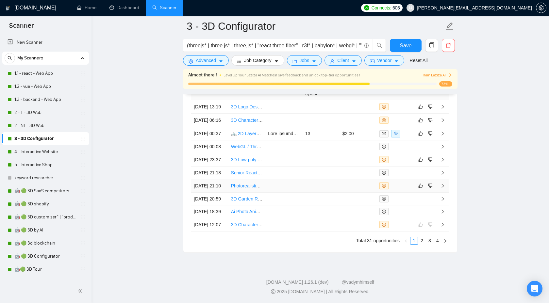
click at [446, 179] on td at bounding box center [442, 185] width 13 height 13
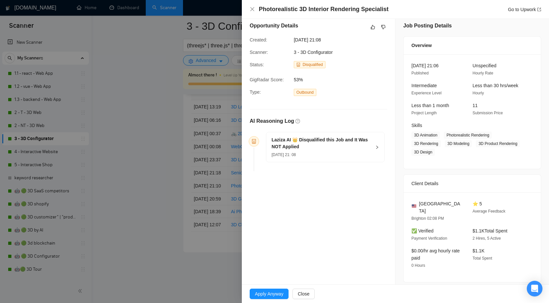
click at [368, 146] on h5 "Laziza AI 👑 Disqualified this Job and It Was NOT Applied" at bounding box center [321, 144] width 100 height 14
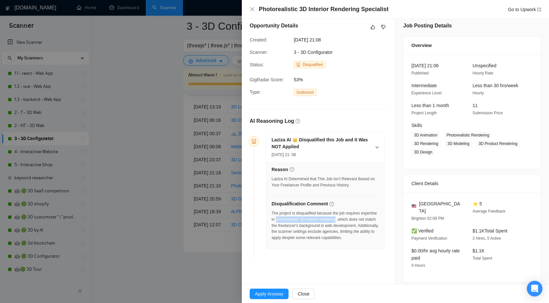
drag, startPoint x: 293, startPoint y: 220, endPoint x: 359, endPoint y: 218, distance: 65.4
click at [359, 218] on div "The project is disqualified because the job requires expertise in photorealisti…" at bounding box center [324, 225] width 107 height 31
copy div "photorealistic 3D interior rendering"
click at [170, 256] on div at bounding box center [274, 151] width 549 height 303
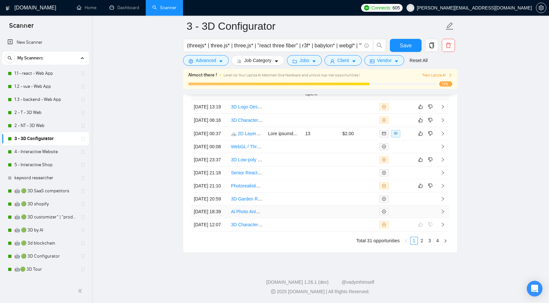
scroll to position [1798, 0]
click at [445, 167] on td at bounding box center [442, 159] width 13 height 13
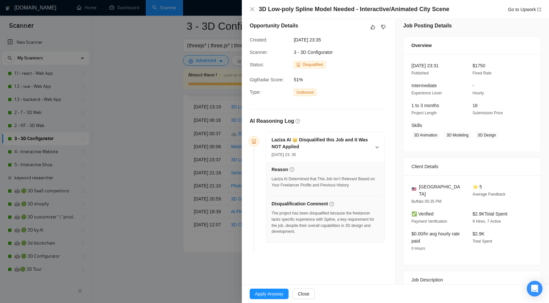
click at [331, 218] on div "The project has been disqualified because the freelancer lacks specific experie…" at bounding box center [324, 222] width 107 height 25
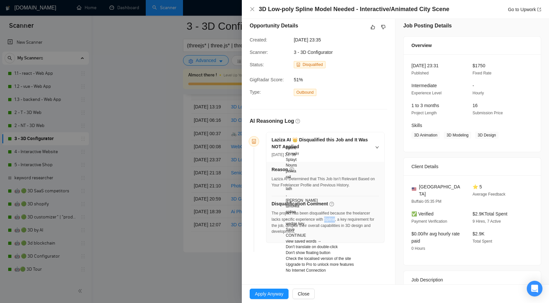
copy div "Spline"
click at [188, 196] on div at bounding box center [274, 151] width 549 height 303
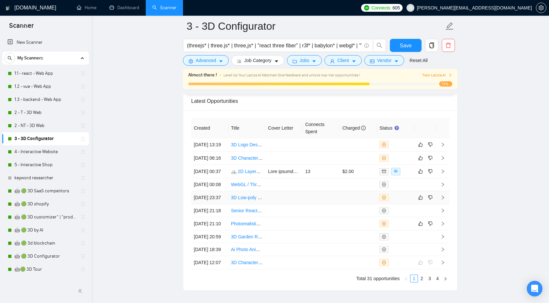
scroll to position [1750, 0]
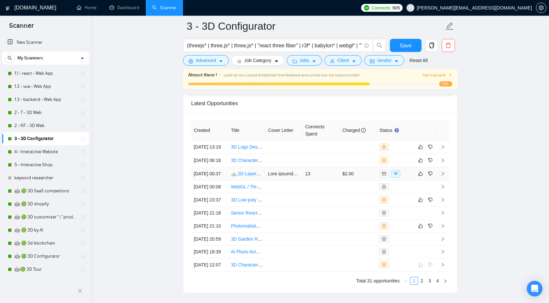
click at [444, 176] on icon "right" at bounding box center [442, 174] width 5 height 5
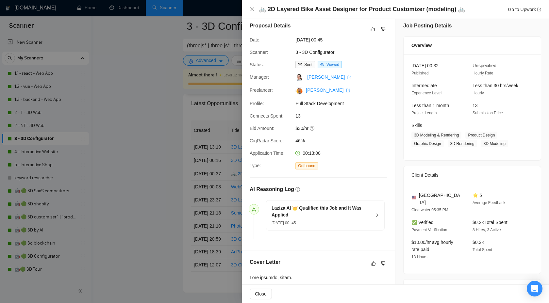
click at [370, 198] on div "AI Reasoning Log Laziza AI 👑 Qualified this Job and It Was Applied 17 Sep, 2025…" at bounding box center [319, 214] width 138 height 57
click at [371, 213] on div "Laziza AI 👑 Qualified this Job and It Was Applied 17 Sep, 2025 00: 45" at bounding box center [325, 216] width 118 height 30
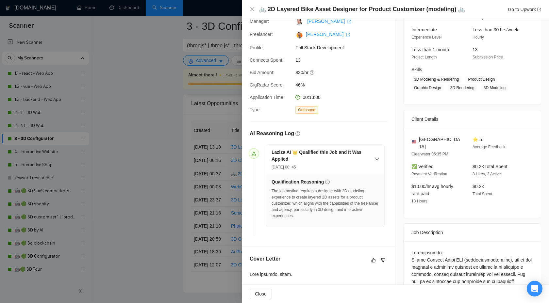
scroll to position [64, 0]
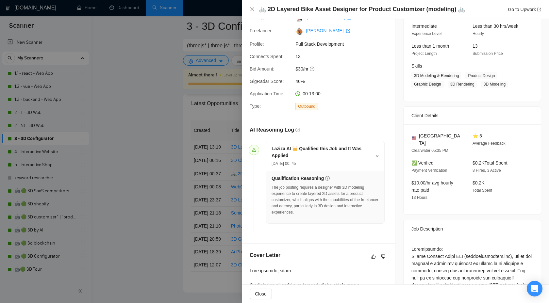
click at [155, 142] on div at bounding box center [274, 151] width 549 height 303
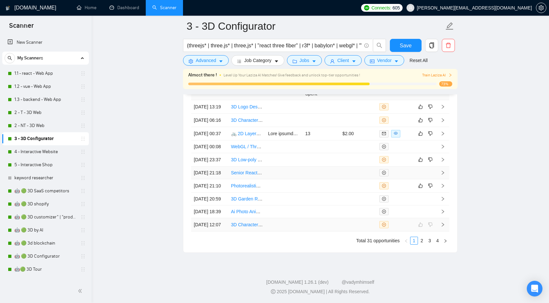
scroll to position [1847, 0]
click at [443, 184] on icon "right" at bounding box center [442, 186] width 5 height 5
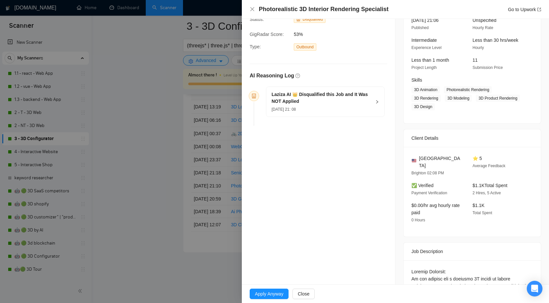
scroll to position [41, 0]
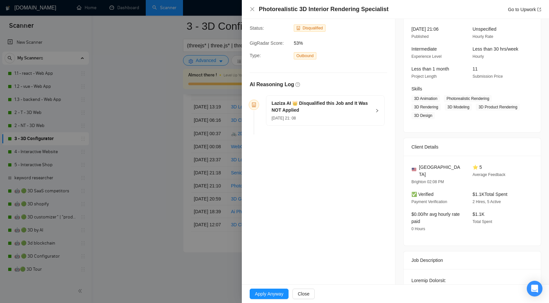
click at [370, 105] on h5 "Laziza AI 👑 Disqualified this Job and It Was NOT Applied" at bounding box center [321, 107] width 100 height 14
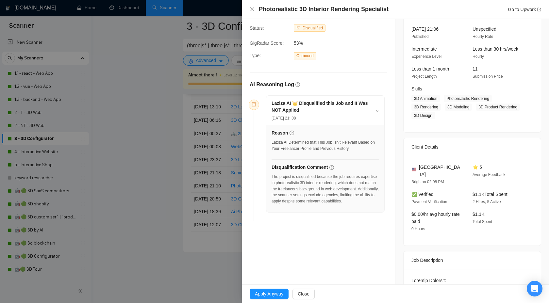
click at [172, 169] on div at bounding box center [274, 151] width 549 height 303
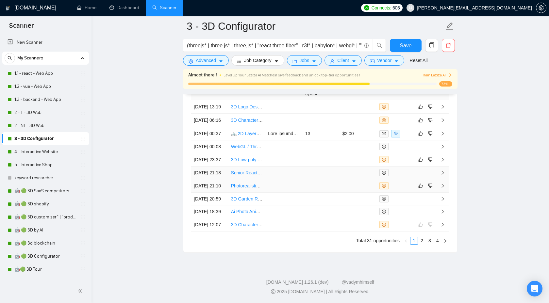
scroll to position [1815, 0]
click at [441, 162] on icon "right" at bounding box center [442, 159] width 5 height 5
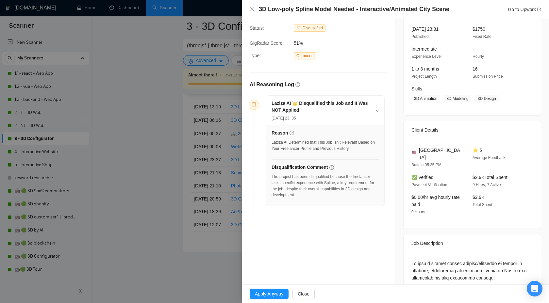
click at [333, 179] on div "The project has been disqualified because the freelancer lacks specific experie…" at bounding box center [324, 186] width 107 height 25
click at [333, 184] on div "The project has been disqualified because the freelancer lacks specific experie…" at bounding box center [324, 186] width 107 height 25
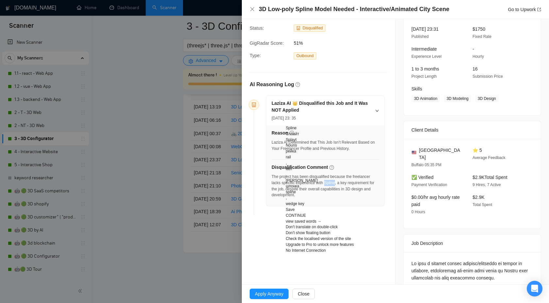
copy div "Spline"
click at [326, 42] on span "51%" at bounding box center [343, 43] width 98 height 7
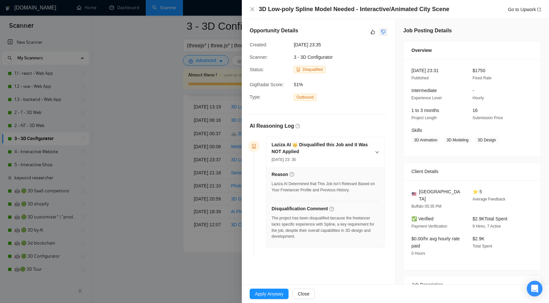
click at [385, 34] on icon "dislike" at bounding box center [383, 31] width 5 height 5
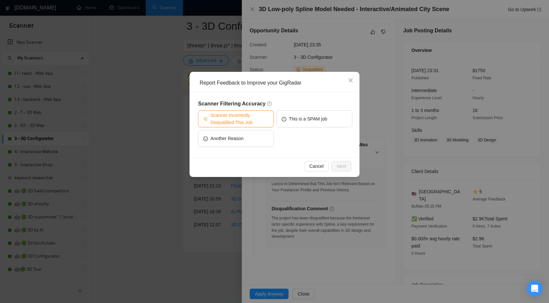
click at [251, 122] on span "Scanner Incorrectly Disqualified This Job" at bounding box center [239, 119] width 58 height 14
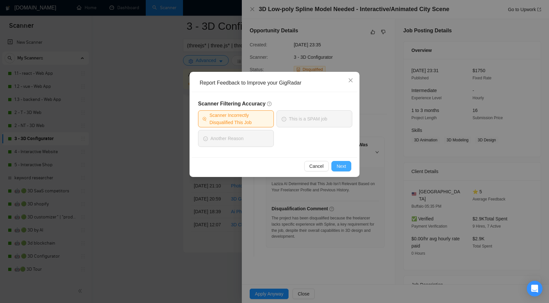
click at [339, 166] on span "Next" at bounding box center [340, 166] width 9 height 7
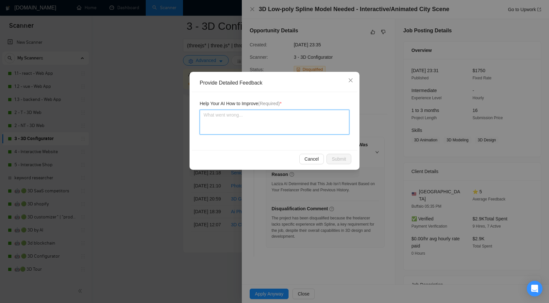
click at [293, 132] on textarea at bounding box center [275, 122] width 150 height 25
type textarea "Ц"
type textarea "Цу"
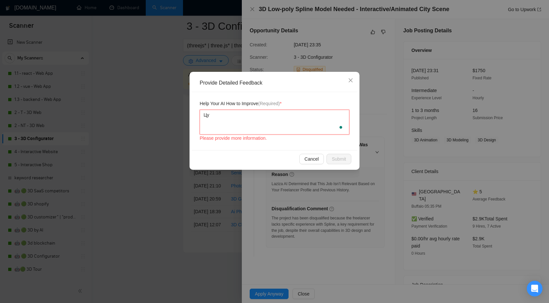
type textarea "Ц"
type textarea "W"
type textarea "Wr"
type textarea "W"
type textarea "We"
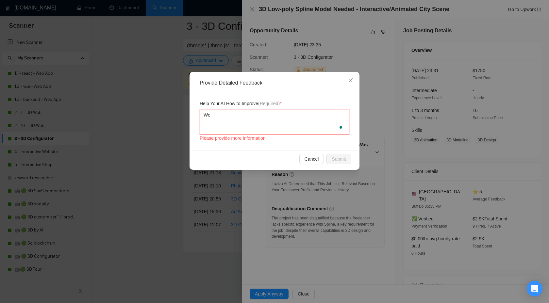
type textarea "We"
type textarea "We c"
type textarea "We ca"
type textarea "We can"
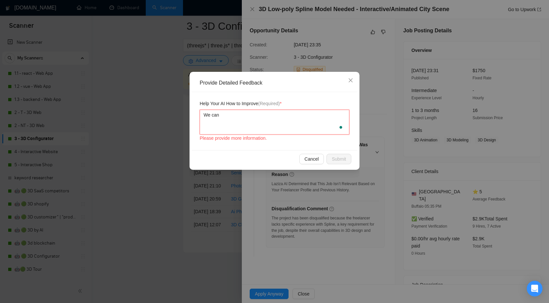
type textarea "We can w"
type textarea "We can wo"
type textarea "We can wot"
type textarea "We can wo"
type textarea "We can wor"
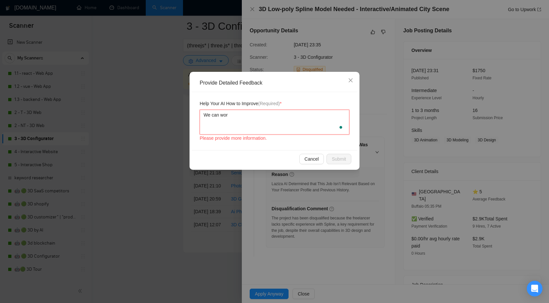
type textarea "We can work"
type textarea "We can work e"
type textarea "We can work ea"
type textarea "We can work eas"
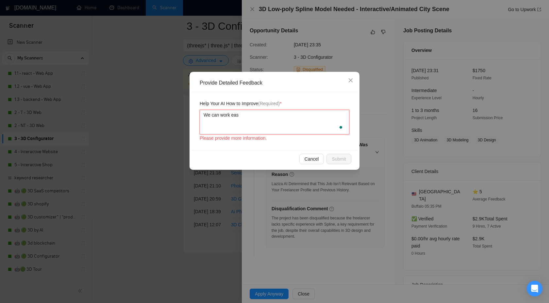
type textarea "We can work easily"
type textarea "We can work easily w"
type textarea "We can work easily wi"
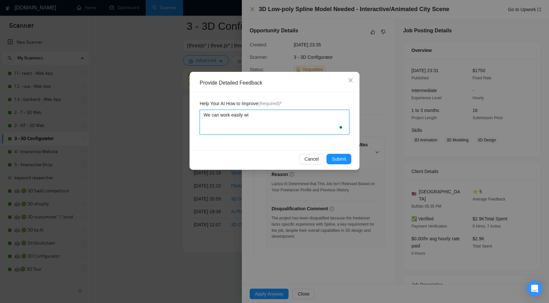
type textarea "We can work easily wit"
type textarea "We can work easily with"
paste textarea "Spline"
type textarea "We can work easily with Spline"
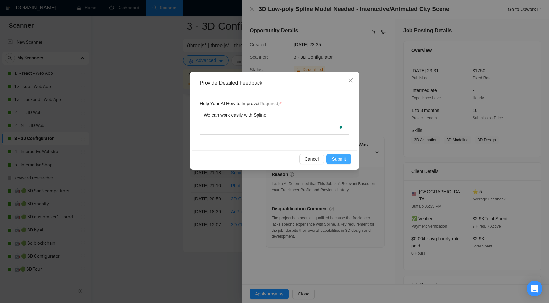
click at [341, 164] on button "Submit" at bounding box center [338, 159] width 25 height 10
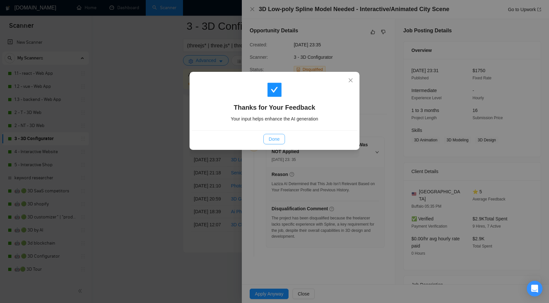
click at [267, 136] on button "Done" at bounding box center [273, 139] width 21 height 10
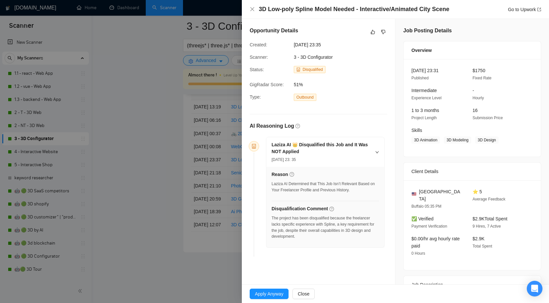
click at [249, 10] on div "3D Low-poly Spline Model Needed - Interactive/Animated City Scene Go to Upwork" at bounding box center [395, 9] width 307 height 19
click at [252, 9] on icon "close" at bounding box center [252, 9] width 4 height 4
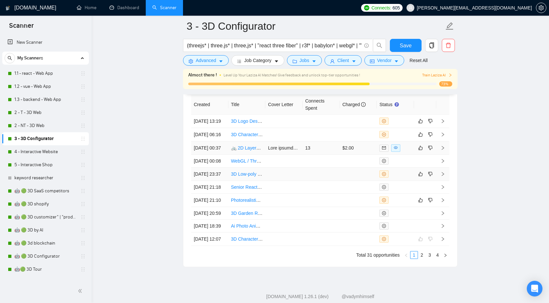
scroll to position [1774, 0]
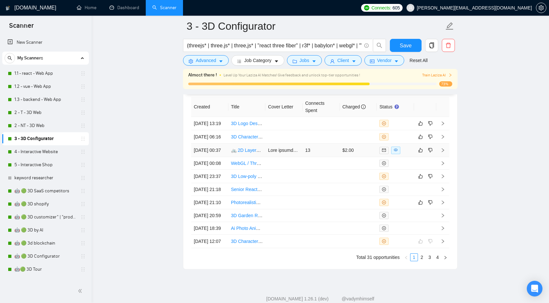
click at [445, 157] on td at bounding box center [442, 150] width 13 height 13
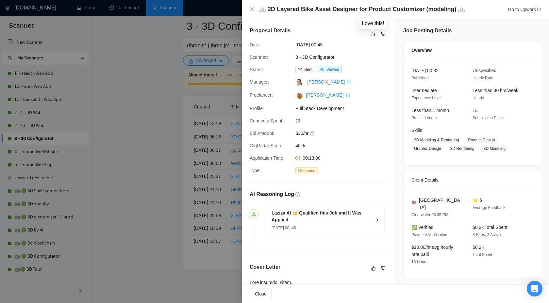
click at [375, 28] on div "Love this!" at bounding box center [372, 23] width 27 height 10
click at [372, 30] on button "button" at bounding box center [373, 34] width 8 height 8
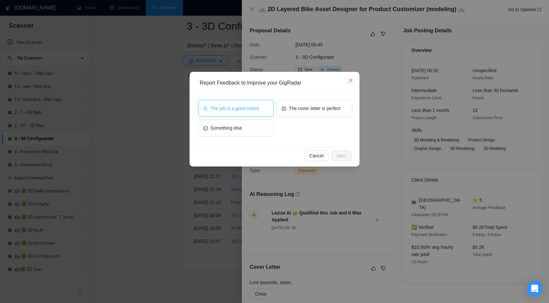
click at [262, 106] on button "The job is a good match" at bounding box center [236, 108] width 76 height 17
click at [294, 110] on span "The cover letter is perfect" at bounding box center [315, 108] width 52 height 7
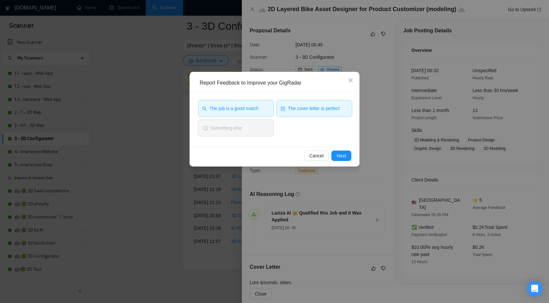
click at [347, 165] on div "Report Feedback to Improve your GigRadar The job is a good match The cover lett…" at bounding box center [274, 119] width 170 height 95
click at [344, 158] on span "Next" at bounding box center [340, 155] width 9 height 7
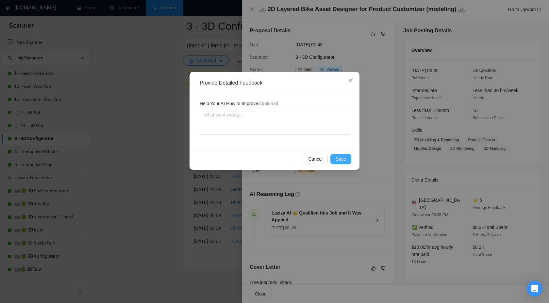
click at [336, 158] on span "Save" at bounding box center [341, 158] width 10 height 7
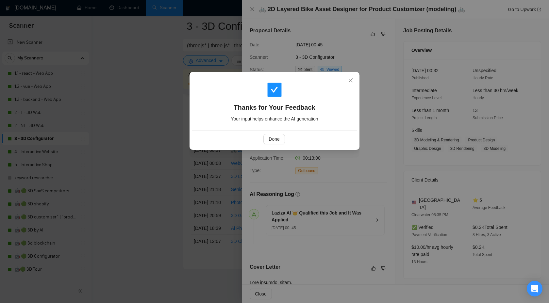
click at [278, 124] on div "Thanks for Your Feedback Your input helps enhance the AI generation" at bounding box center [274, 102] width 165 height 56
click at [275, 140] on span "Done" at bounding box center [274, 139] width 11 height 7
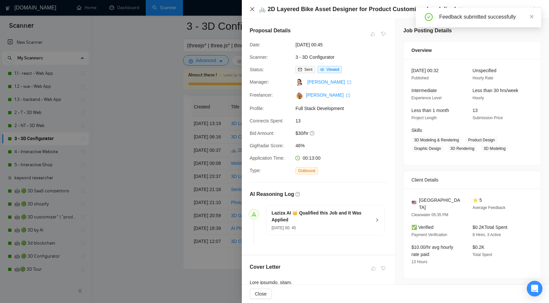
click at [251, 8] on icon "close" at bounding box center [252, 9] width 4 height 4
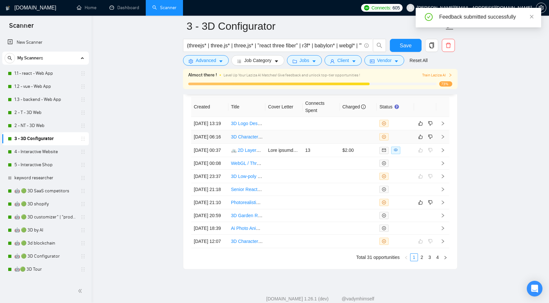
click at [442, 139] on icon "right" at bounding box center [443, 137] width 2 height 4
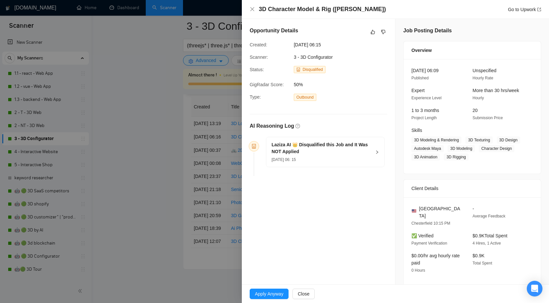
click at [370, 150] on h5 "Laziza AI 👑 Disqualified this Job and It Was NOT Applied" at bounding box center [321, 148] width 100 height 14
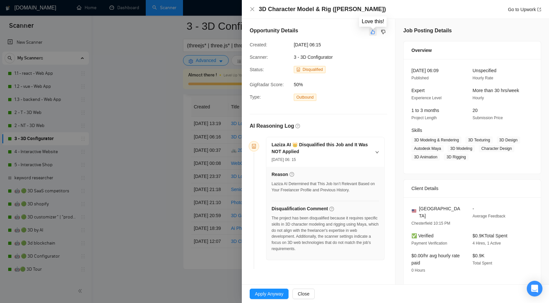
click at [372, 32] on icon "like" at bounding box center [372, 31] width 5 height 5
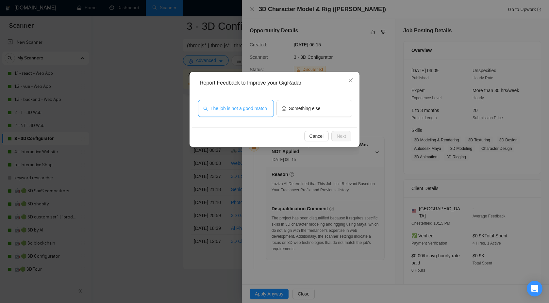
click at [241, 112] on span "The job is not a good match" at bounding box center [238, 108] width 57 height 7
click at [315, 135] on span "Cancel" at bounding box center [316, 136] width 14 height 7
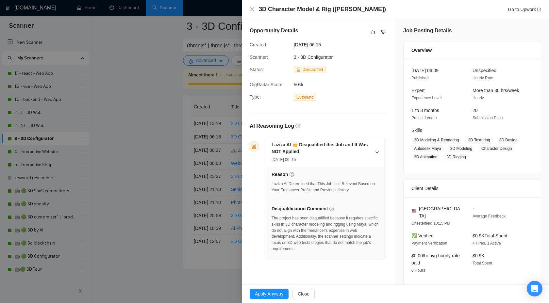
click at [275, 229] on div "The project has been disqualified because it requires specific skills in 3D cha…" at bounding box center [324, 233] width 107 height 37
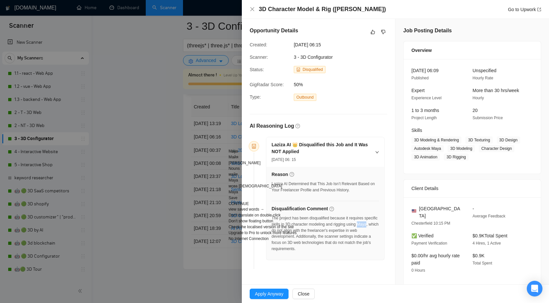
copy div "Maya"
click at [315, 30] on div "Opportunity Details" at bounding box center [319, 32] width 138 height 10
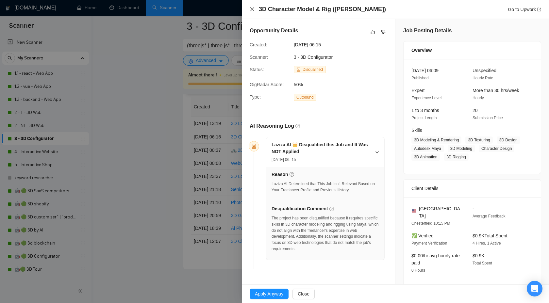
click at [250, 8] on icon "close" at bounding box center [252, 9] width 5 height 5
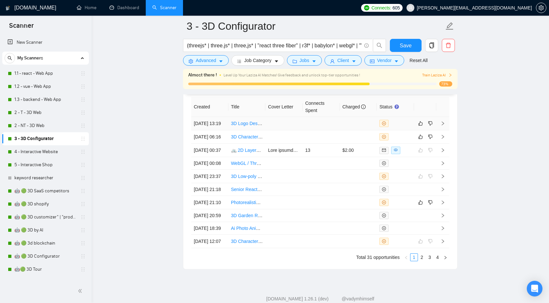
click at [440, 129] on td at bounding box center [442, 123] width 13 height 13
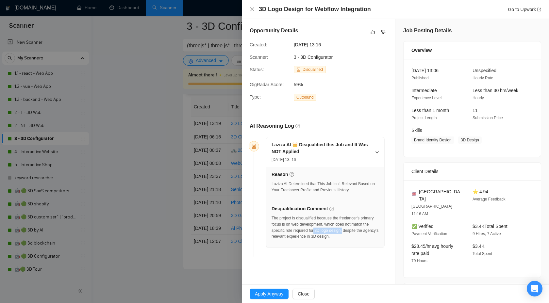
drag, startPoint x: 336, startPoint y: 230, endPoint x: 366, endPoint y: 230, distance: 29.1
click at [366, 230] on div "The project is disqualified because the freelancer's primary focus is on web de…" at bounding box center [324, 227] width 107 height 25
copy div "3D logo design,"
drag, startPoint x: 352, startPoint y: 236, endPoint x: 375, endPoint y: 235, distance: 22.6
click at [375, 235] on div "The project is disqualified because the freelancer's primary focus is on web de…" at bounding box center [324, 227] width 107 height 25
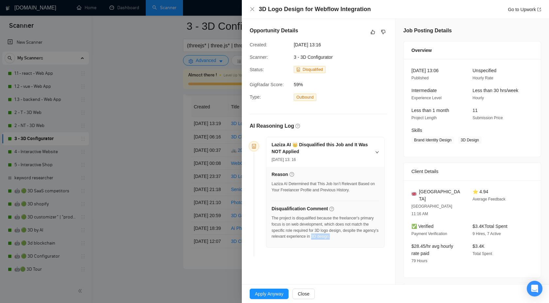
copy div "3D design."
click at [385, 31] on icon "dislike" at bounding box center [383, 31] width 5 height 5
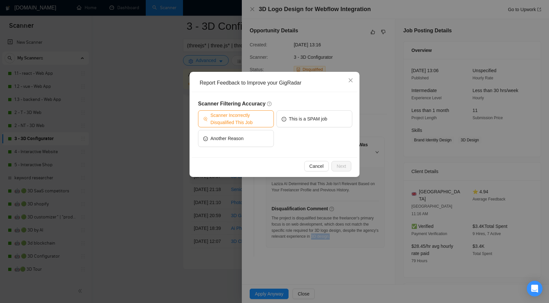
click at [248, 115] on span "Scanner Incorrectly Disqualified This Job" at bounding box center [239, 119] width 58 height 14
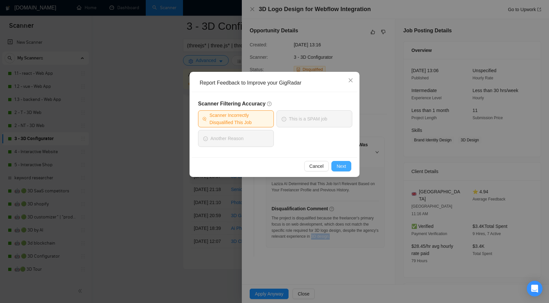
click at [347, 167] on button "Next" at bounding box center [341, 166] width 20 height 10
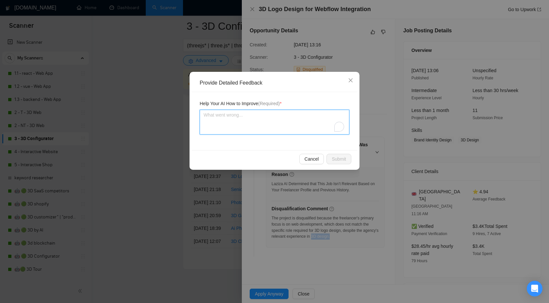
click at [223, 128] on textarea "To enrich screen reader interactions, please activate Accessibility in Grammarl…" at bounding box center [275, 122] width 150 height 25
type textarea "ц"
type textarea "we"
type textarea "we c"
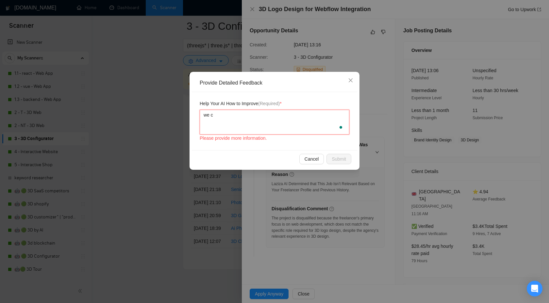
type textarea "we ca"
type textarea "we can"
type textarea "we can d"
type textarea "we can do"
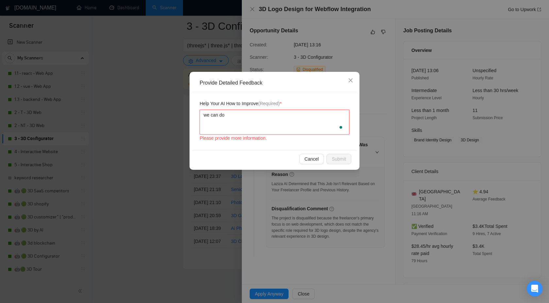
type textarea "we can do"
paste textarea "3D logo design, 3D design."
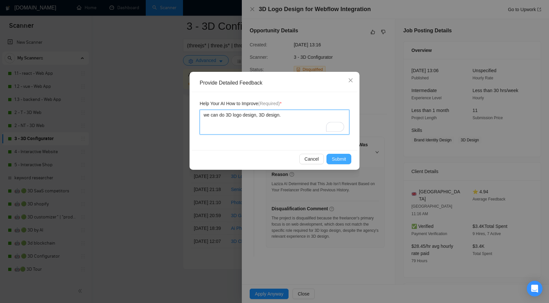
type textarea "we can do 3D logo design, 3D design."
click at [339, 160] on span "Submit" at bounding box center [339, 158] width 14 height 7
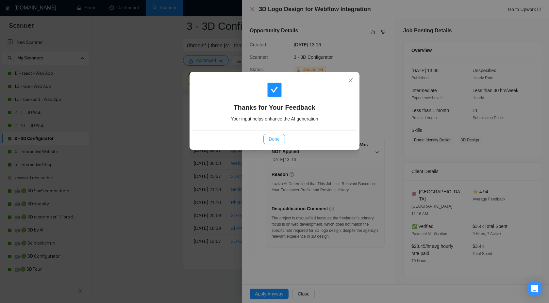
click at [274, 137] on span "Done" at bounding box center [274, 139] width 11 height 7
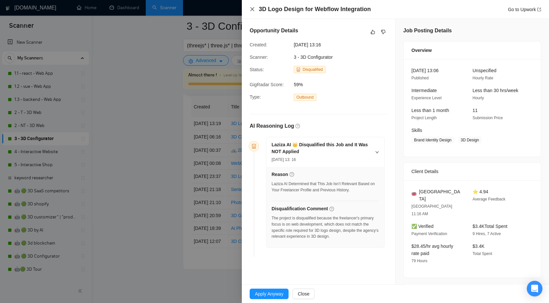
click at [253, 8] on icon "close" at bounding box center [252, 9] width 5 height 5
